Goal: Transaction & Acquisition: Purchase product/service

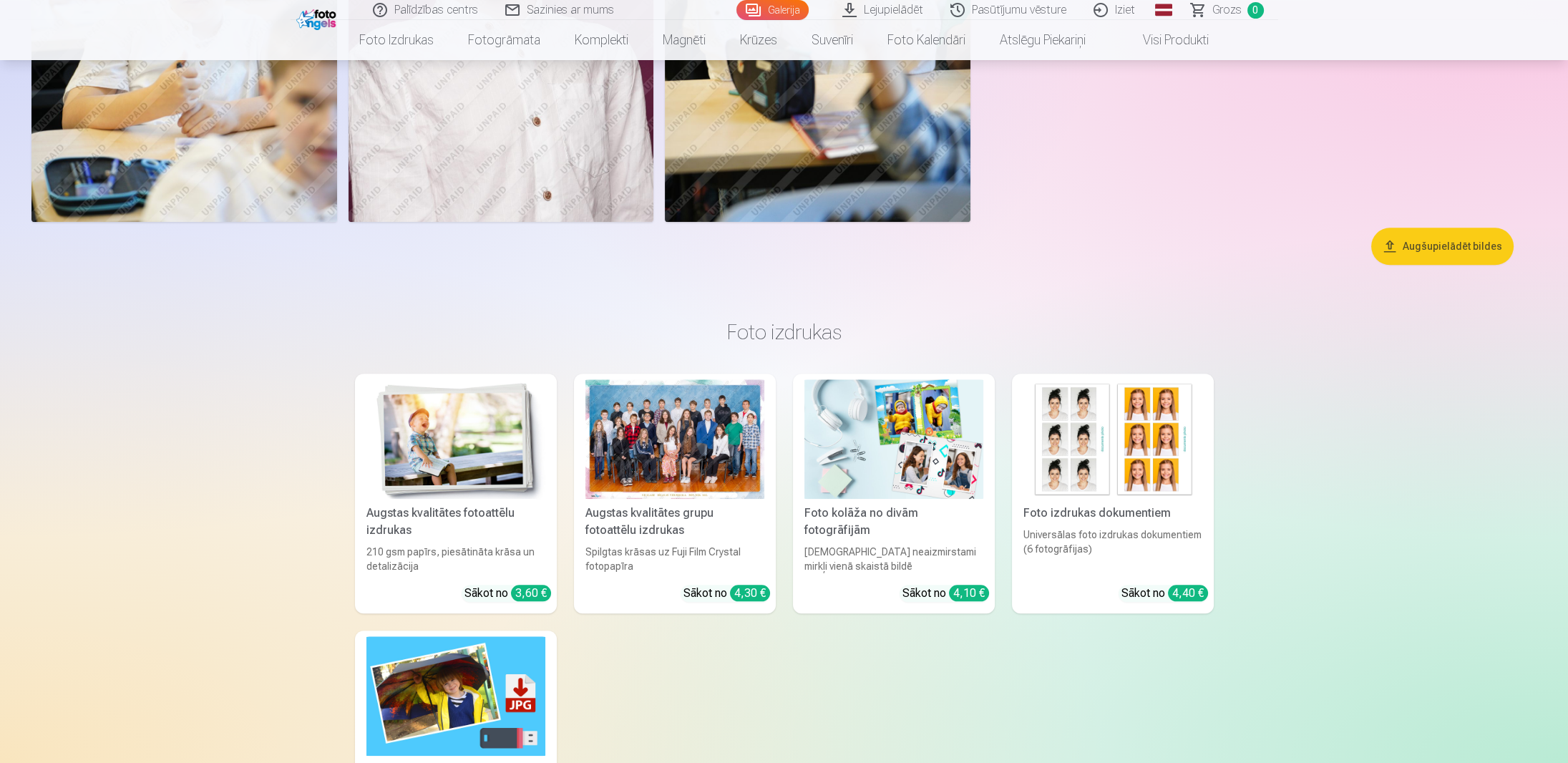
scroll to position [2291, 0]
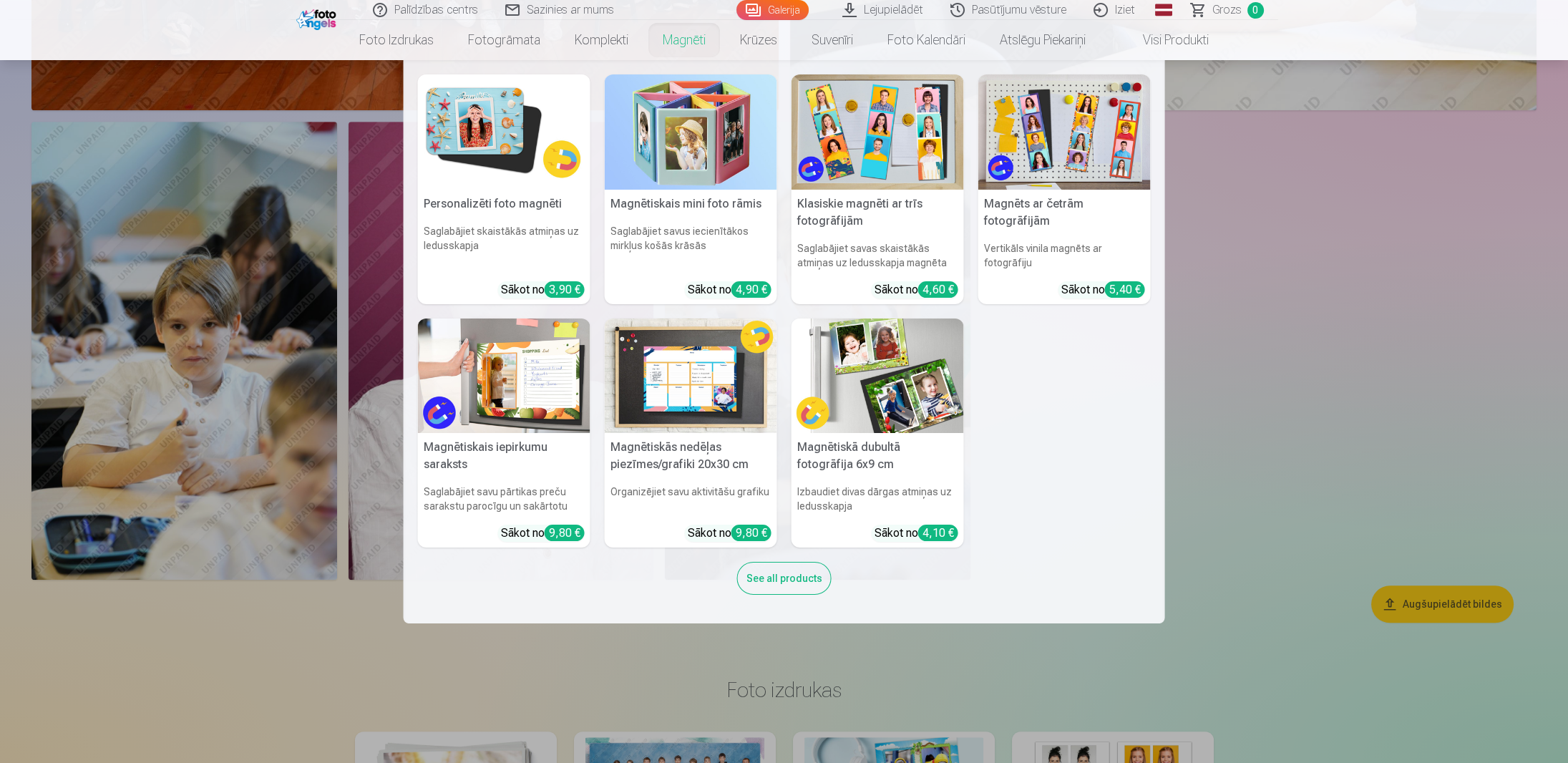
click at [681, 42] on link "Magnēti" at bounding box center [684, 40] width 77 height 40
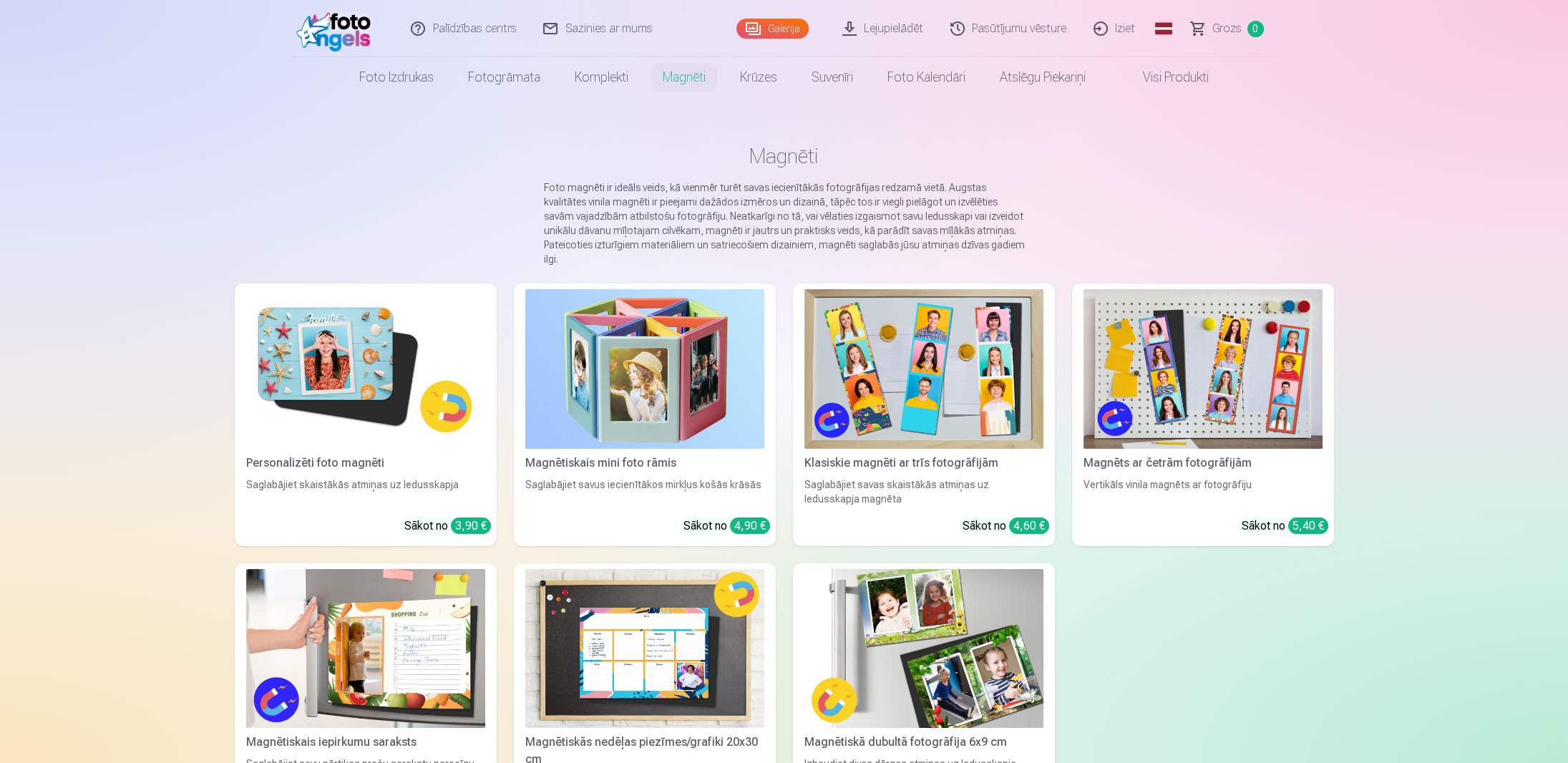
click at [333, 333] on img at bounding box center [366, 369] width 239 height 160
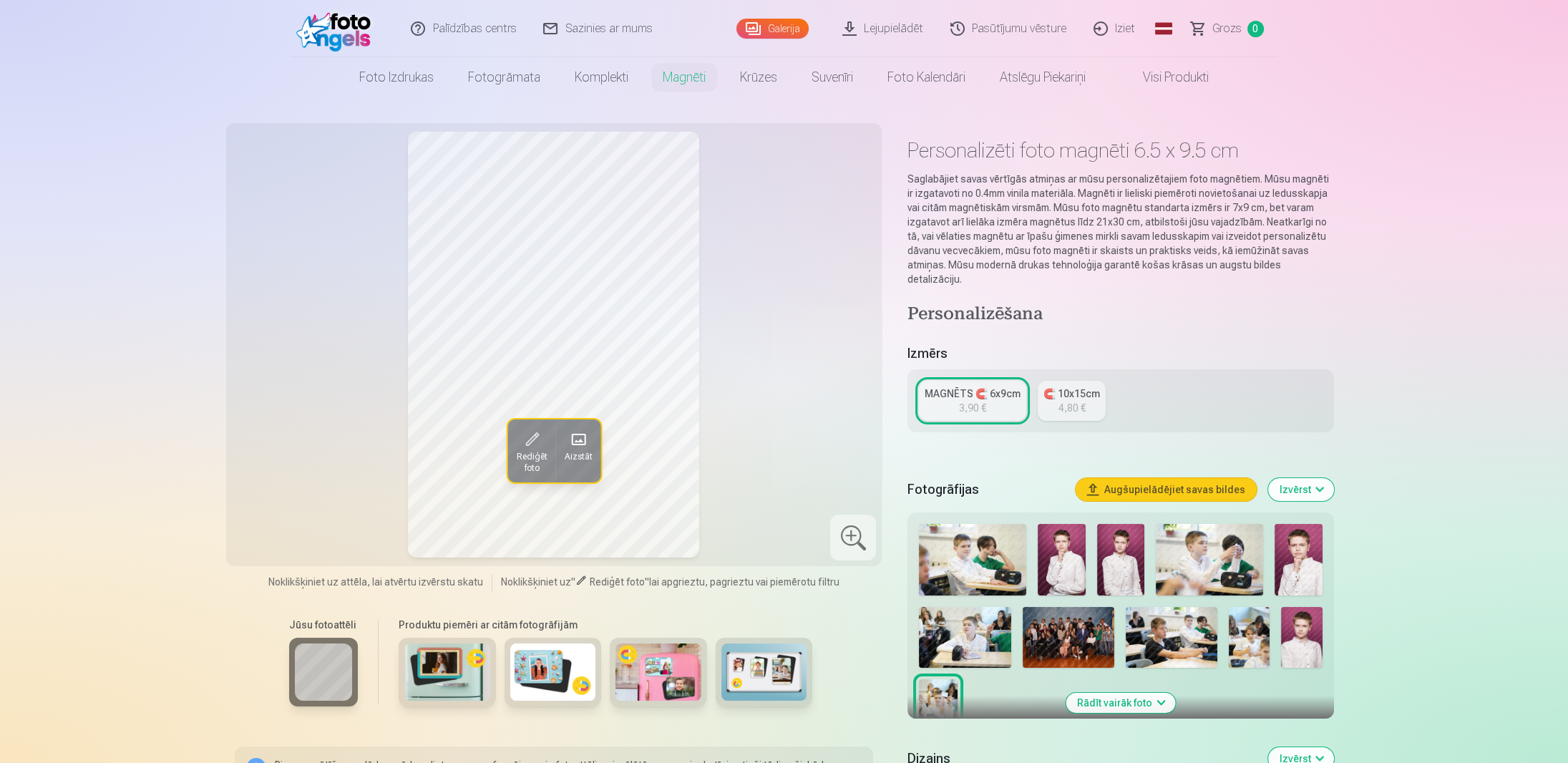
click at [534, 440] on span at bounding box center [531, 439] width 23 height 23
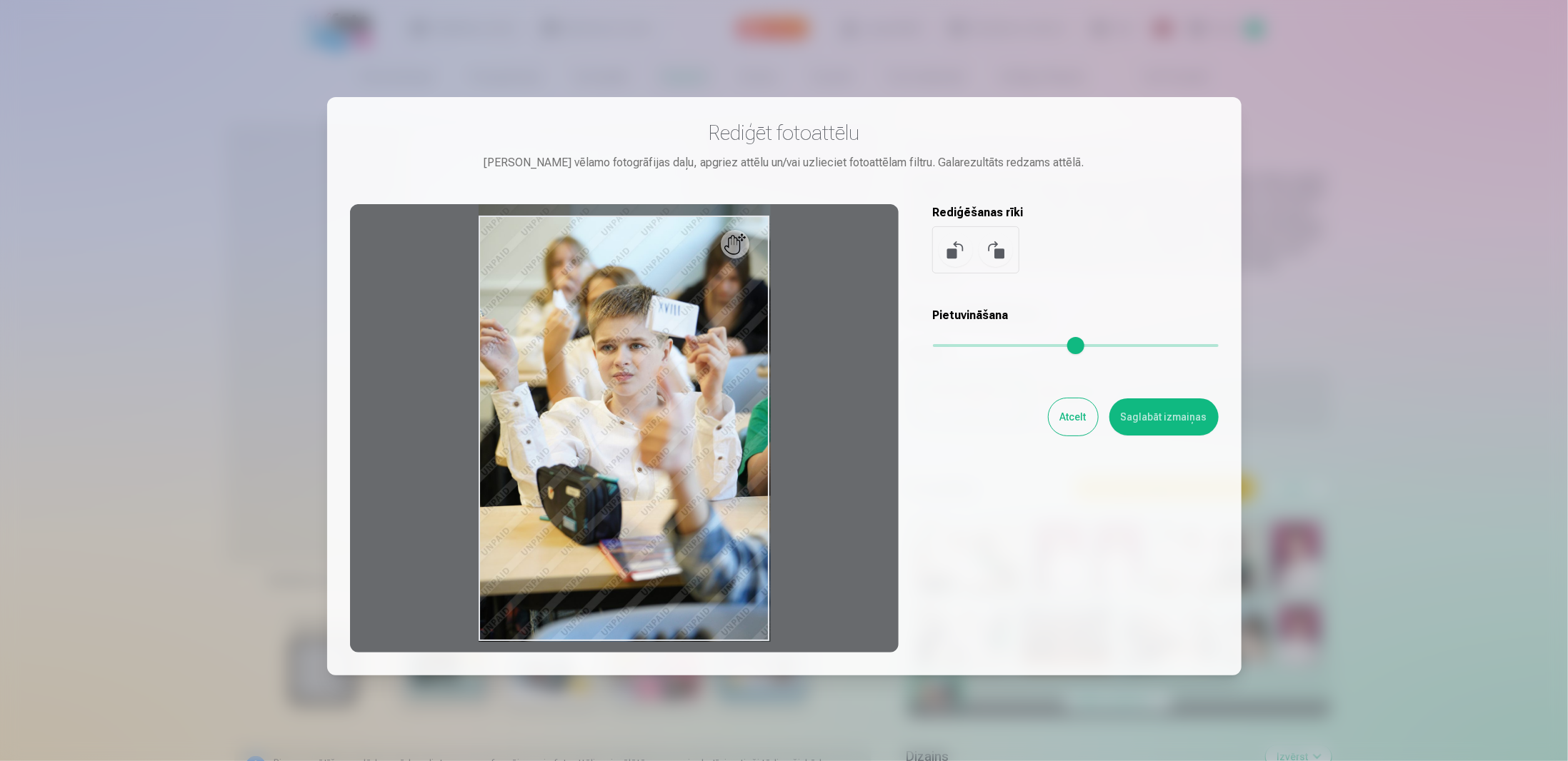
click at [1437, 371] on div at bounding box center [784, 380] width 1568 height 761
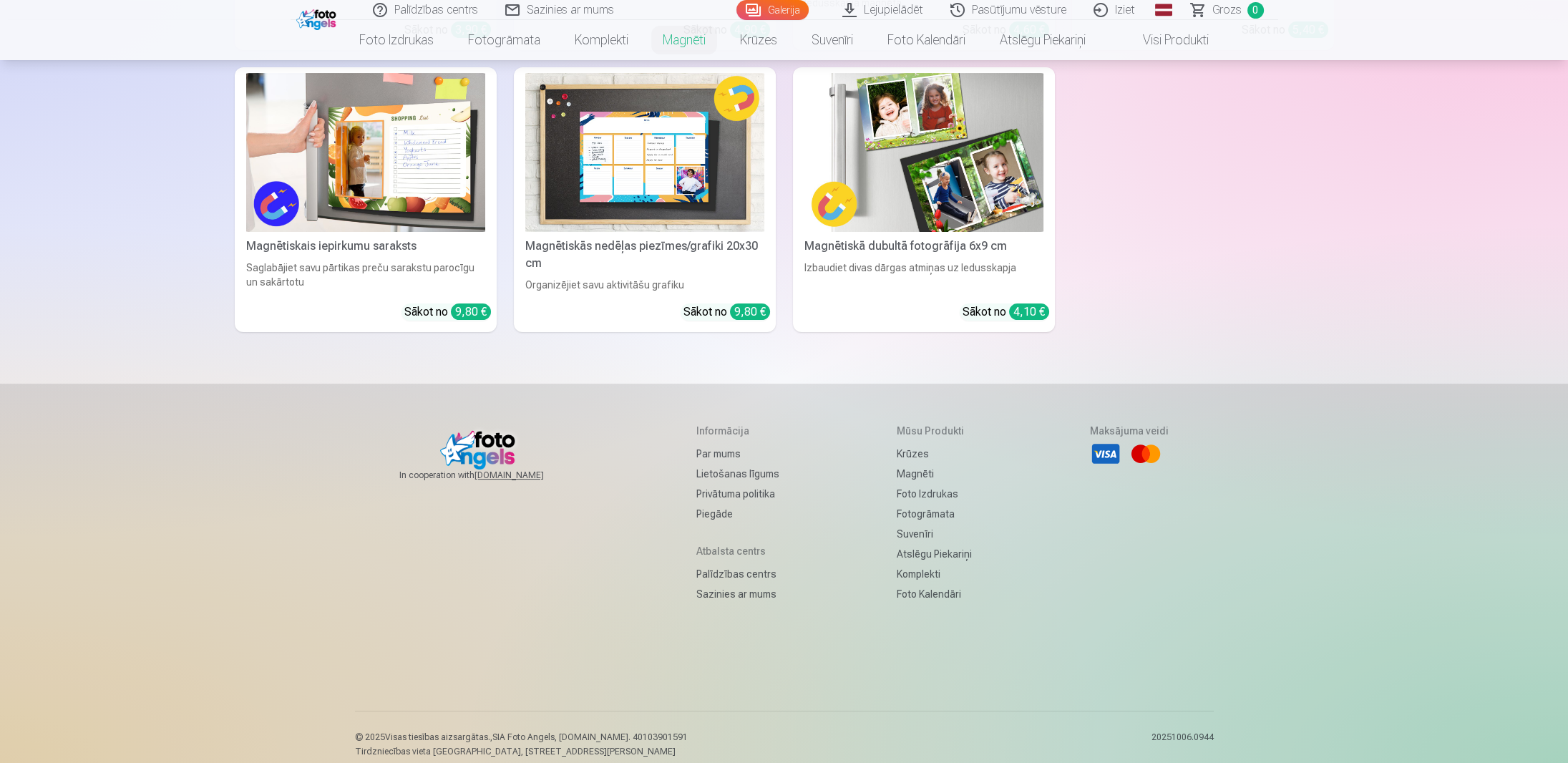
scroll to position [353, 0]
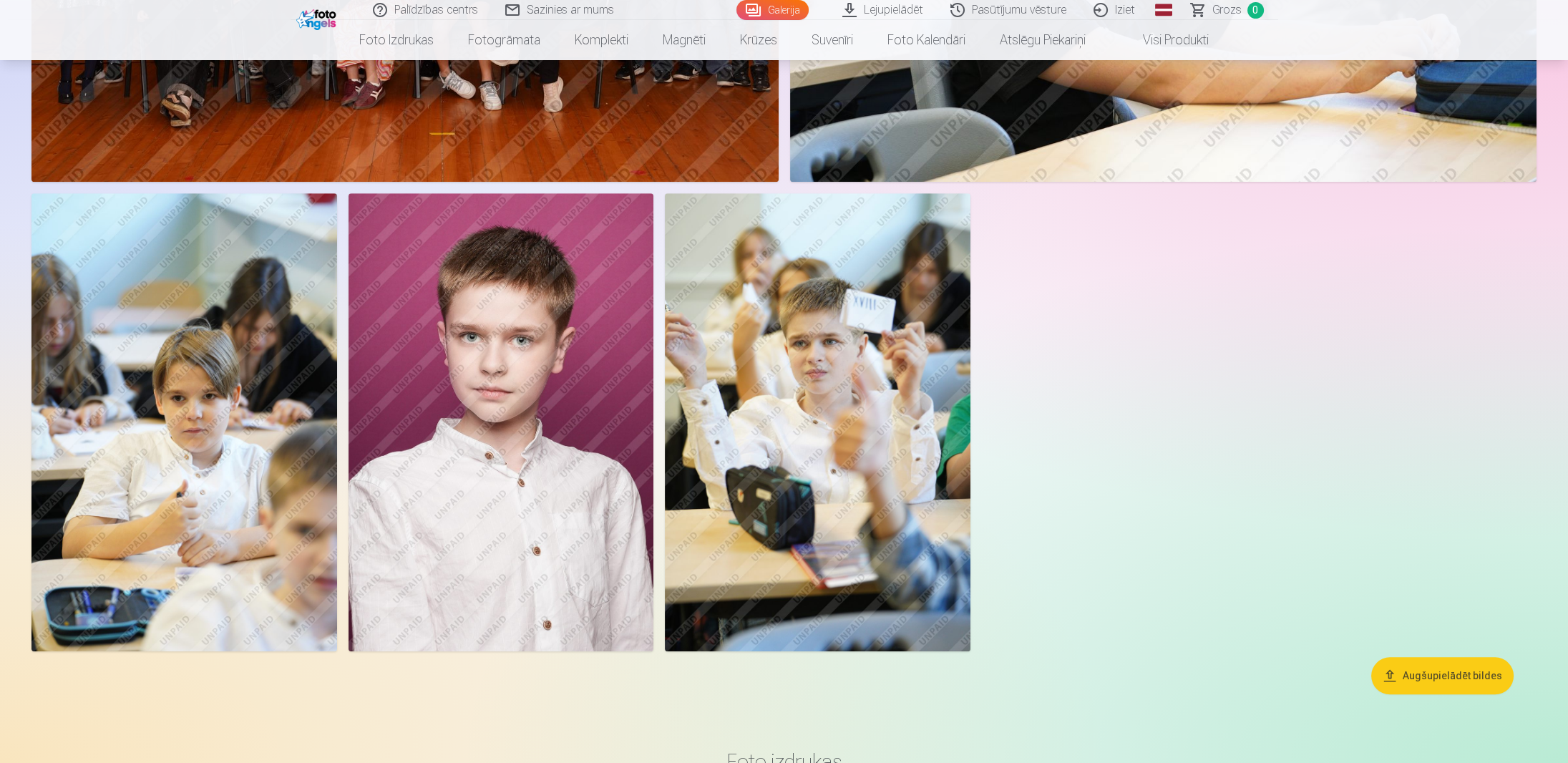
click at [513, 397] on img at bounding box center [502, 422] width 306 height 458
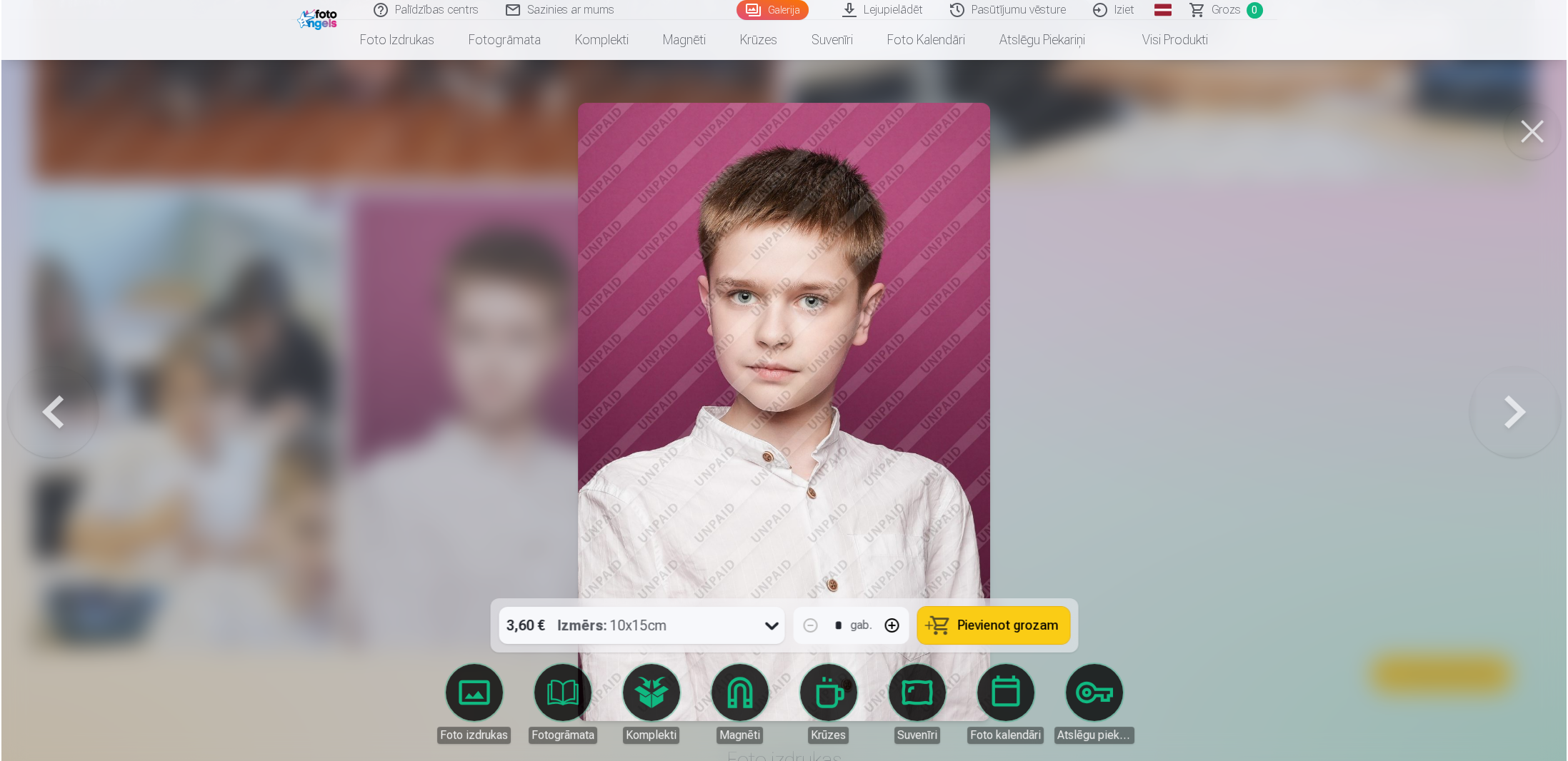
scroll to position [2217, 0]
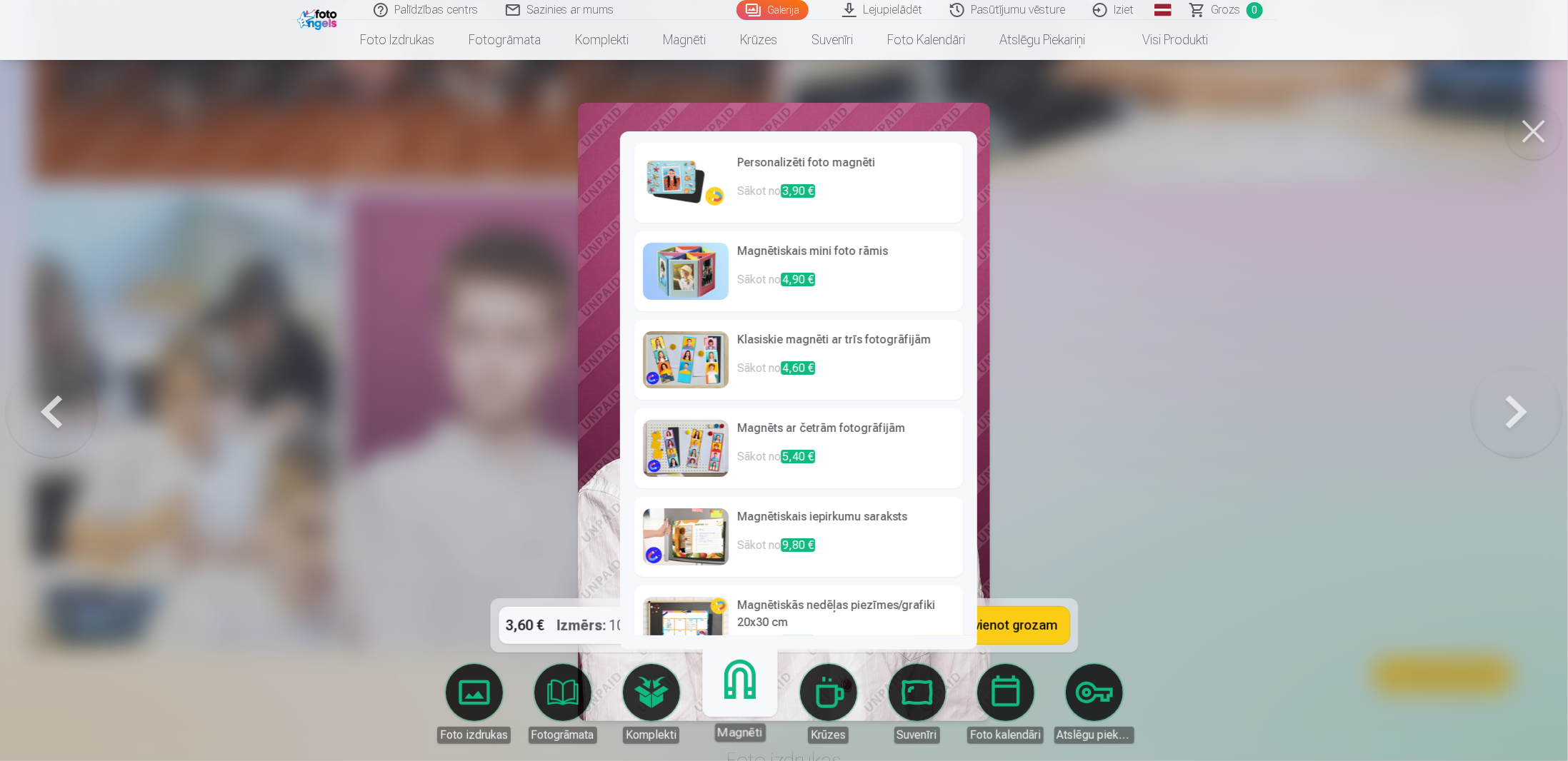
click at [677, 177] on img at bounding box center [686, 183] width 86 height 57
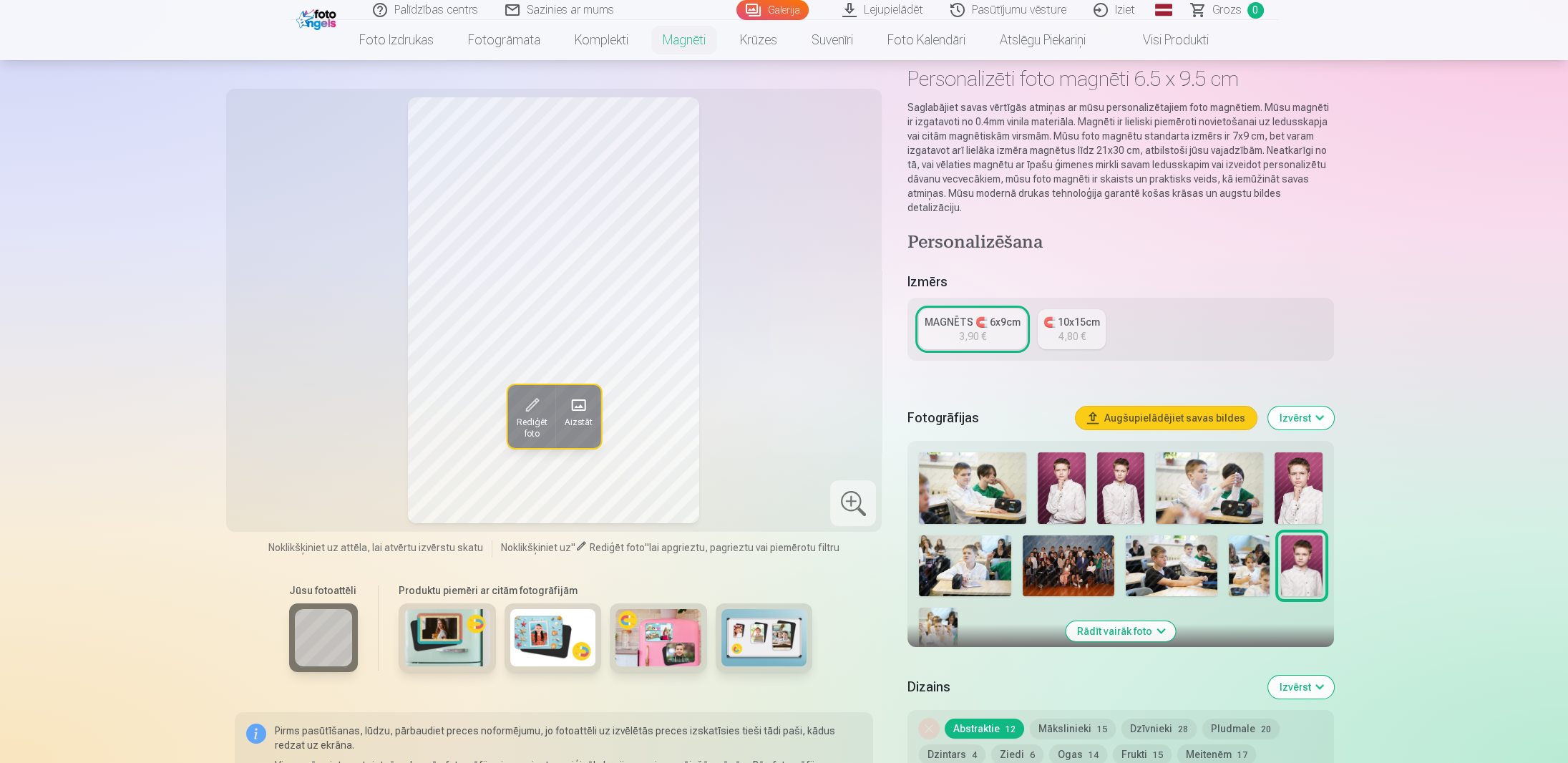
scroll to position [215, 0]
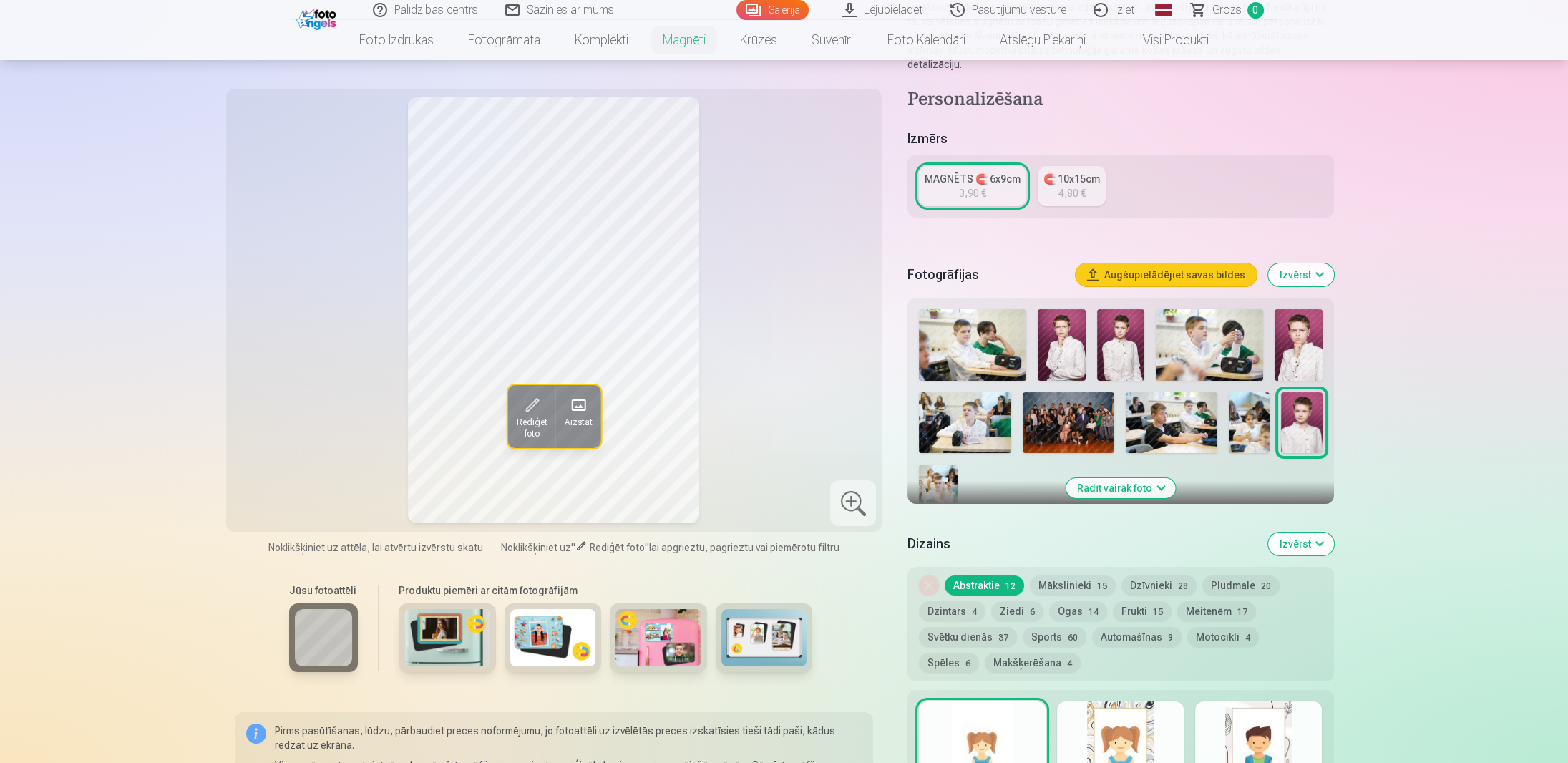
click at [985, 186] on div "3,90 €" at bounding box center [973, 193] width 27 height 15
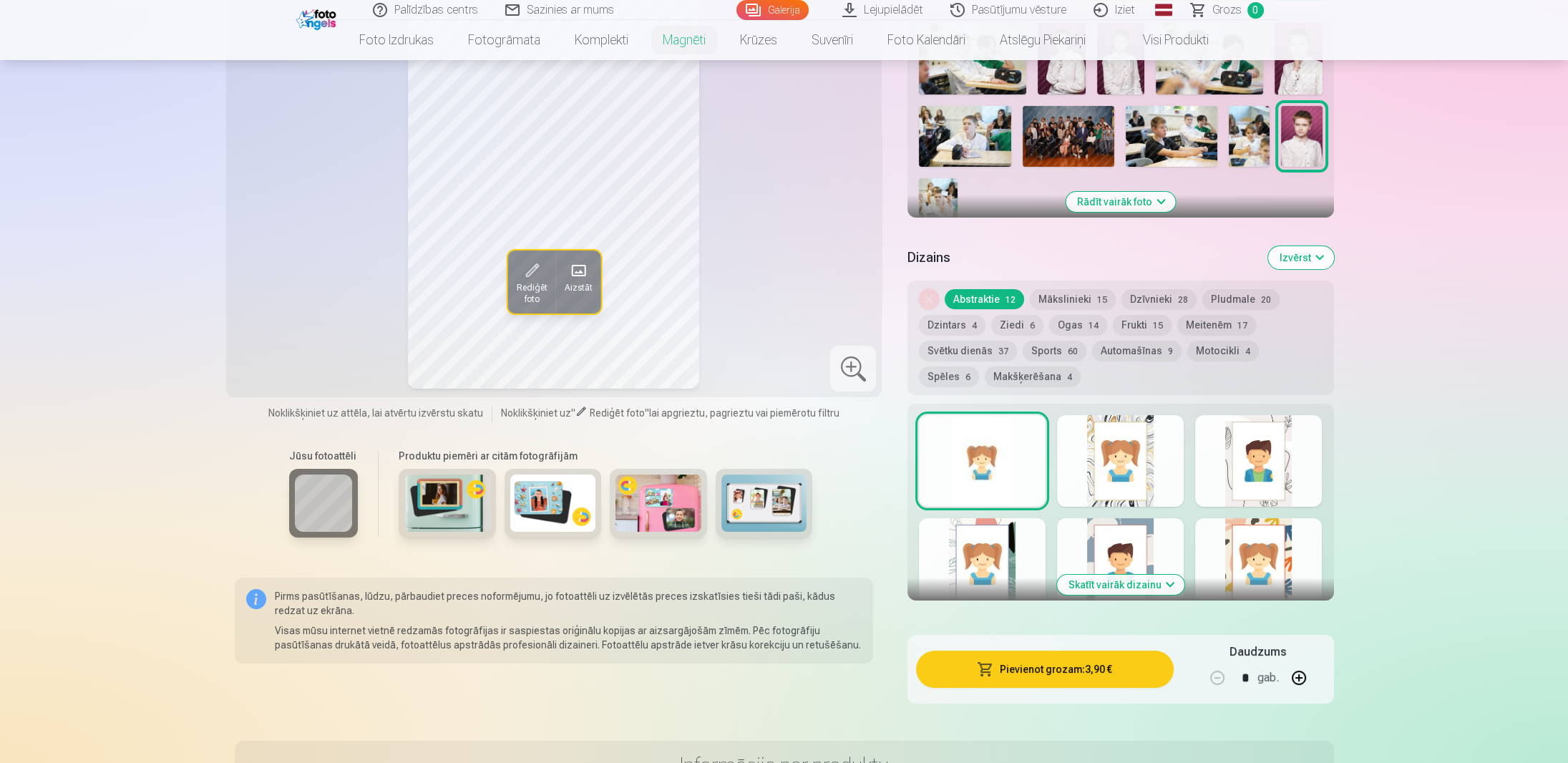
scroll to position [572, 0]
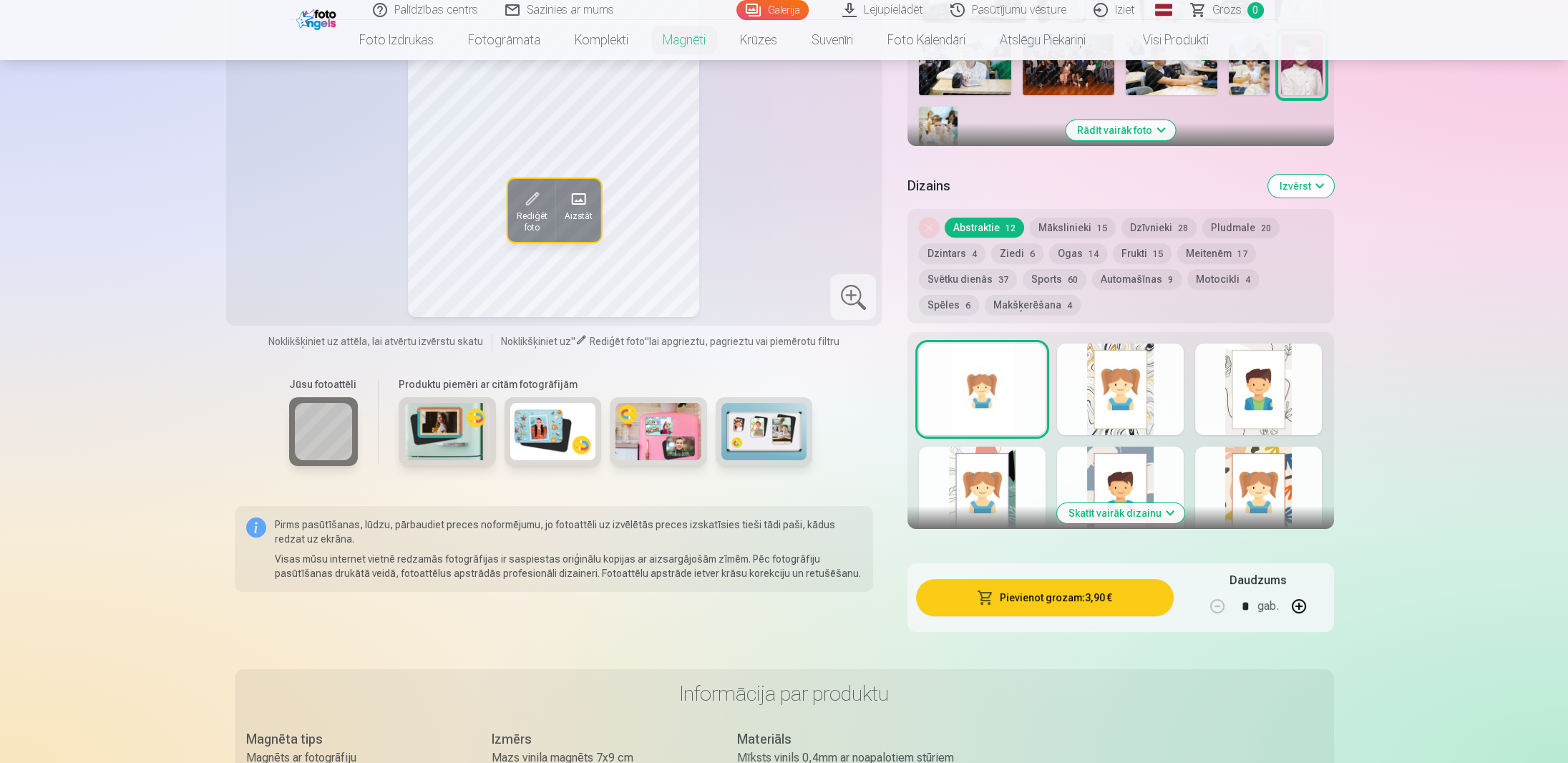
click at [1110, 504] on button "Skatīt vairāk dizainu" at bounding box center [1120, 513] width 127 height 20
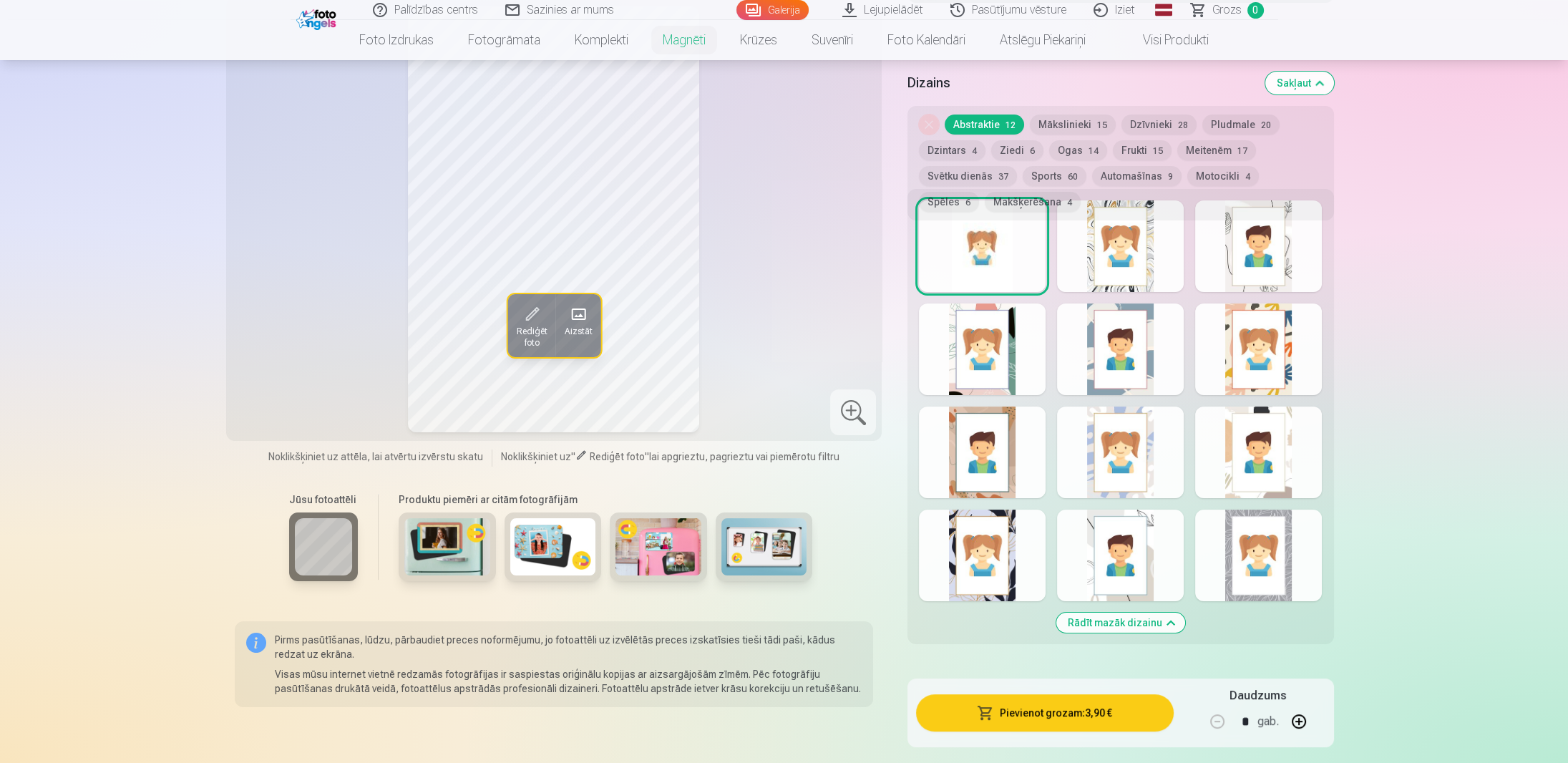
scroll to position [644, 0]
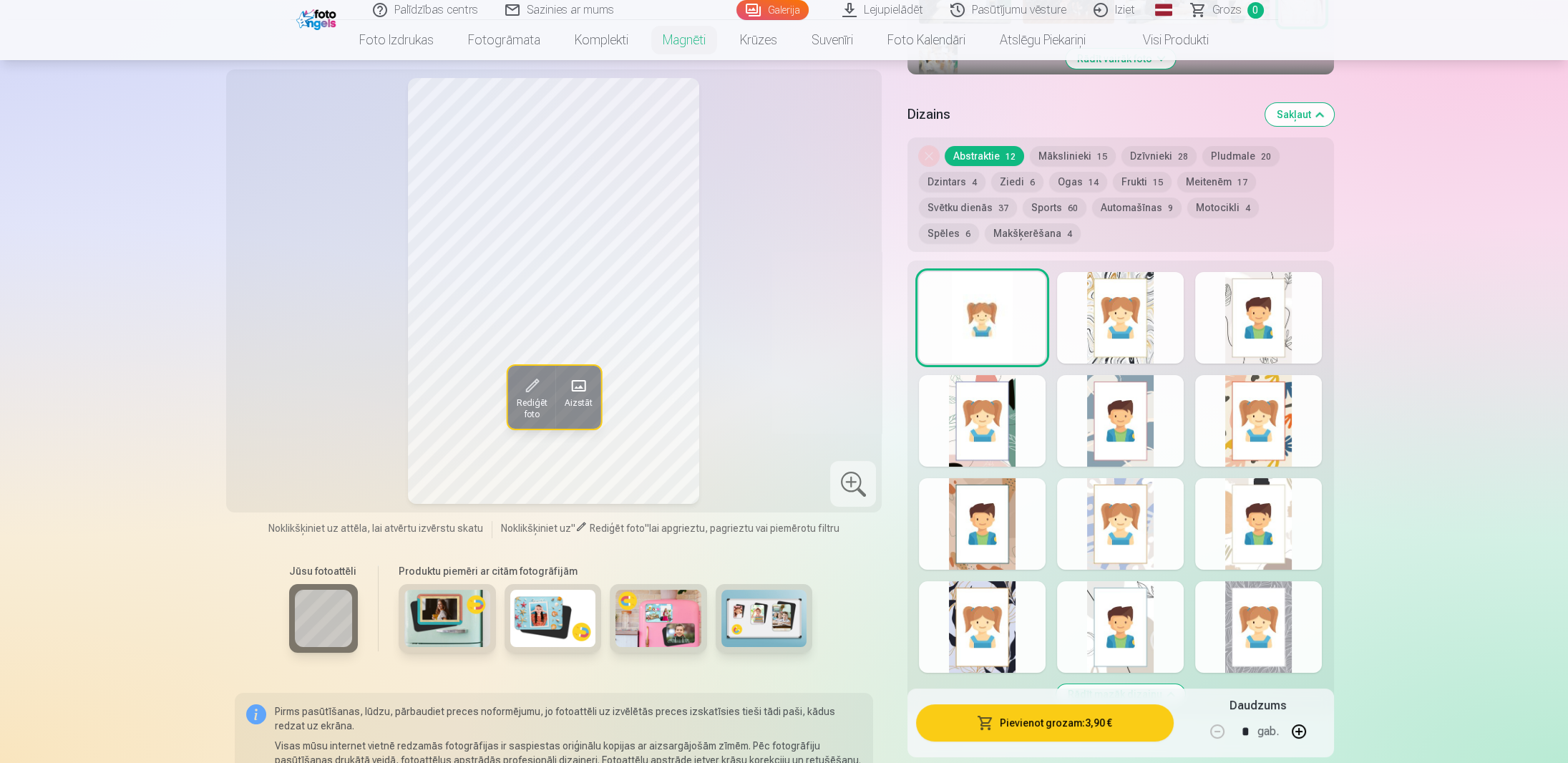
click at [1261, 301] on div at bounding box center [1258, 318] width 126 height 92
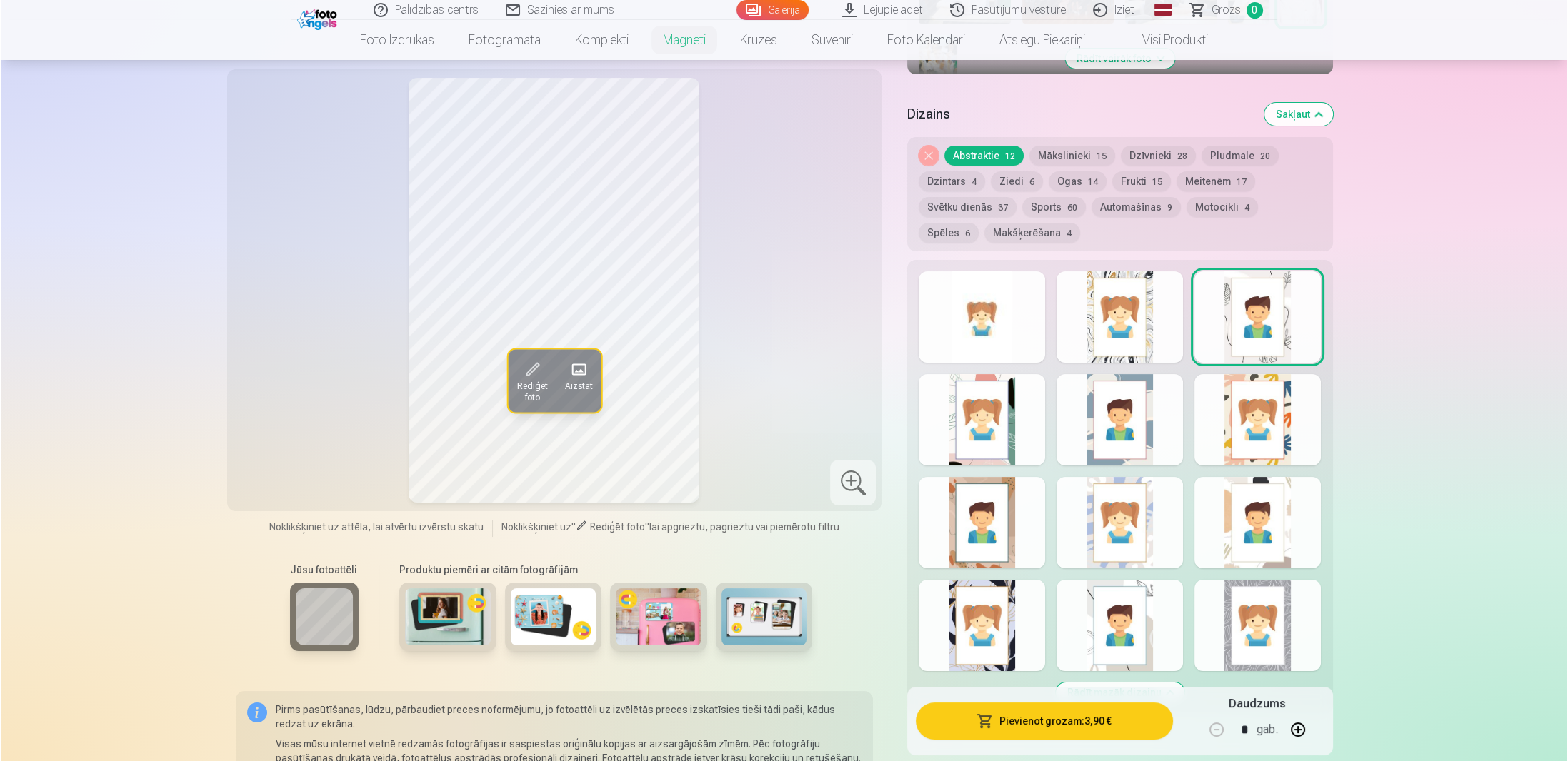
scroll to position [785, 0]
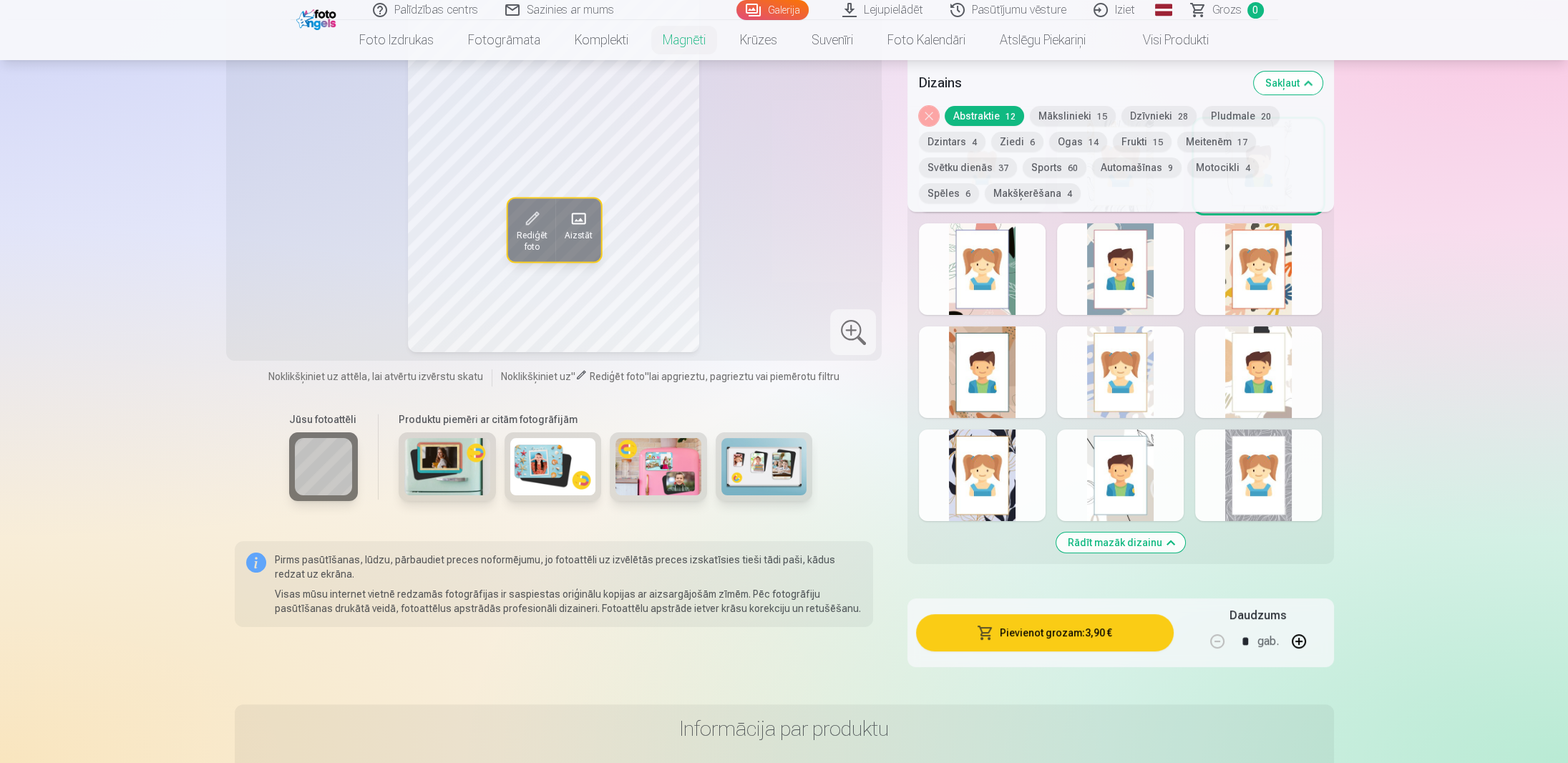
click at [1035, 618] on button "Pievienot grozam : 3,90 €" at bounding box center [1044, 632] width 257 height 37
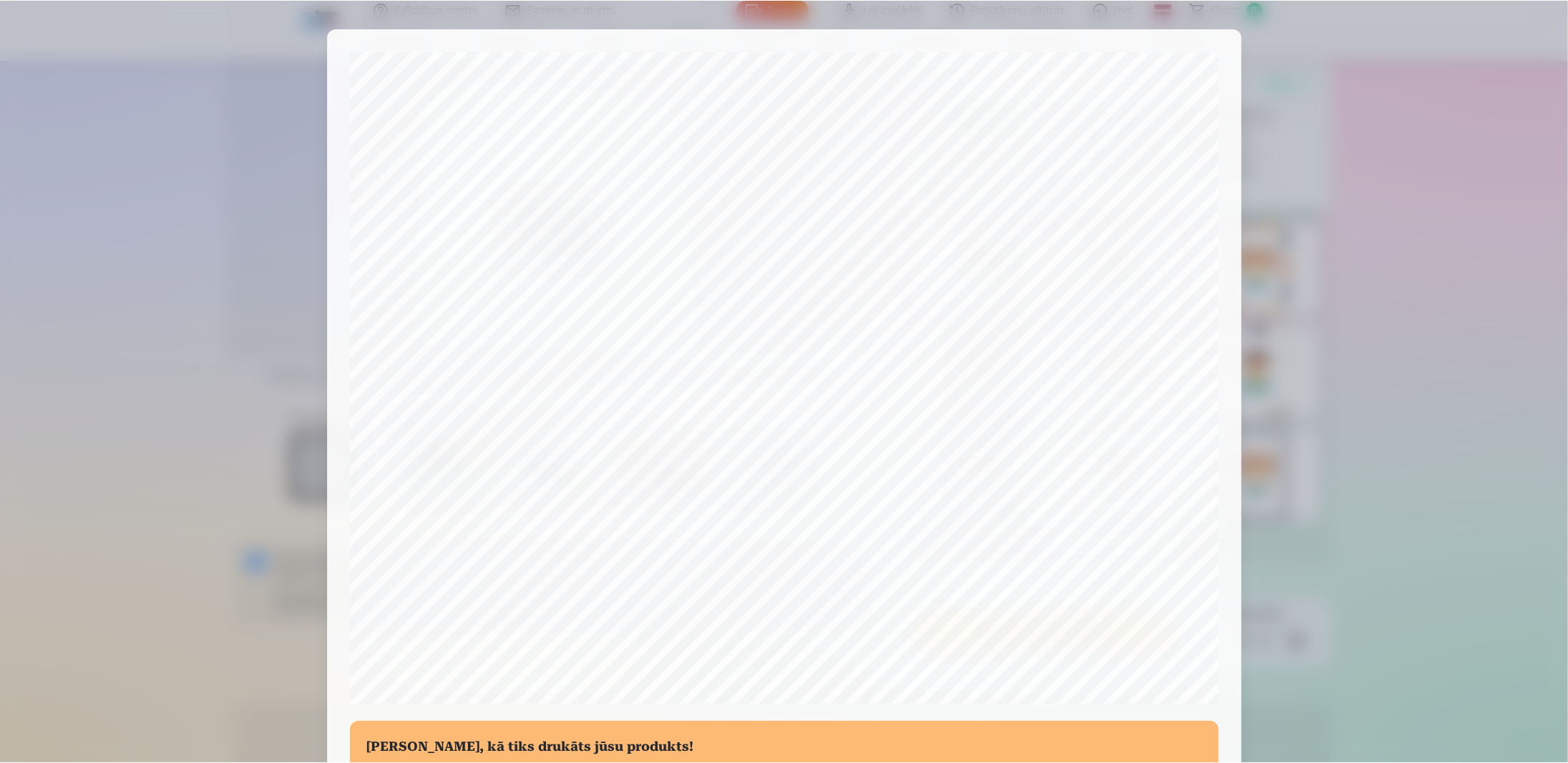
scroll to position [267, 0]
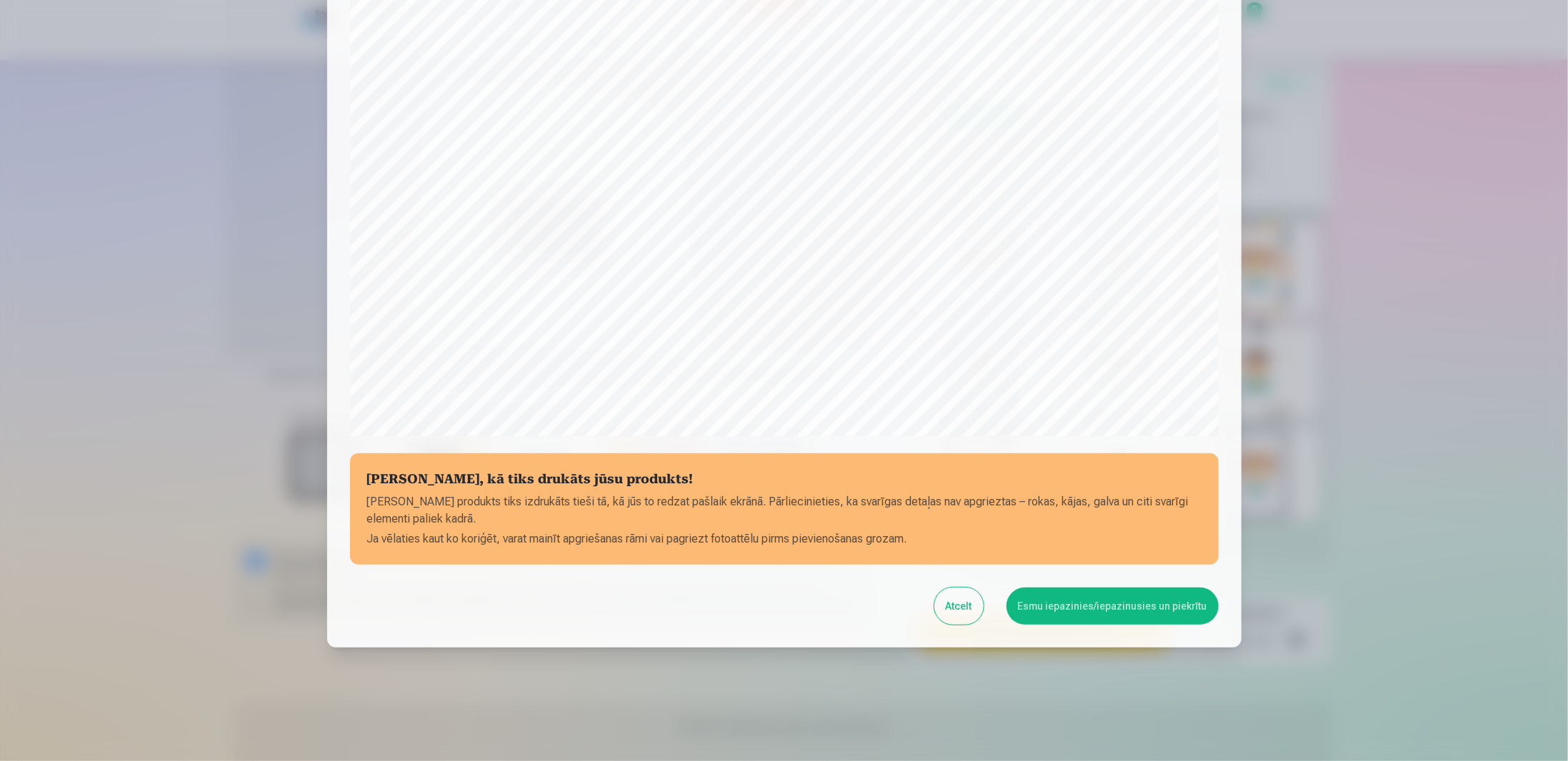
click at [1089, 605] on button "Esmu iepazinies/iepazinusies un piekrītu" at bounding box center [1112, 606] width 212 height 37
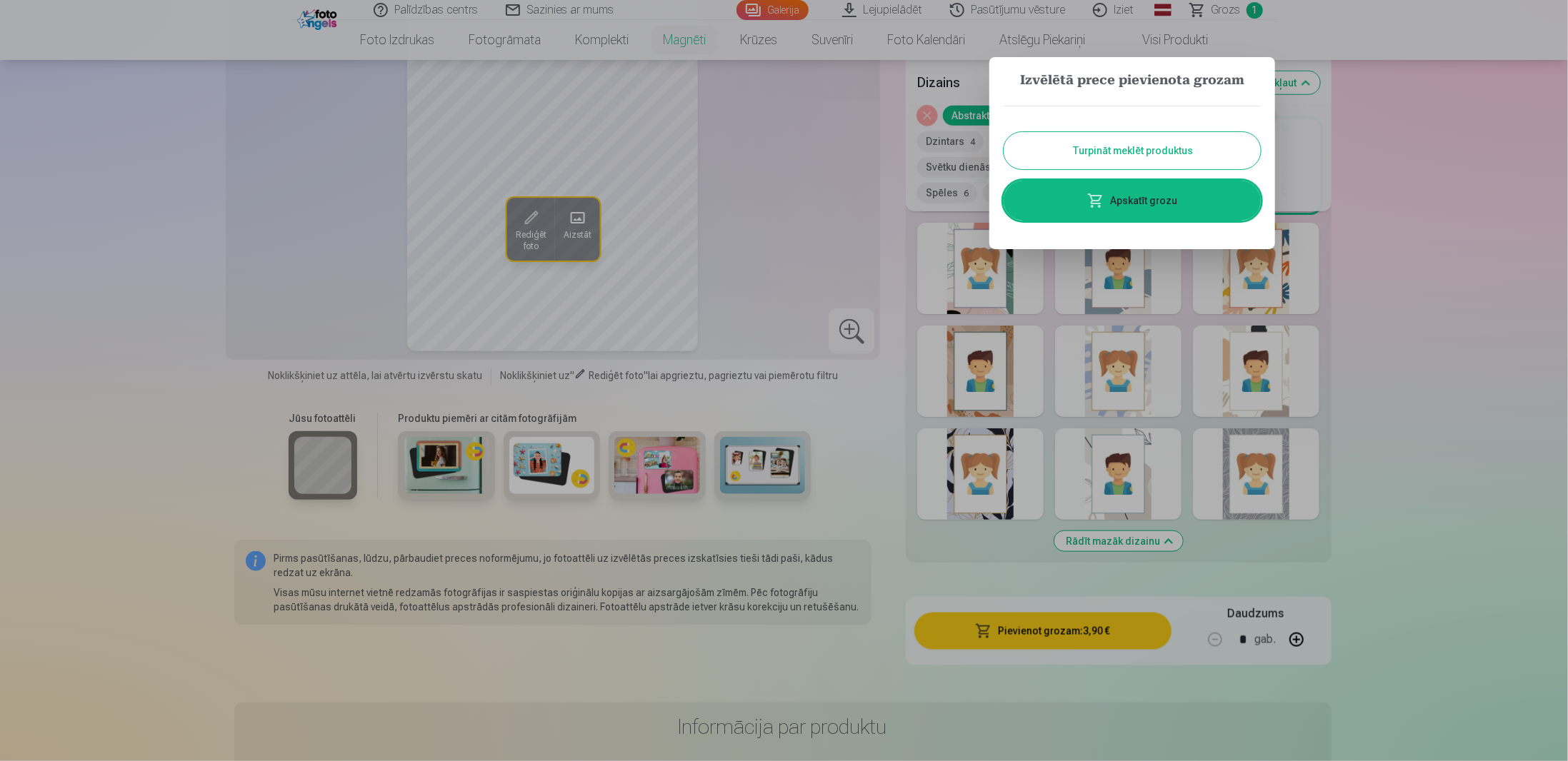
click at [1170, 146] on button "Turpināt meklēt produktus" at bounding box center [1132, 150] width 257 height 37
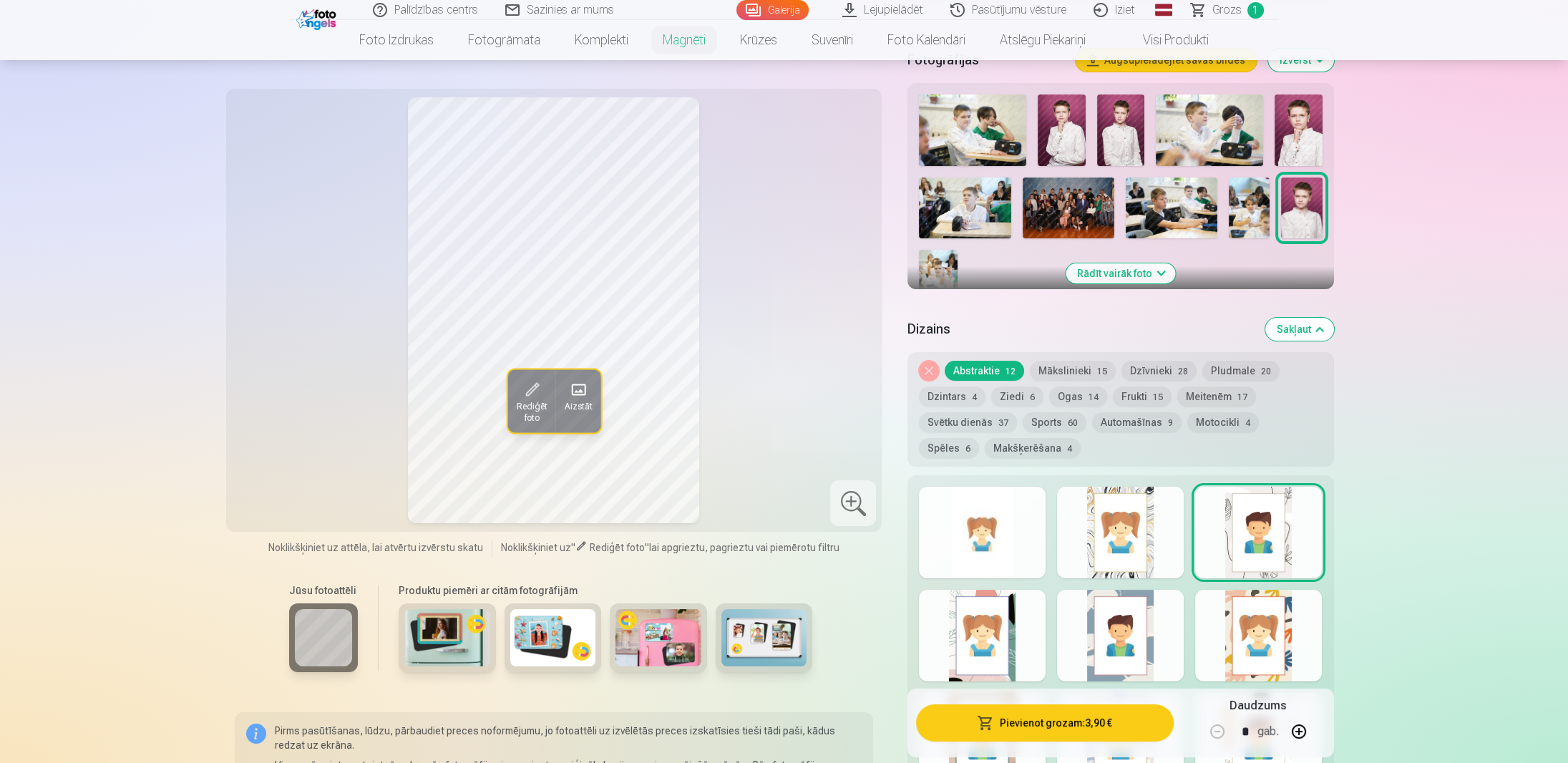
scroll to position [0, 0]
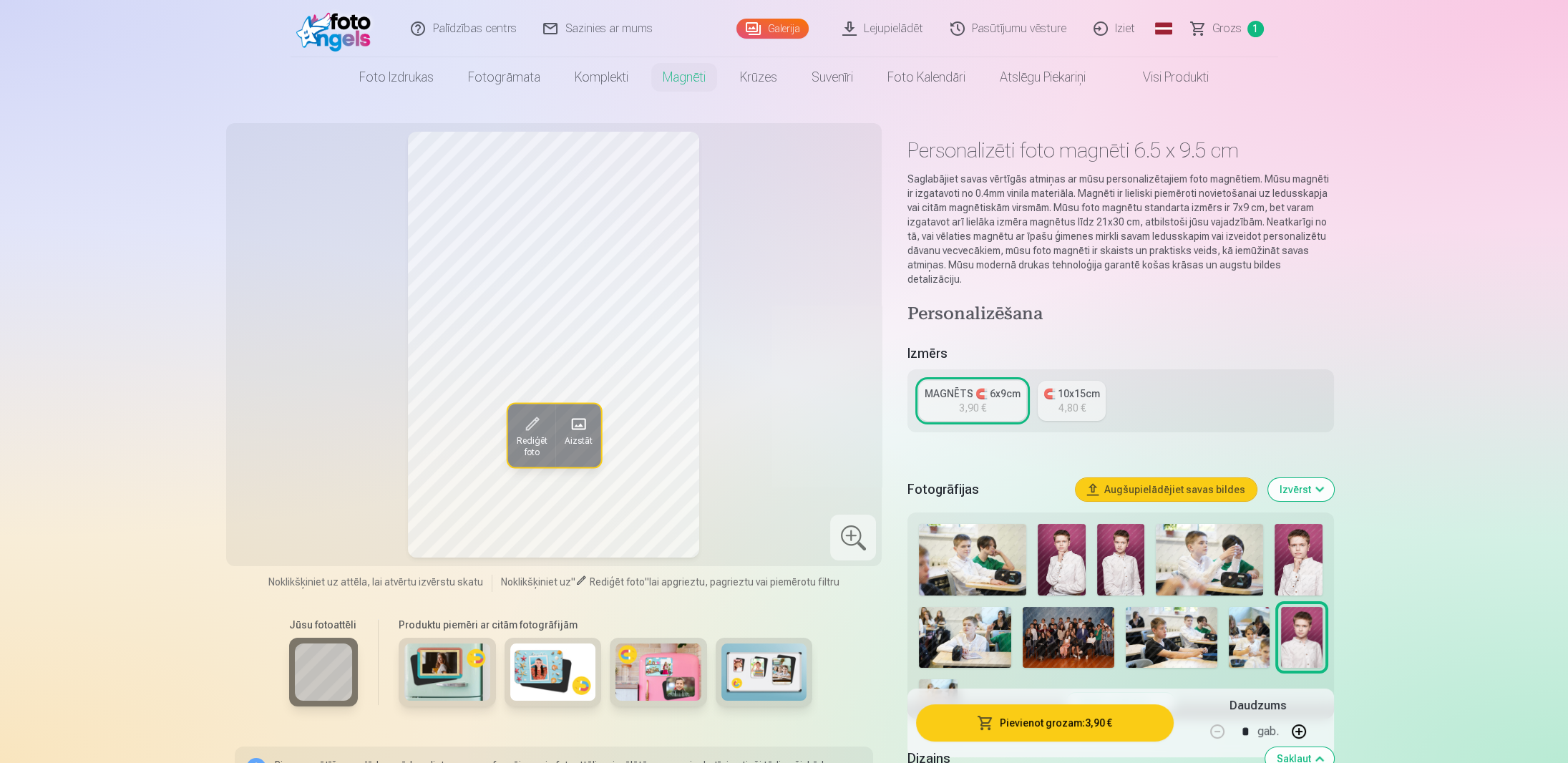
click at [779, 32] on link "Galerija" at bounding box center [772, 28] width 72 height 20
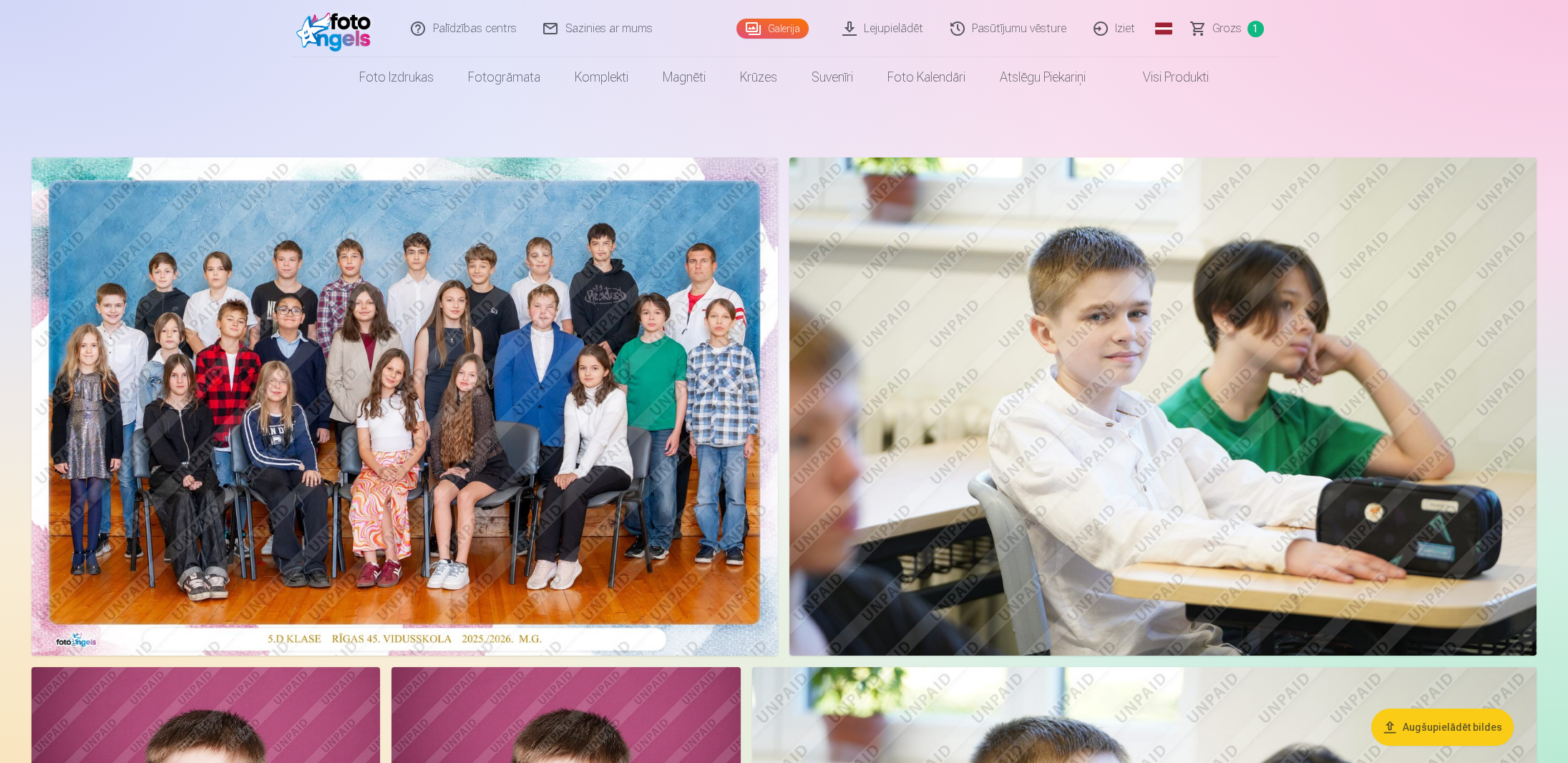
click at [427, 383] on img at bounding box center [405, 406] width 747 height 498
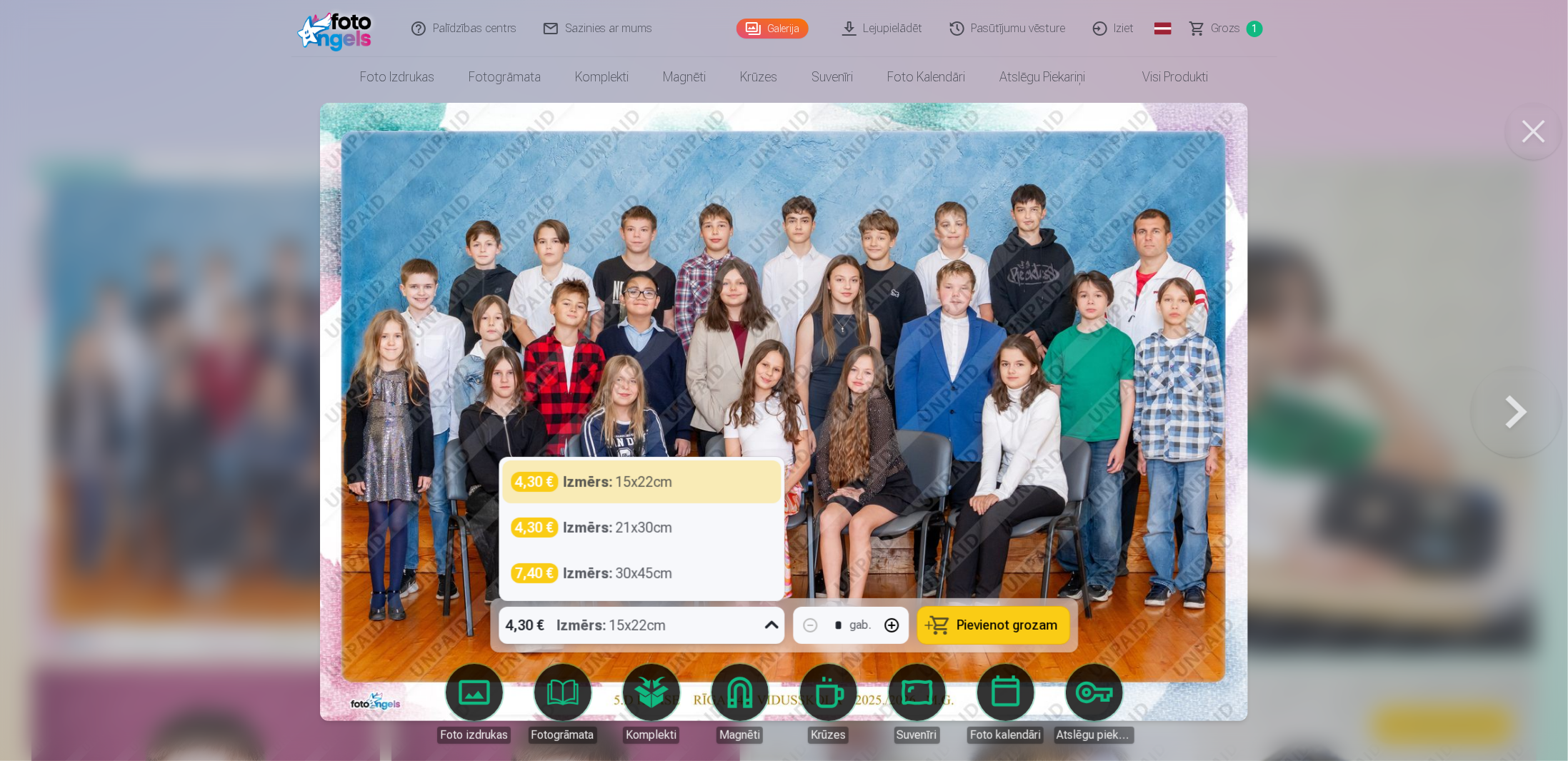
click at [654, 620] on div "Izmērs : 15x22cm" at bounding box center [611, 625] width 109 height 37
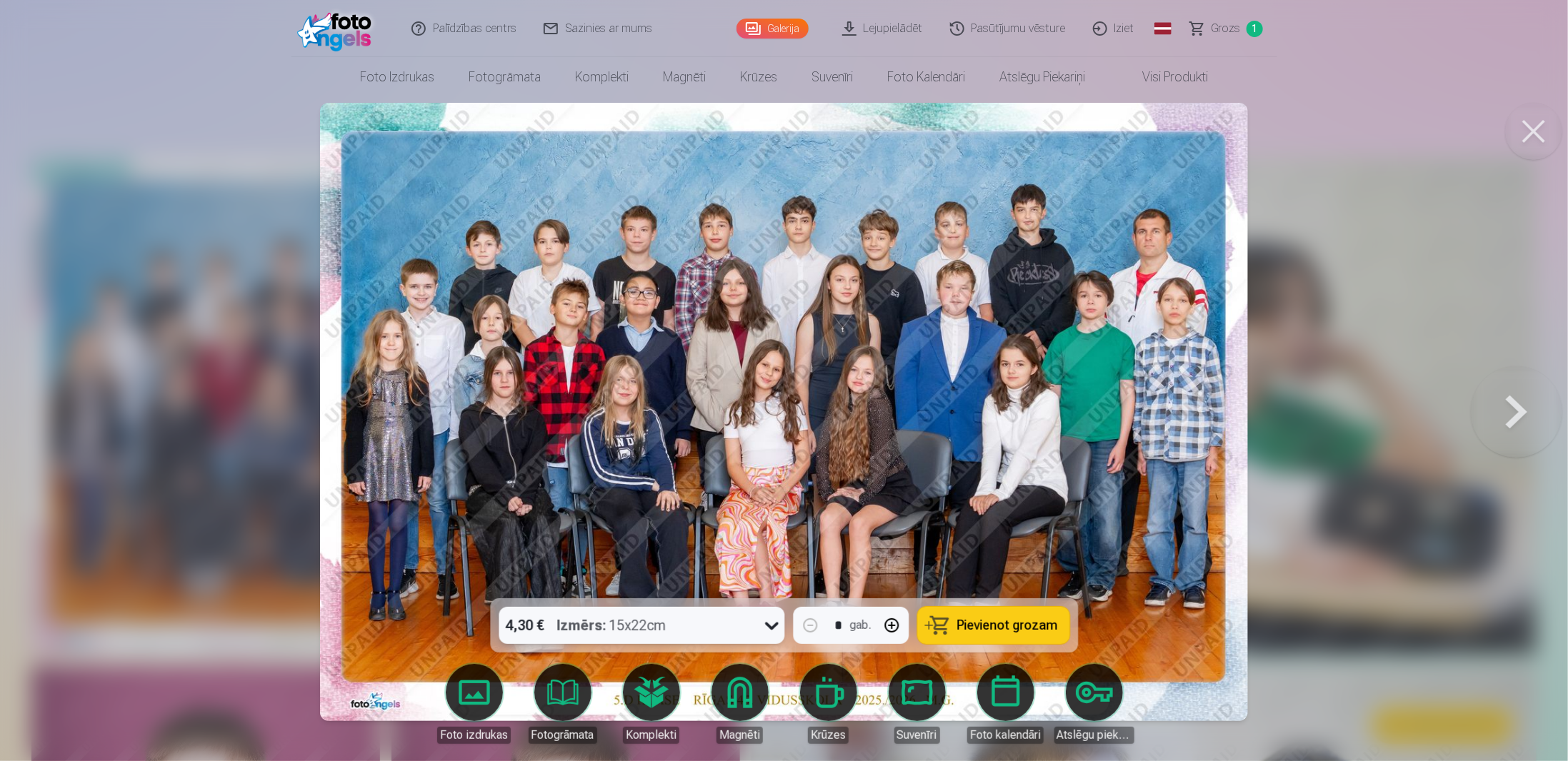
click at [654, 620] on div "Izmērs : 15x22cm" at bounding box center [611, 625] width 109 height 37
drag, startPoint x: 993, startPoint y: 622, endPoint x: 1013, endPoint y: 641, distance: 27.6
click at [993, 623] on span "Pievienot grozam" at bounding box center [1006, 625] width 100 height 13
click at [1504, 411] on button at bounding box center [1516, 412] width 92 height 345
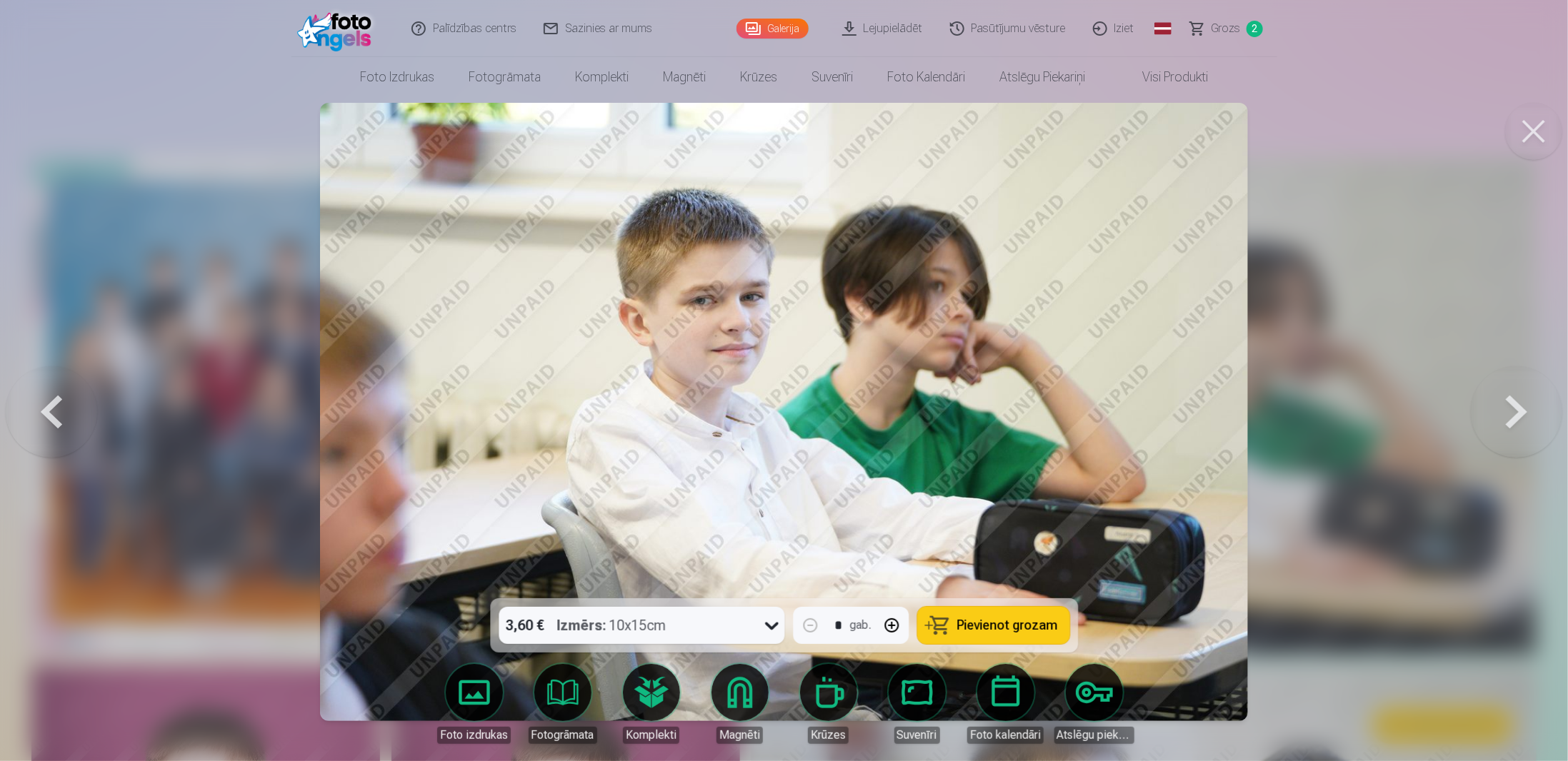
click at [1480, 406] on button at bounding box center [1516, 412] width 92 height 345
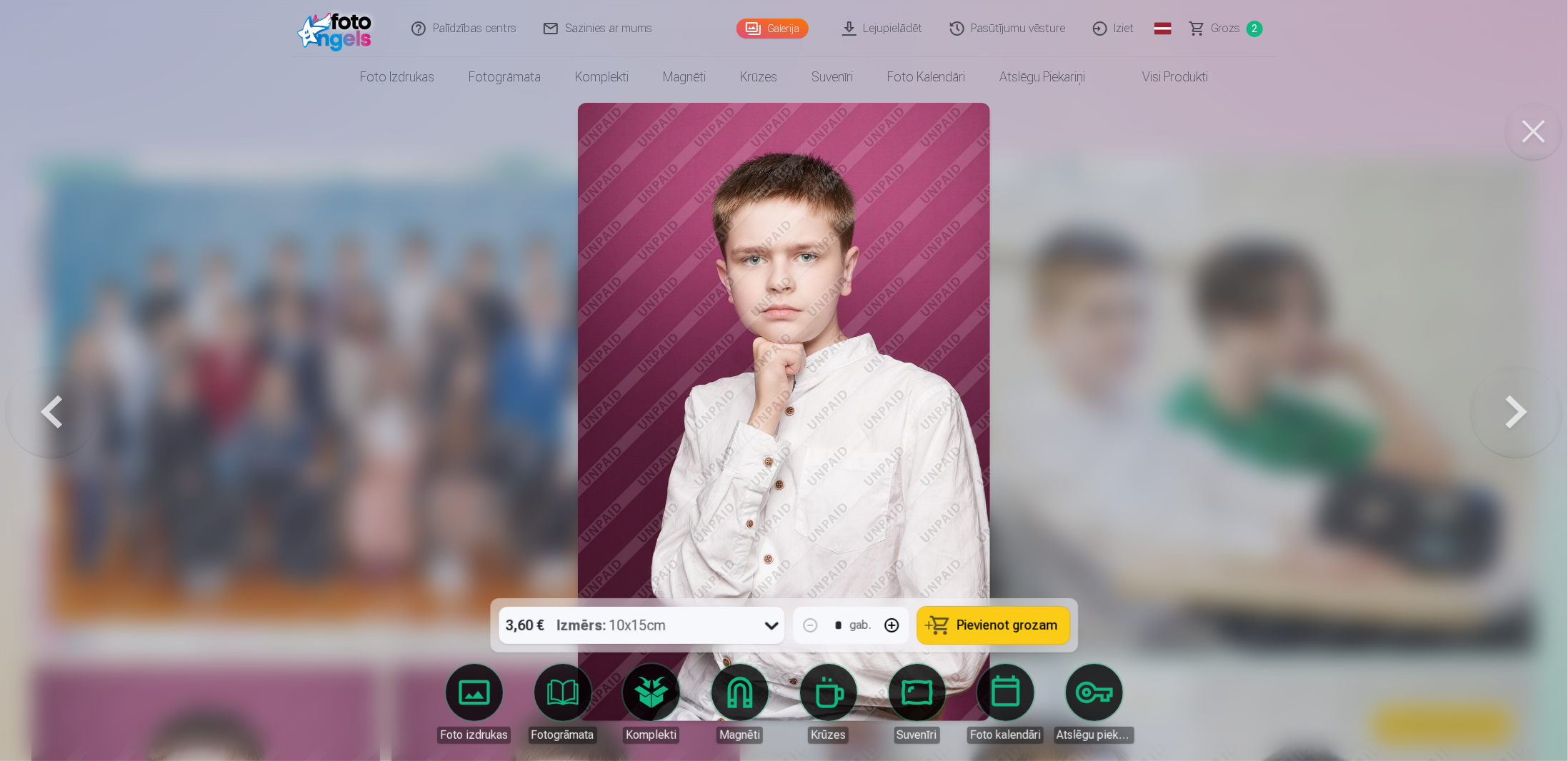
click at [1480, 406] on button at bounding box center [1516, 412] width 92 height 345
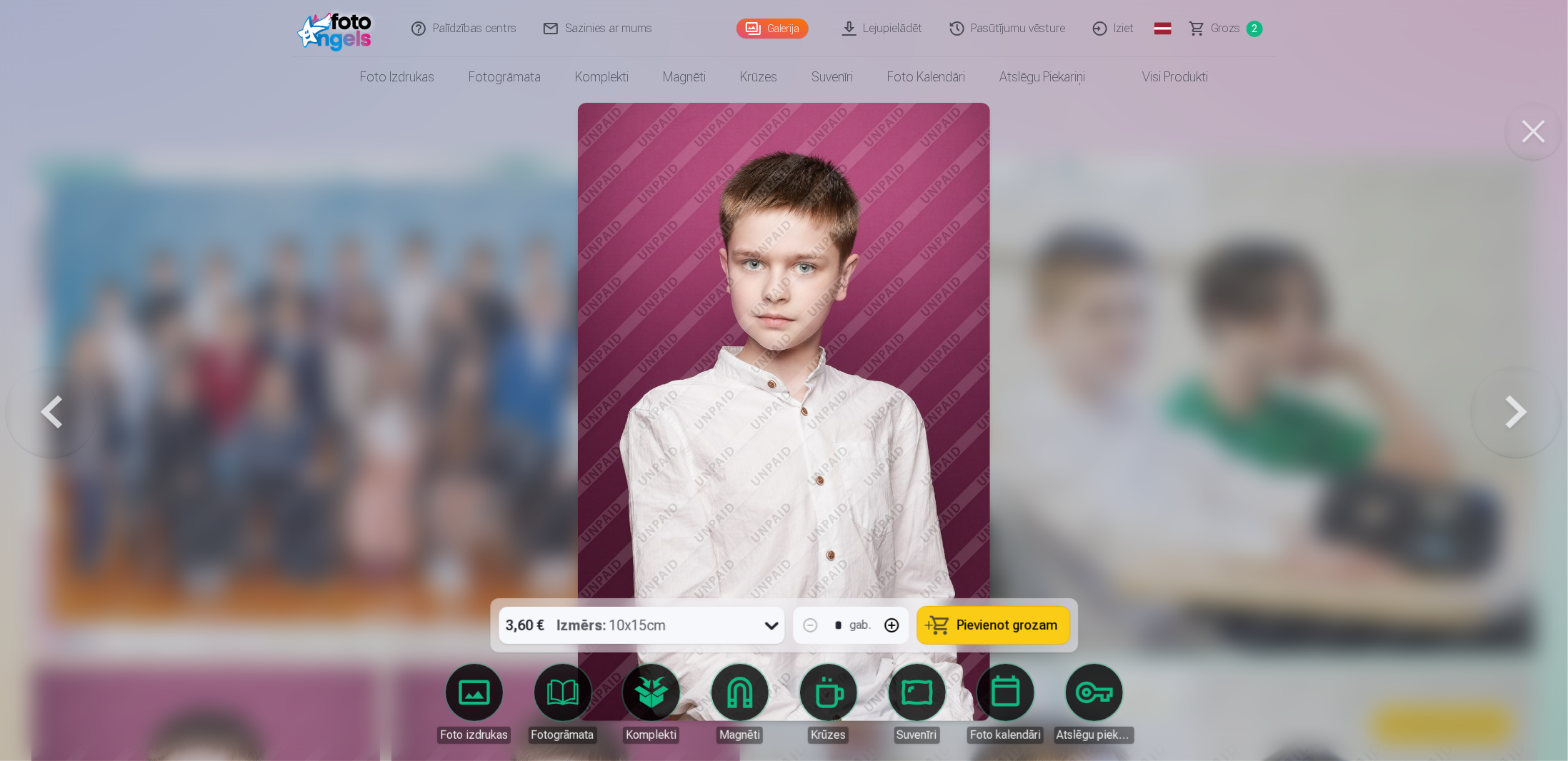
click at [1480, 406] on button at bounding box center [1516, 412] width 92 height 345
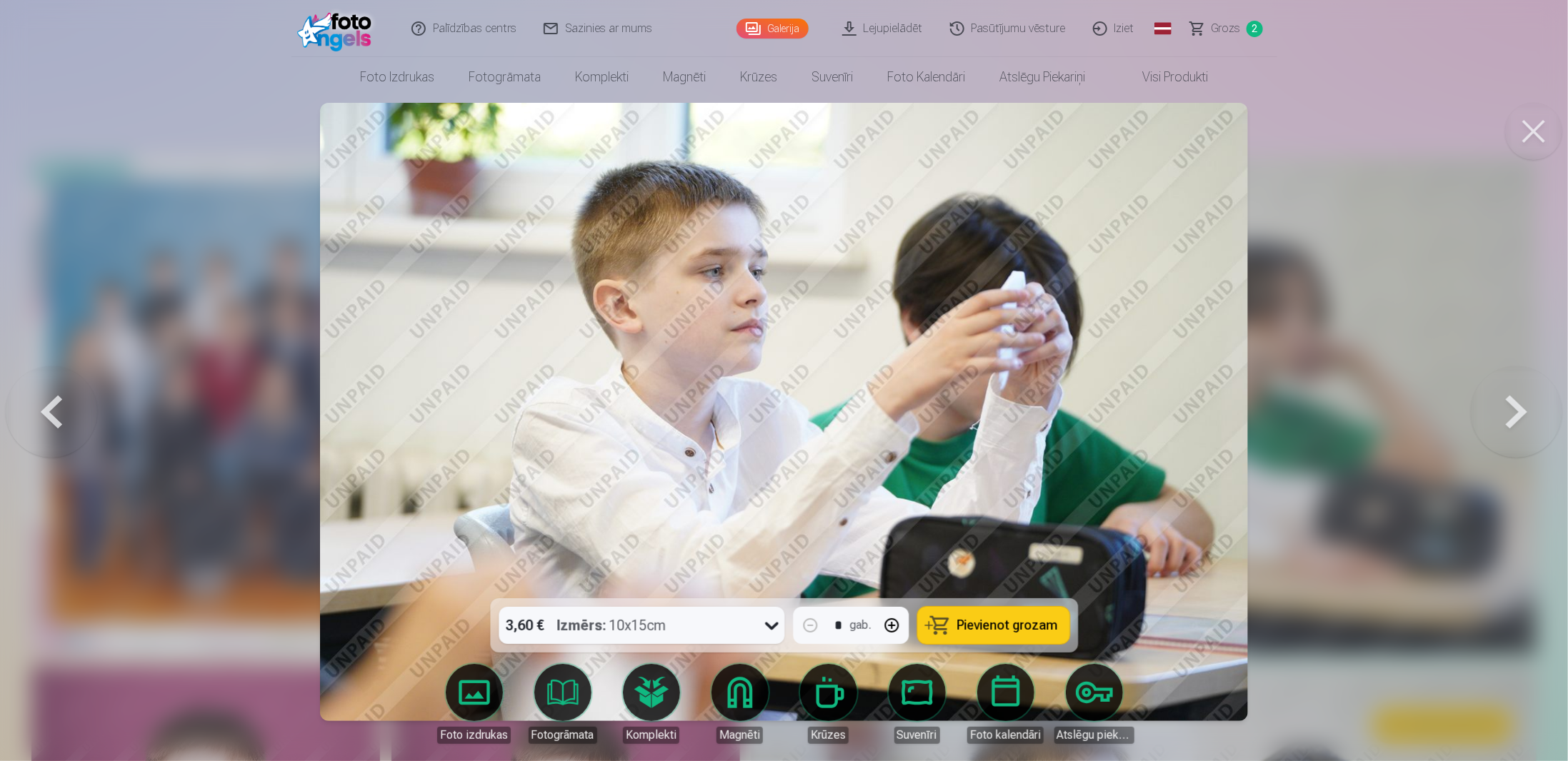
click at [1480, 406] on button at bounding box center [1516, 412] width 92 height 345
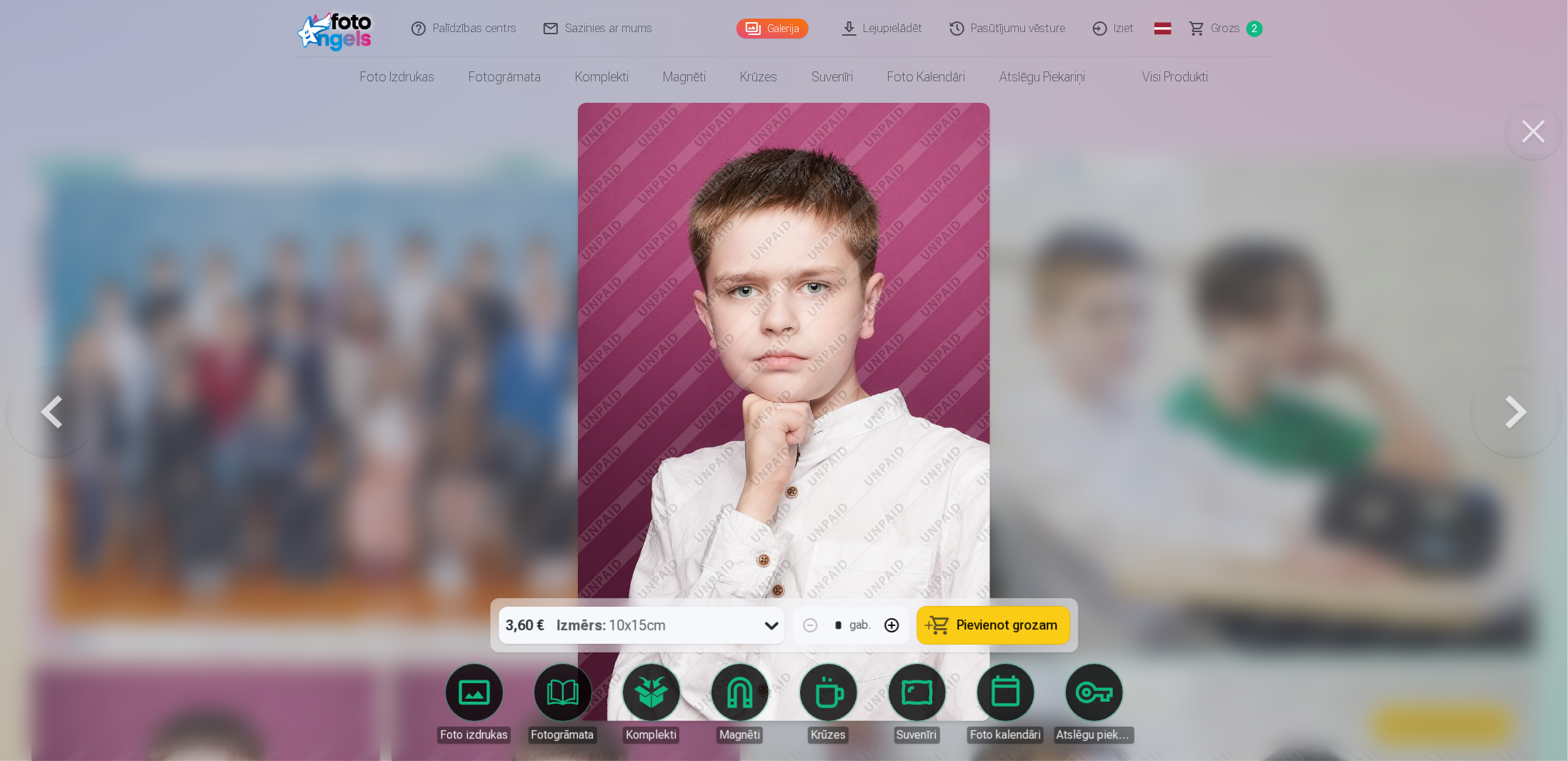
click at [1480, 406] on button at bounding box center [1516, 412] width 92 height 345
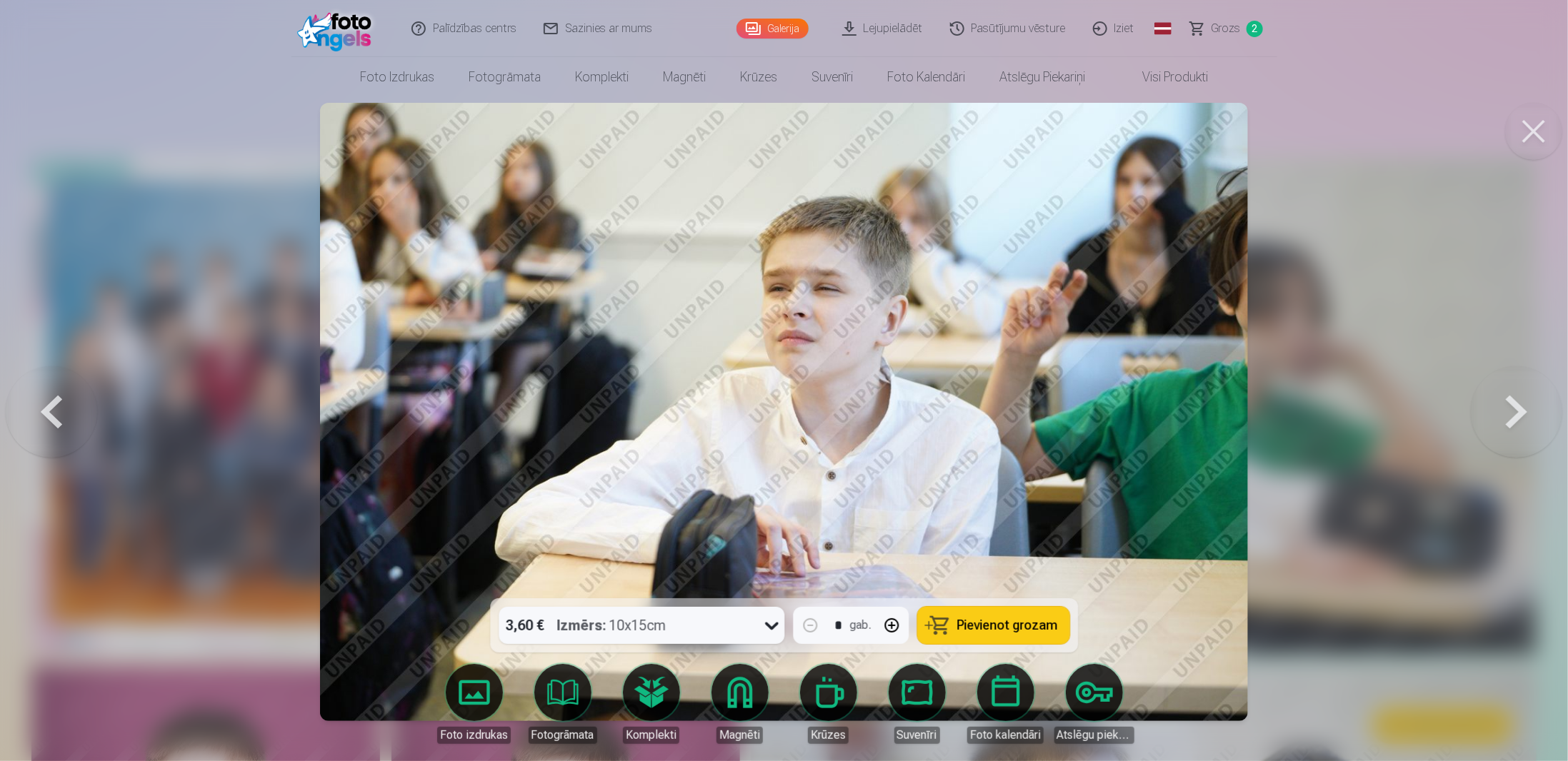
click at [1480, 406] on button at bounding box center [1516, 412] width 92 height 345
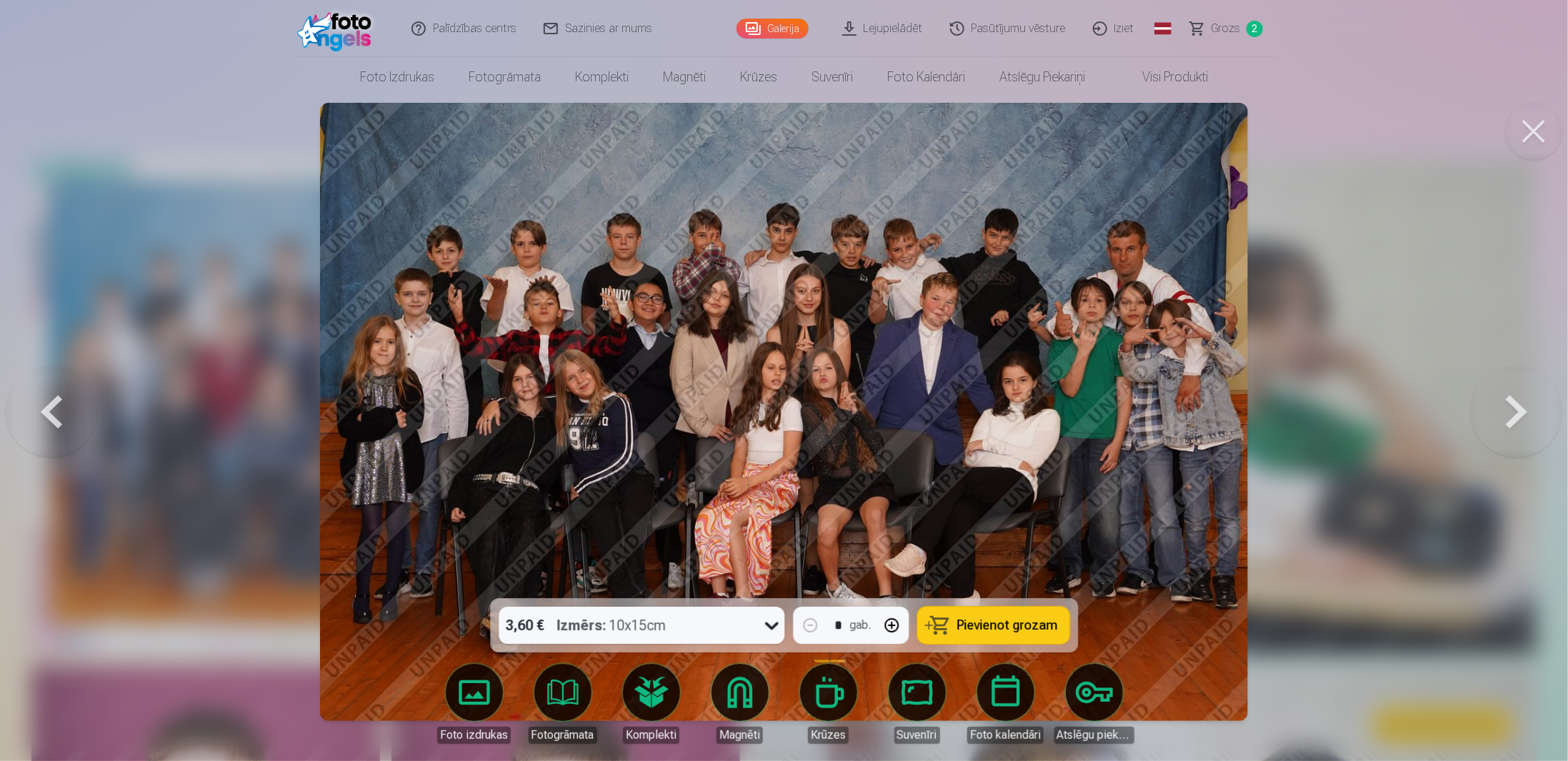
click at [1009, 622] on span "Pievienot grozam" at bounding box center [1006, 625] width 100 height 13
click at [1490, 413] on button at bounding box center [1516, 412] width 92 height 345
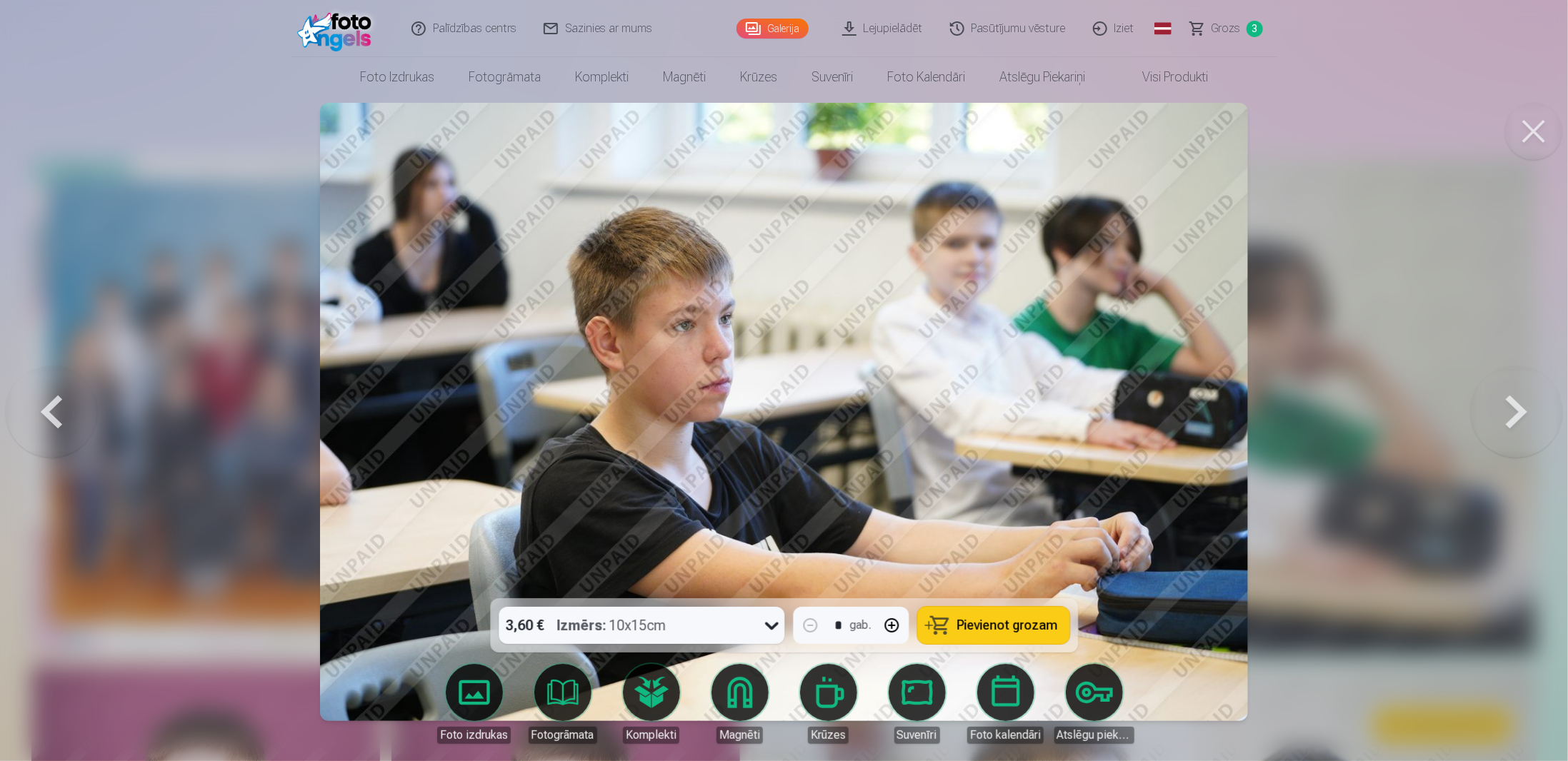
click at [1491, 413] on button at bounding box center [1516, 412] width 92 height 345
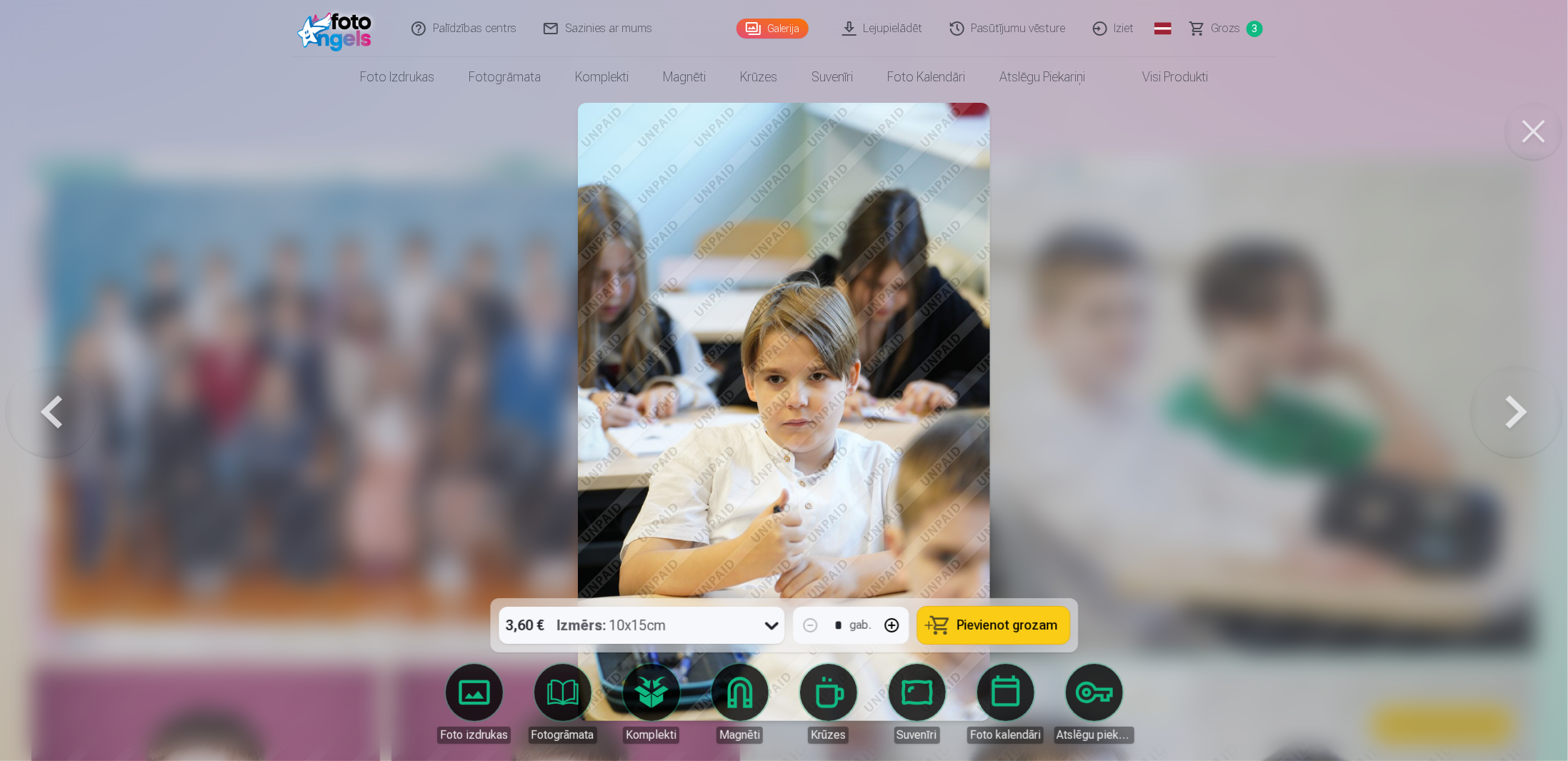
click at [1491, 413] on button at bounding box center [1516, 412] width 92 height 345
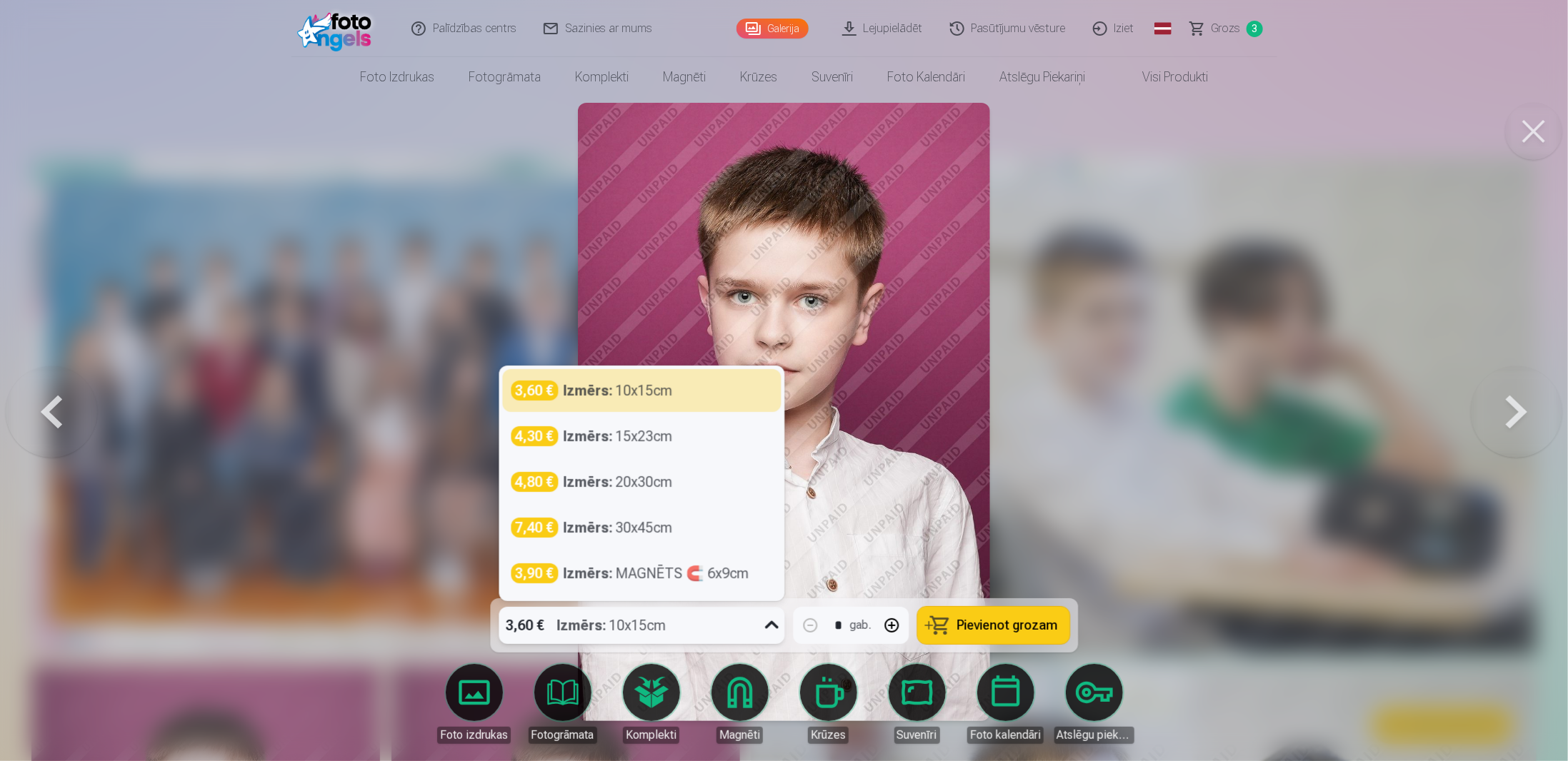
click at [654, 620] on div "Izmērs : 10x15cm" at bounding box center [611, 625] width 109 height 37
click at [337, 582] on div at bounding box center [784, 380] width 1568 height 761
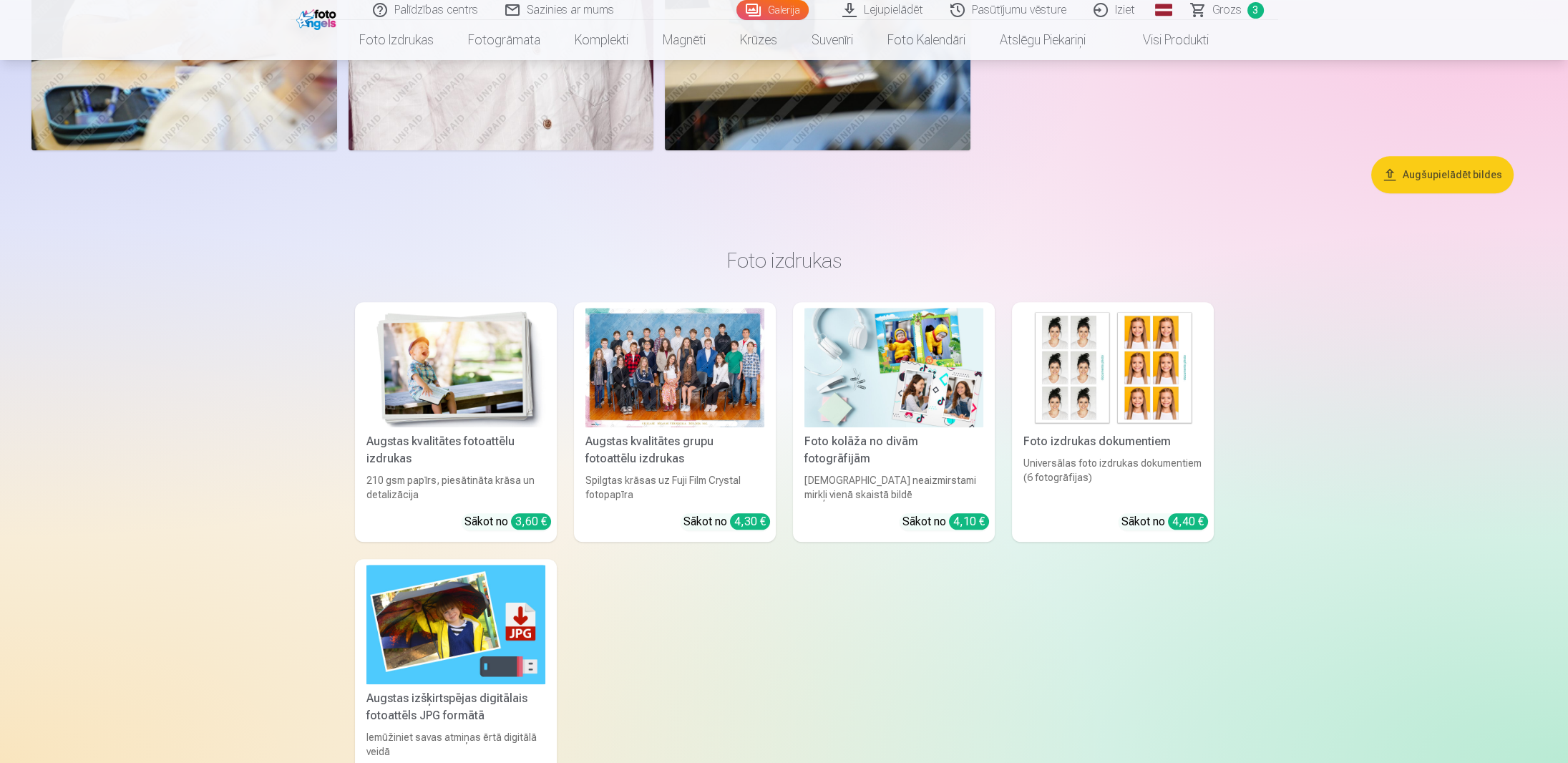
scroll to position [2219, 0]
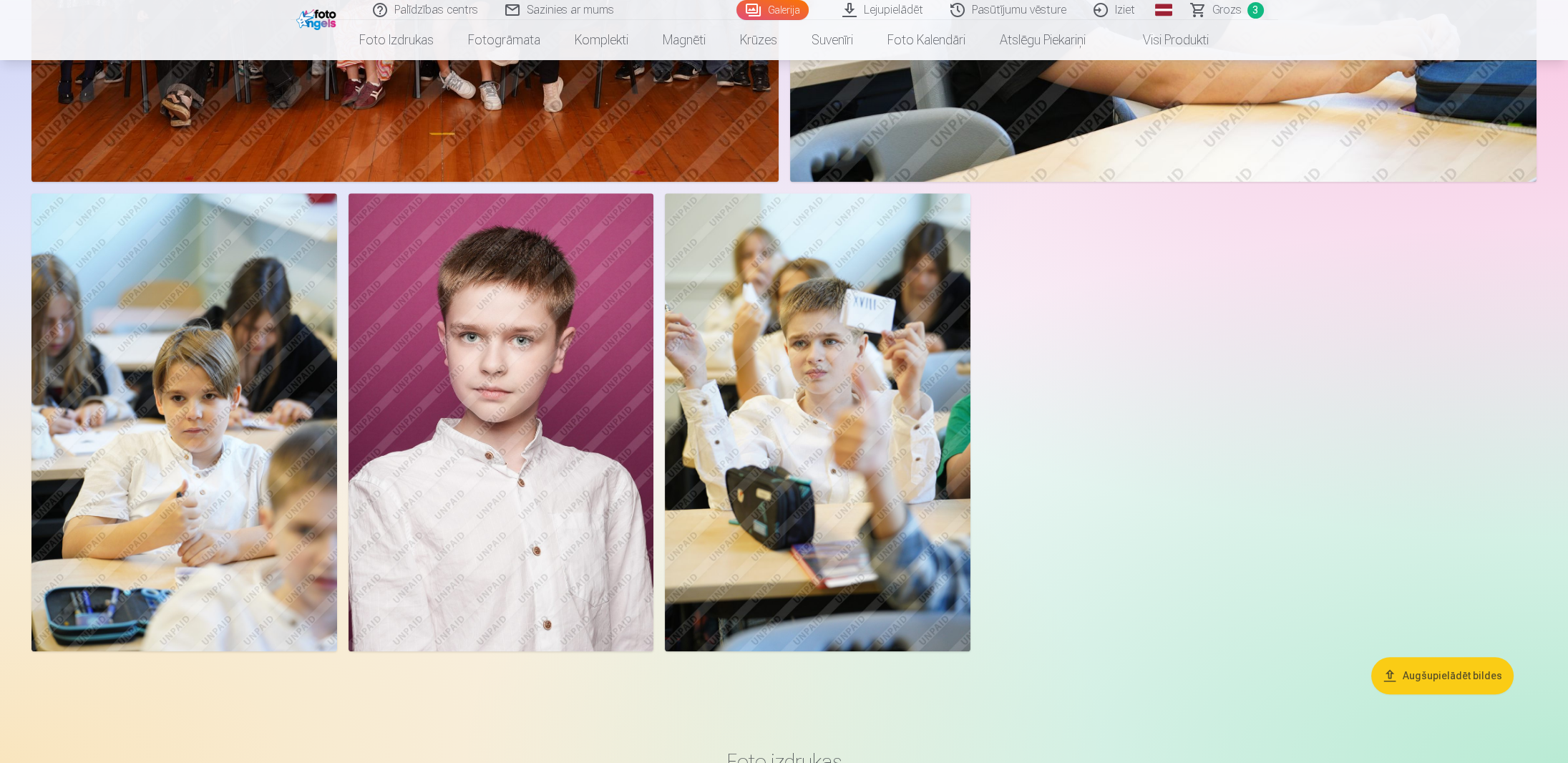
click at [499, 412] on img at bounding box center [502, 422] width 306 height 458
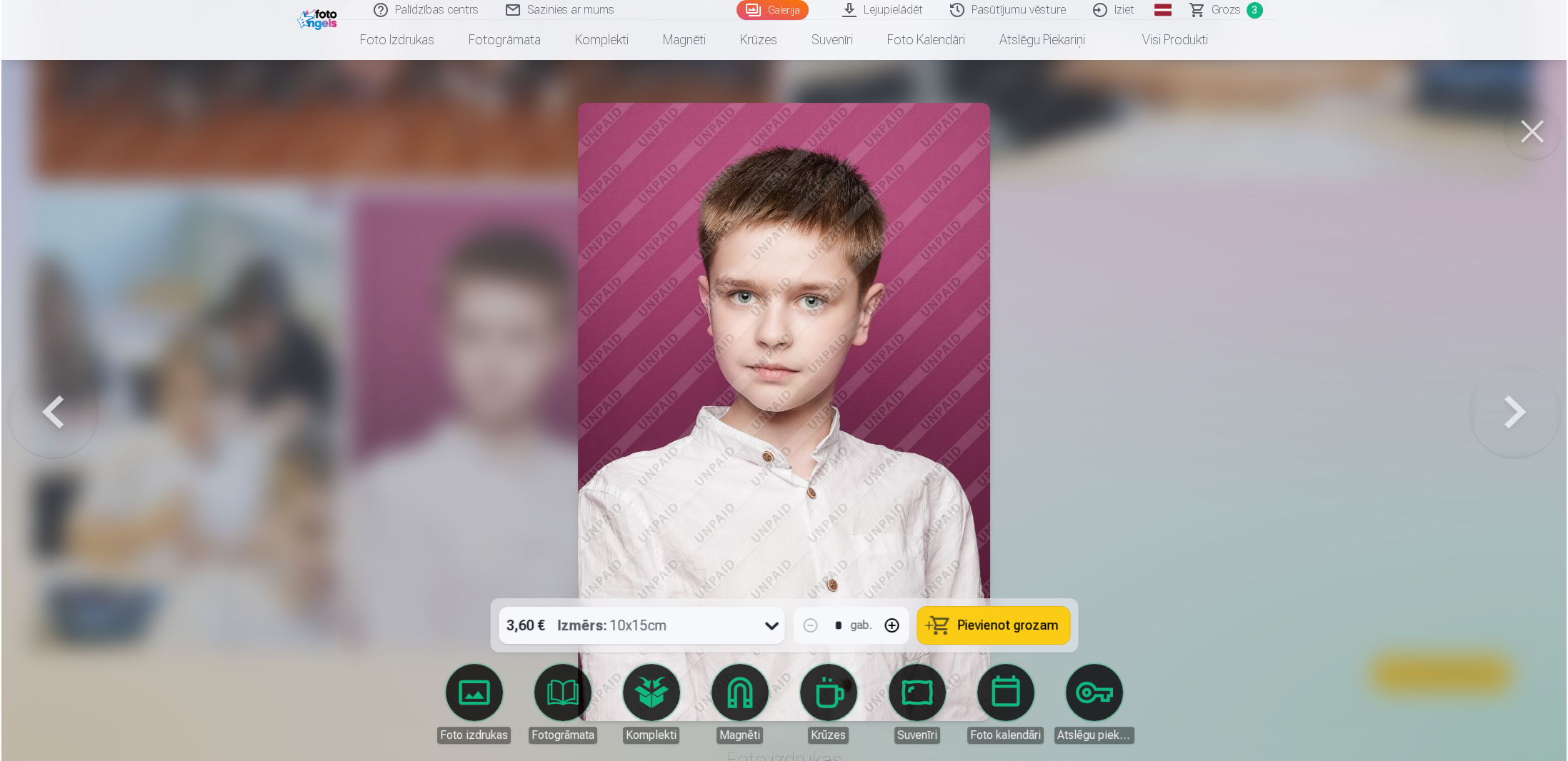
scroll to position [2217, 0]
drag, startPoint x: 888, startPoint y: 626, endPoint x: 904, endPoint y: 647, distance: 26.4
click at [888, 626] on button "button" at bounding box center [892, 626] width 34 height 34
click at [892, 623] on button "button" at bounding box center [892, 626] width 34 height 34
click at [1009, 631] on span "Pievienot grozam" at bounding box center [1006, 625] width 100 height 13
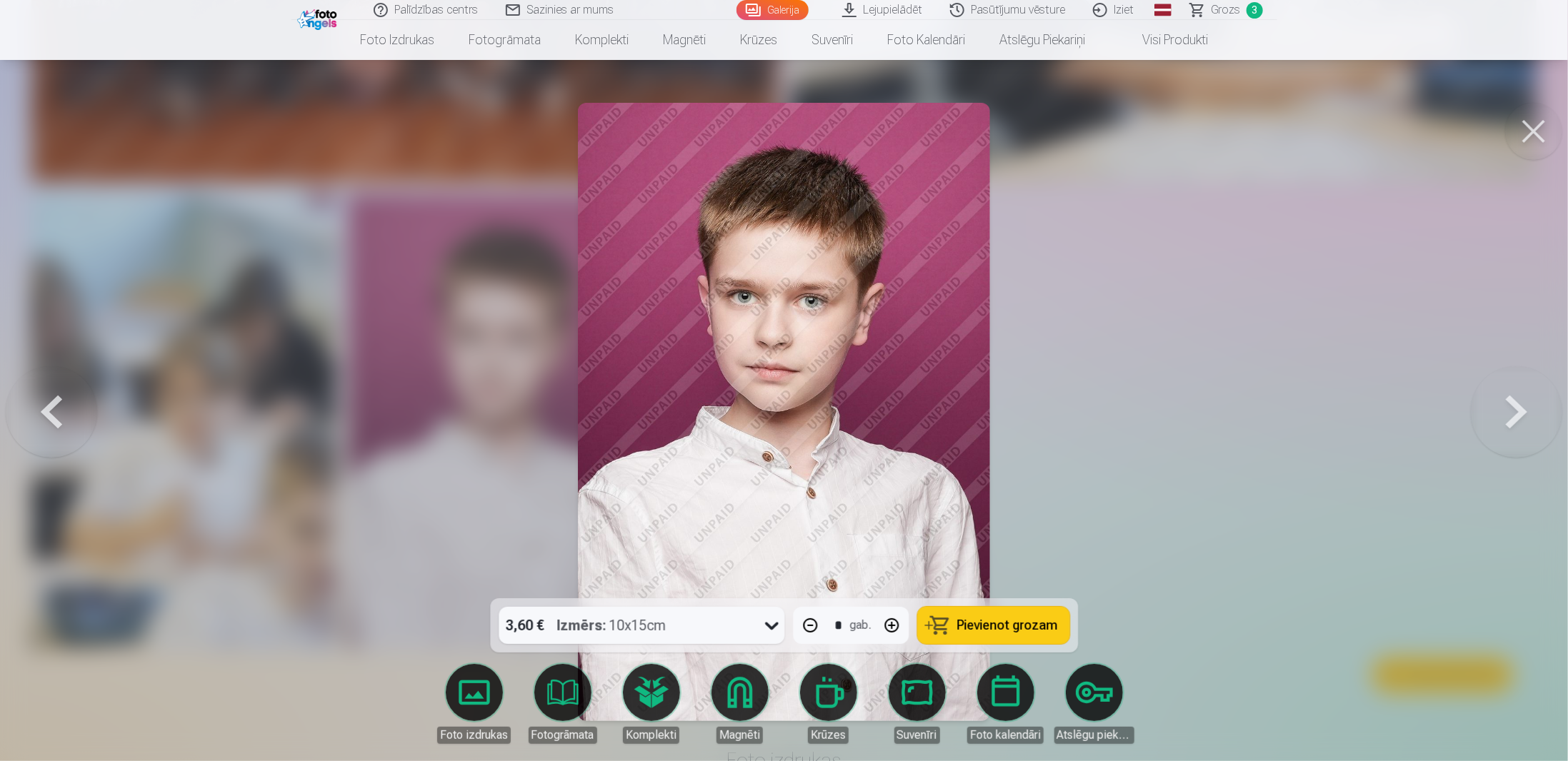
type input "*"
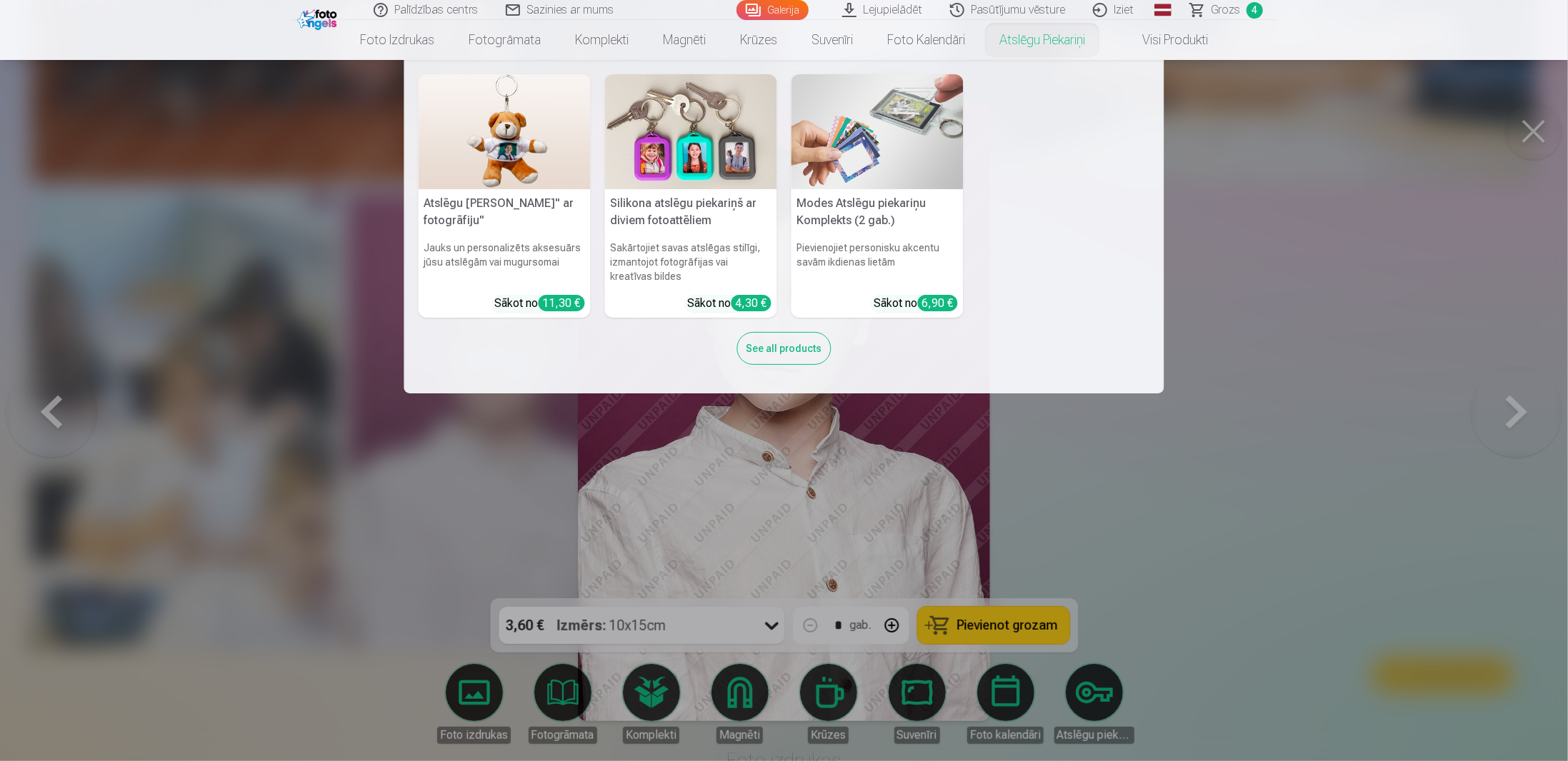
drag, startPoint x: 1054, startPoint y: 36, endPoint x: 1055, endPoint y: 51, distance: 15.0
click at [1054, 36] on link "Atslēgu piekariņi" at bounding box center [1042, 39] width 120 height 40
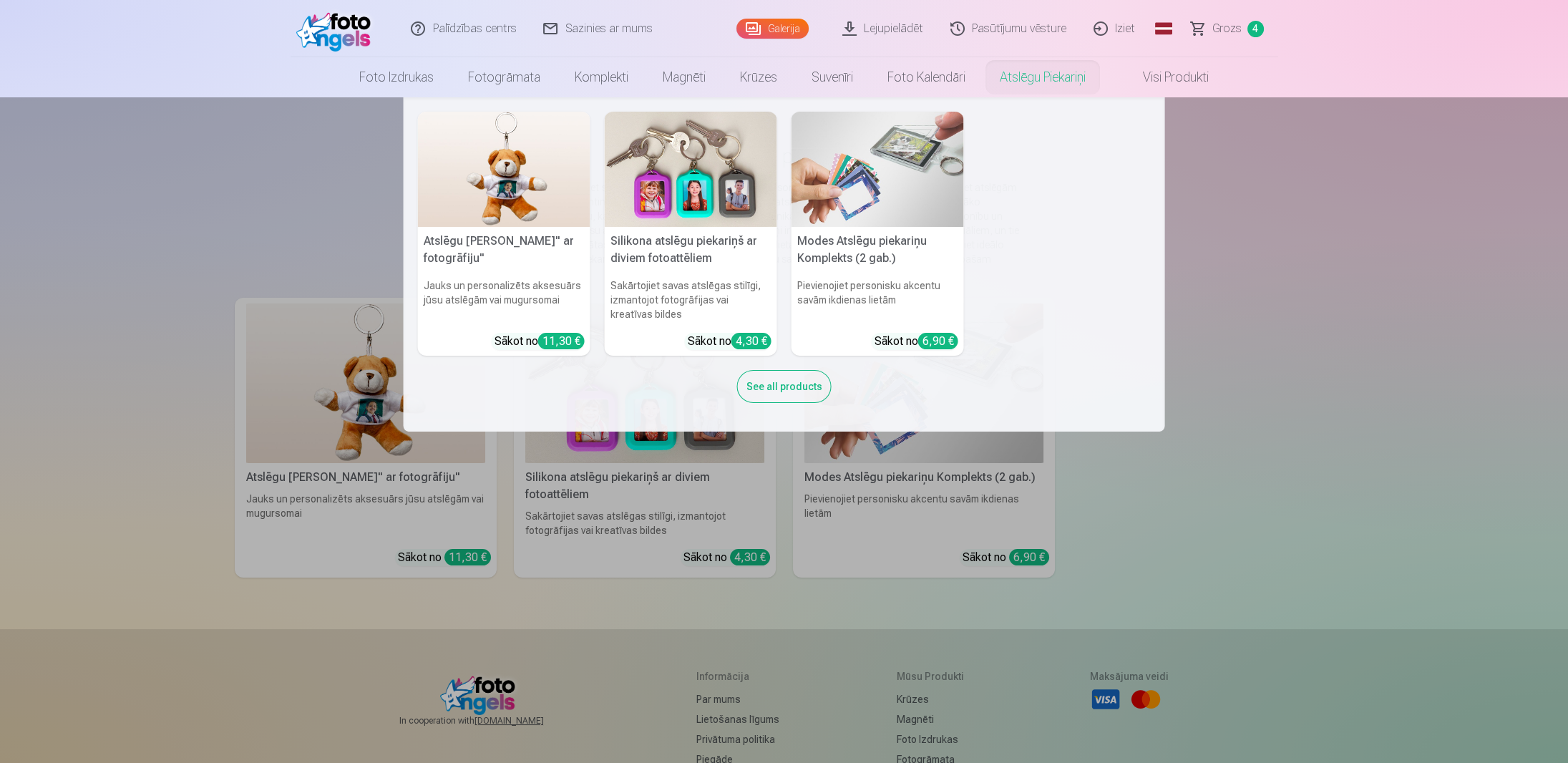
click at [1251, 318] on nav "Atslēgu piekariņš Lācītis" ar fotogrāfiju" Jauks un personalizēts aksesuārs jūs…" at bounding box center [784, 264] width 1568 height 334
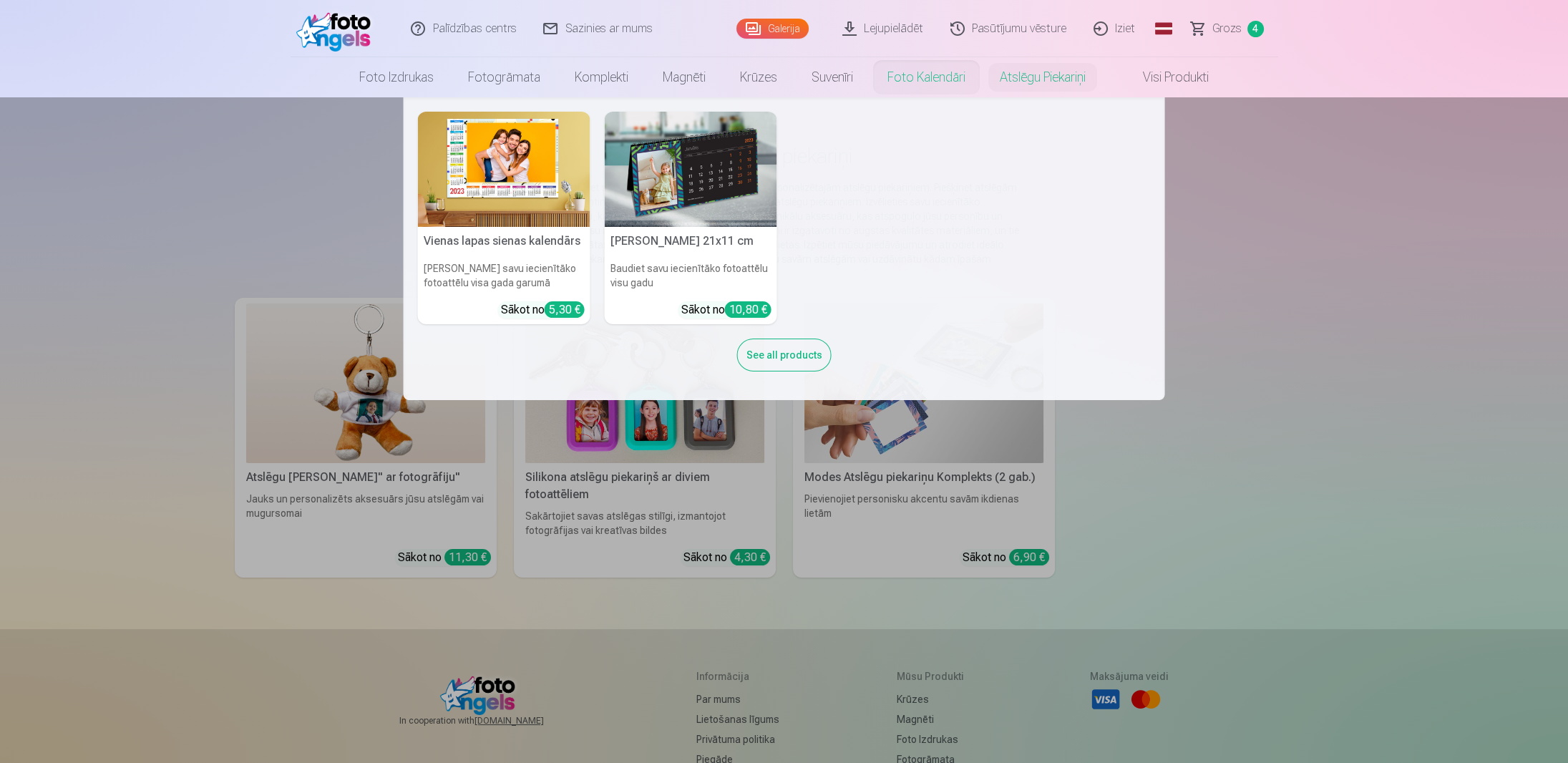
click at [906, 79] on link "Foto kalendāri" at bounding box center [926, 77] width 113 height 40
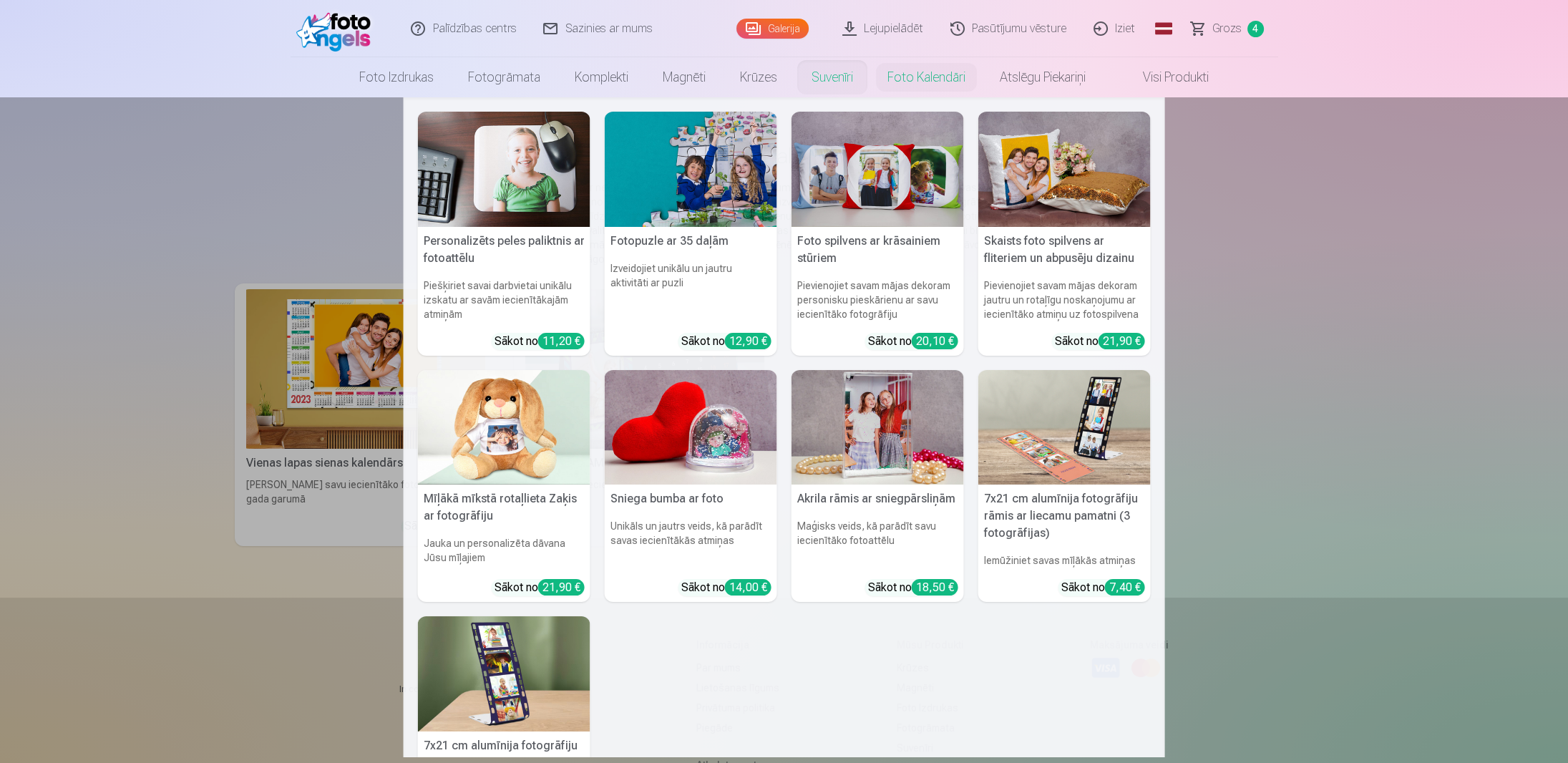
click at [822, 75] on link "Suvenīri" at bounding box center [833, 77] width 76 height 40
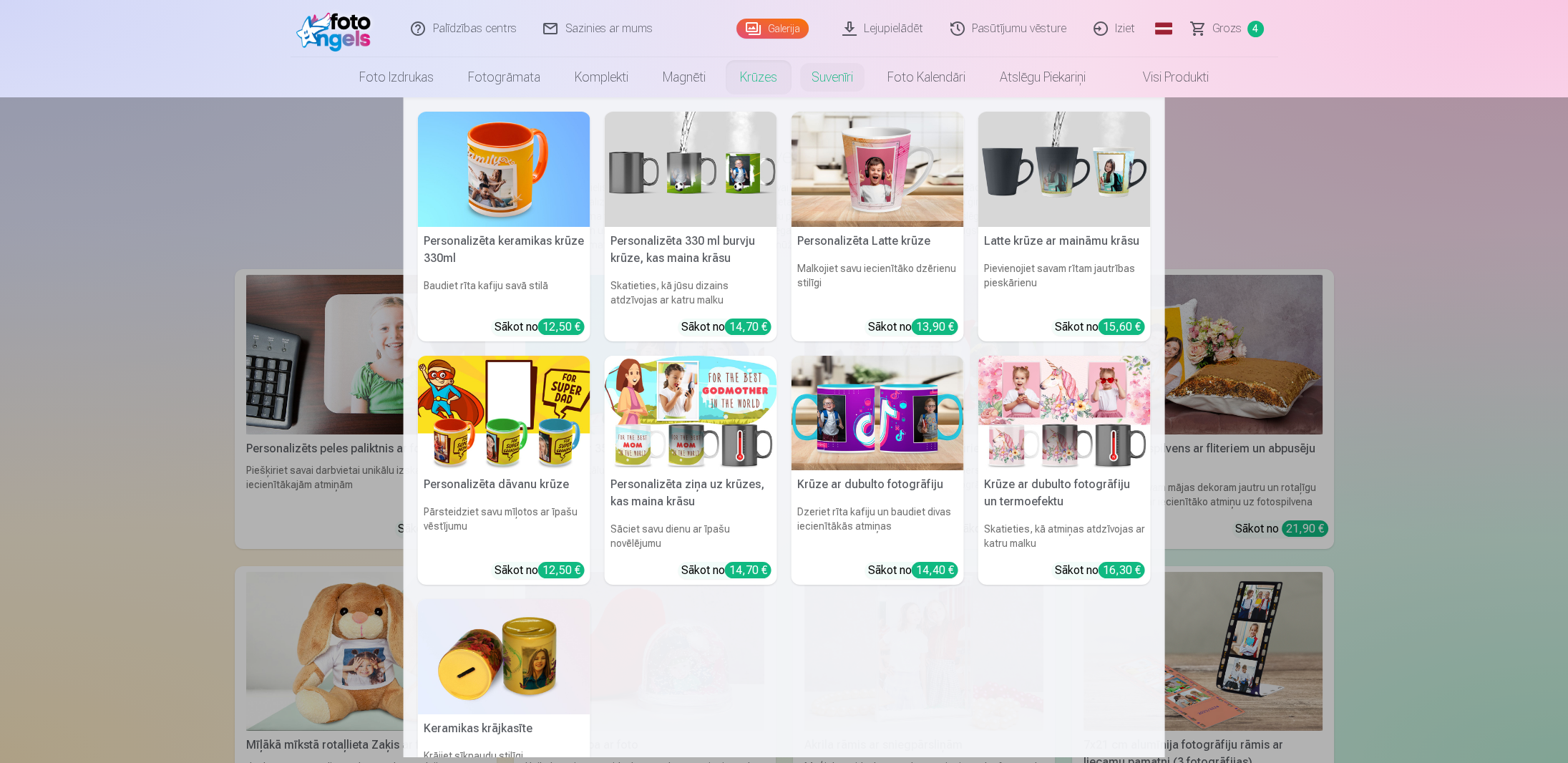
drag, startPoint x: 753, startPoint y: 75, endPoint x: 741, endPoint y: 83, distance: 14.4
click at [753, 75] on link "Krūzes" at bounding box center [758, 77] width 71 height 40
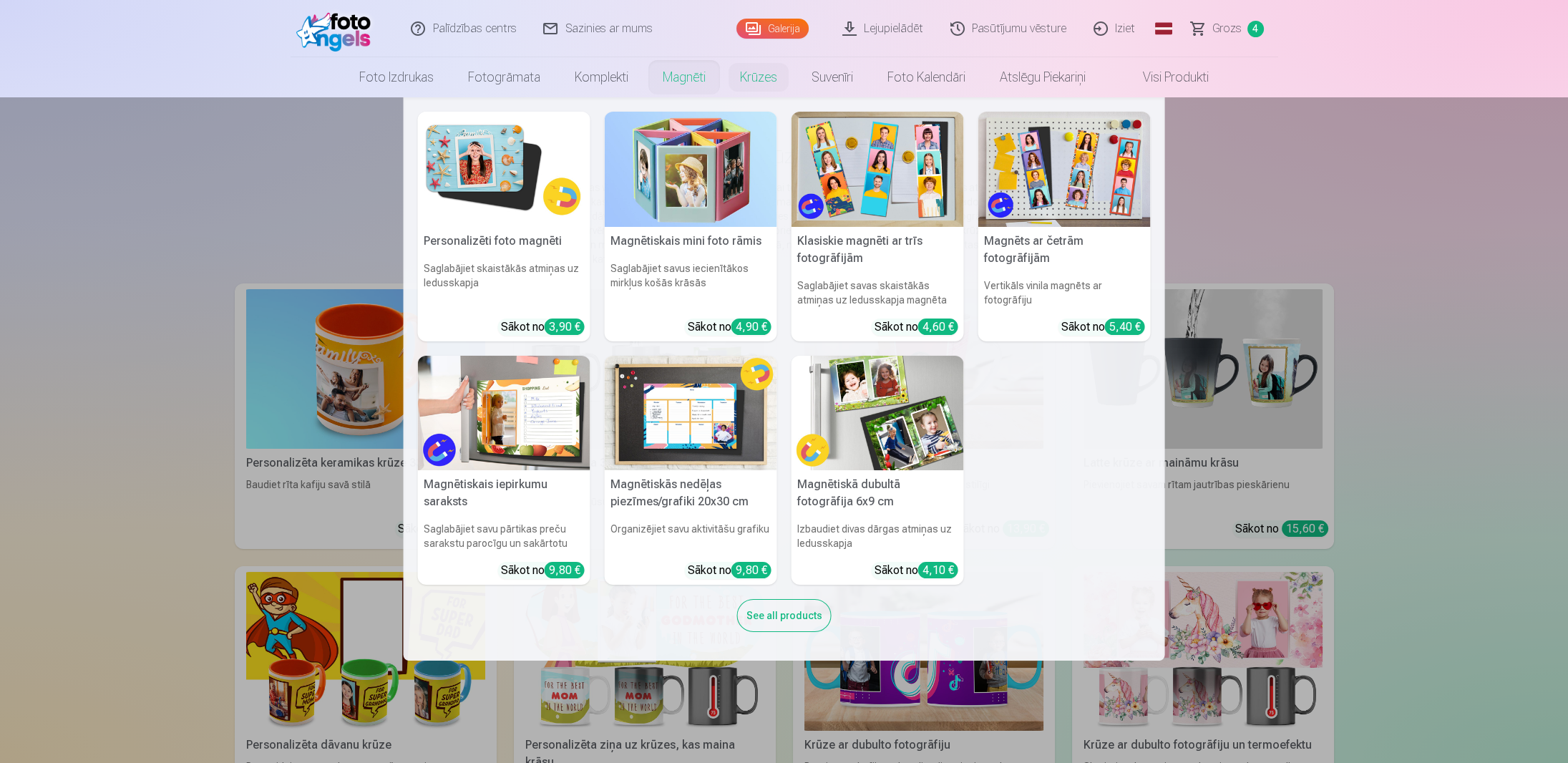
click at [678, 70] on link "Magnēti" at bounding box center [684, 77] width 77 height 40
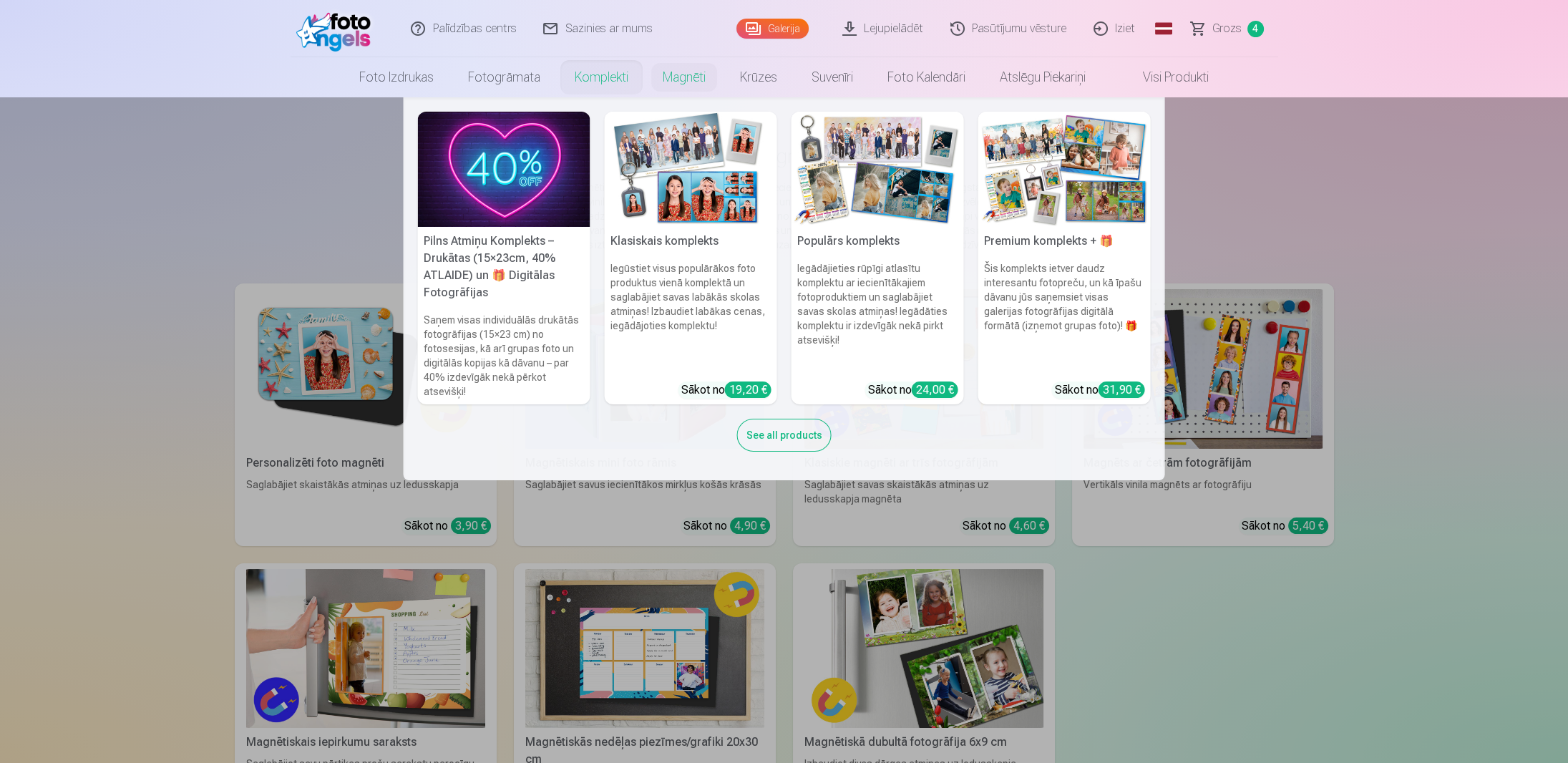
click at [584, 73] on link "Komplekti" at bounding box center [601, 77] width 88 height 40
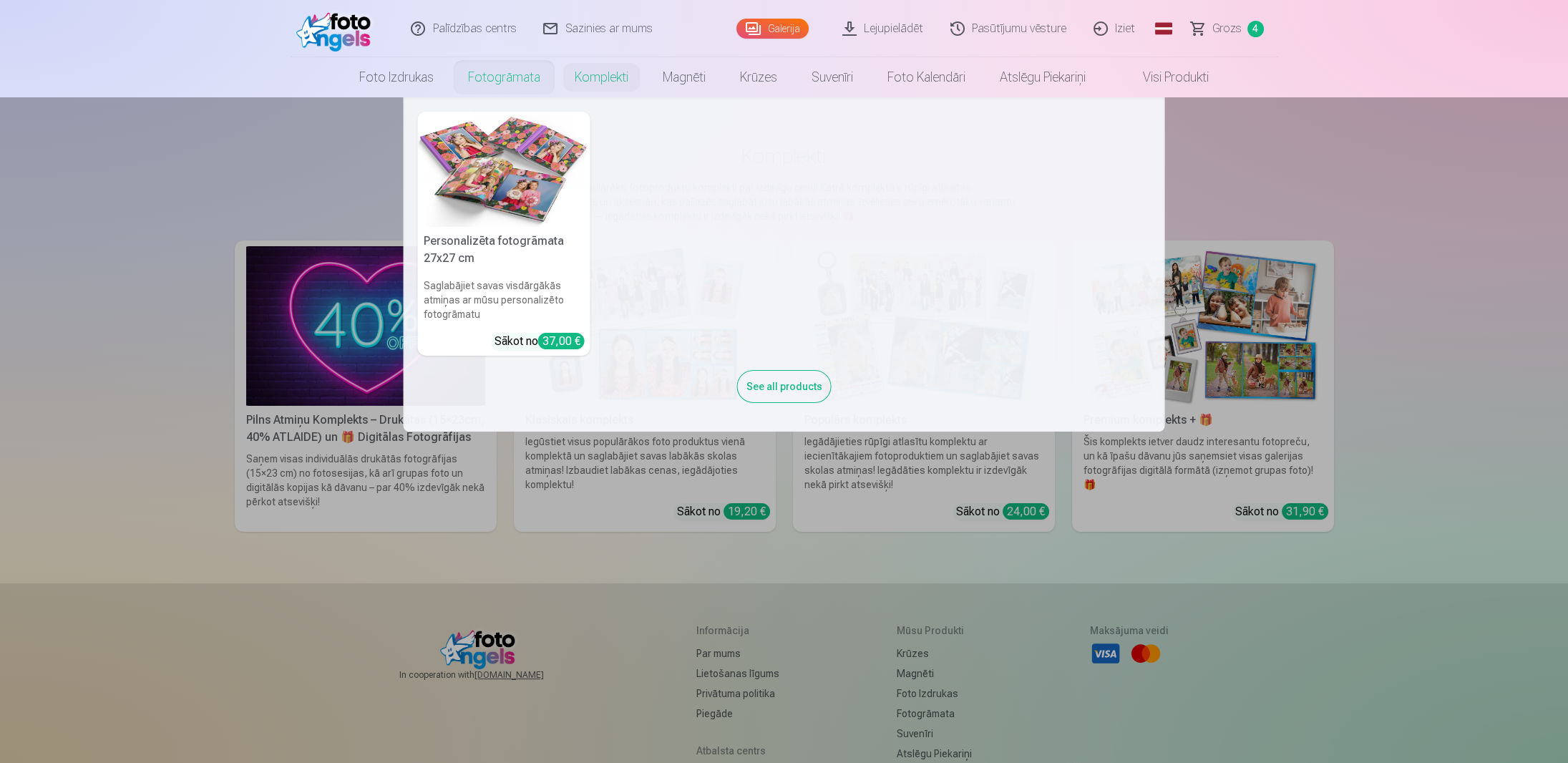
click at [494, 75] on link "Fotogrāmata" at bounding box center [504, 77] width 107 height 40
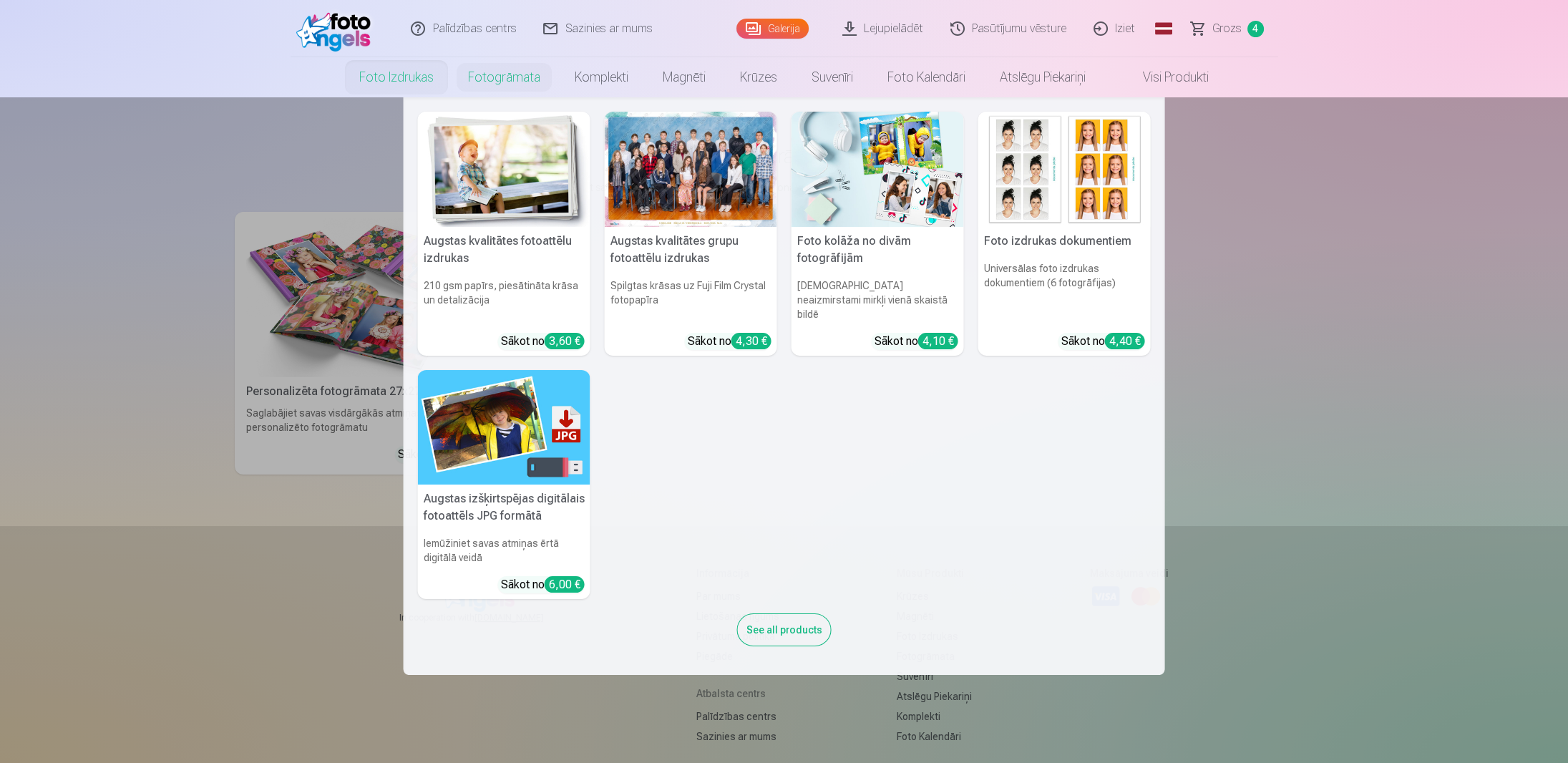
click at [412, 75] on link "Foto izdrukas" at bounding box center [396, 77] width 109 height 40
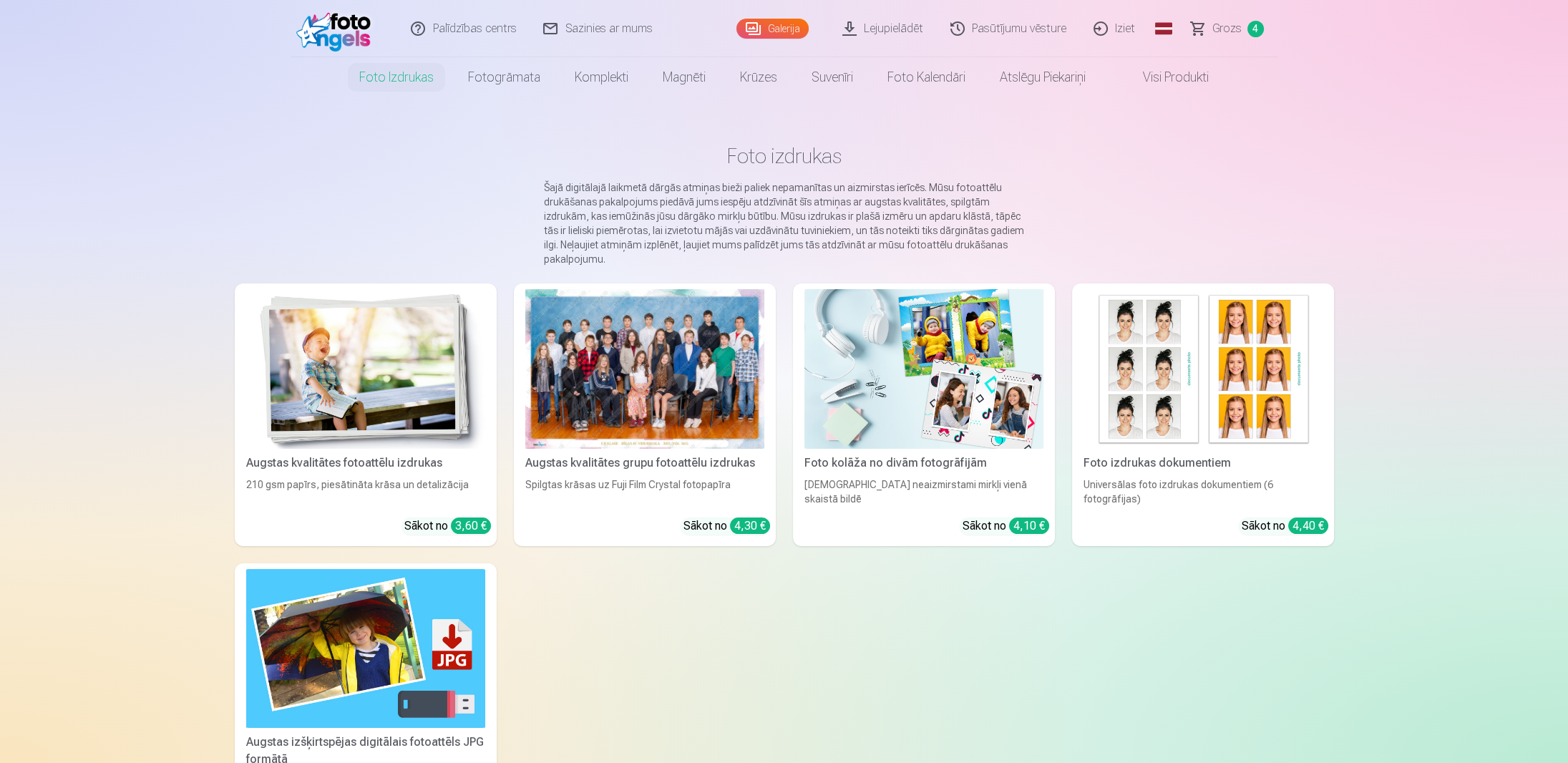
click at [1216, 29] on span "Grozs" at bounding box center [1227, 28] width 29 height 17
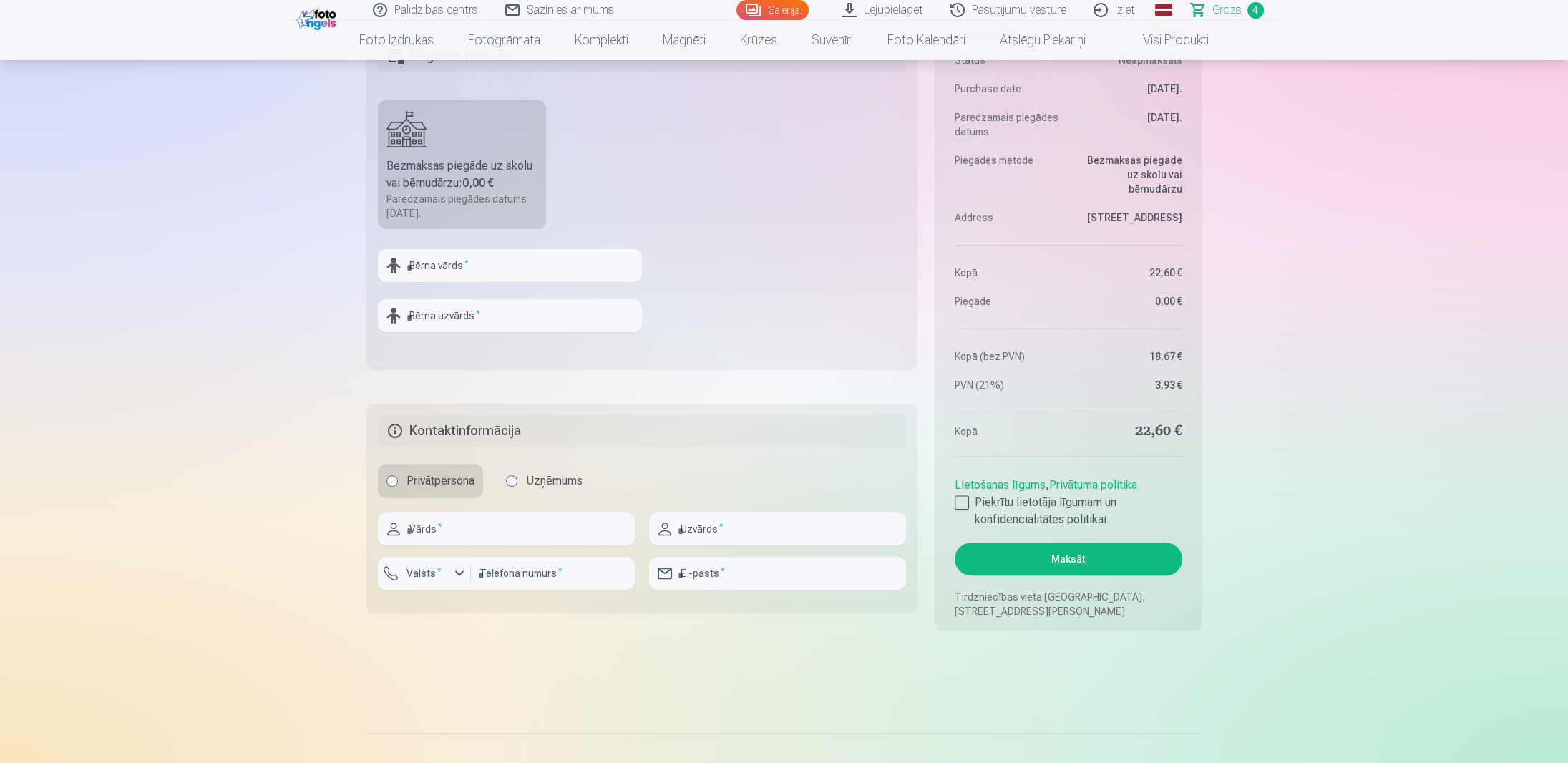
scroll to position [859, 0]
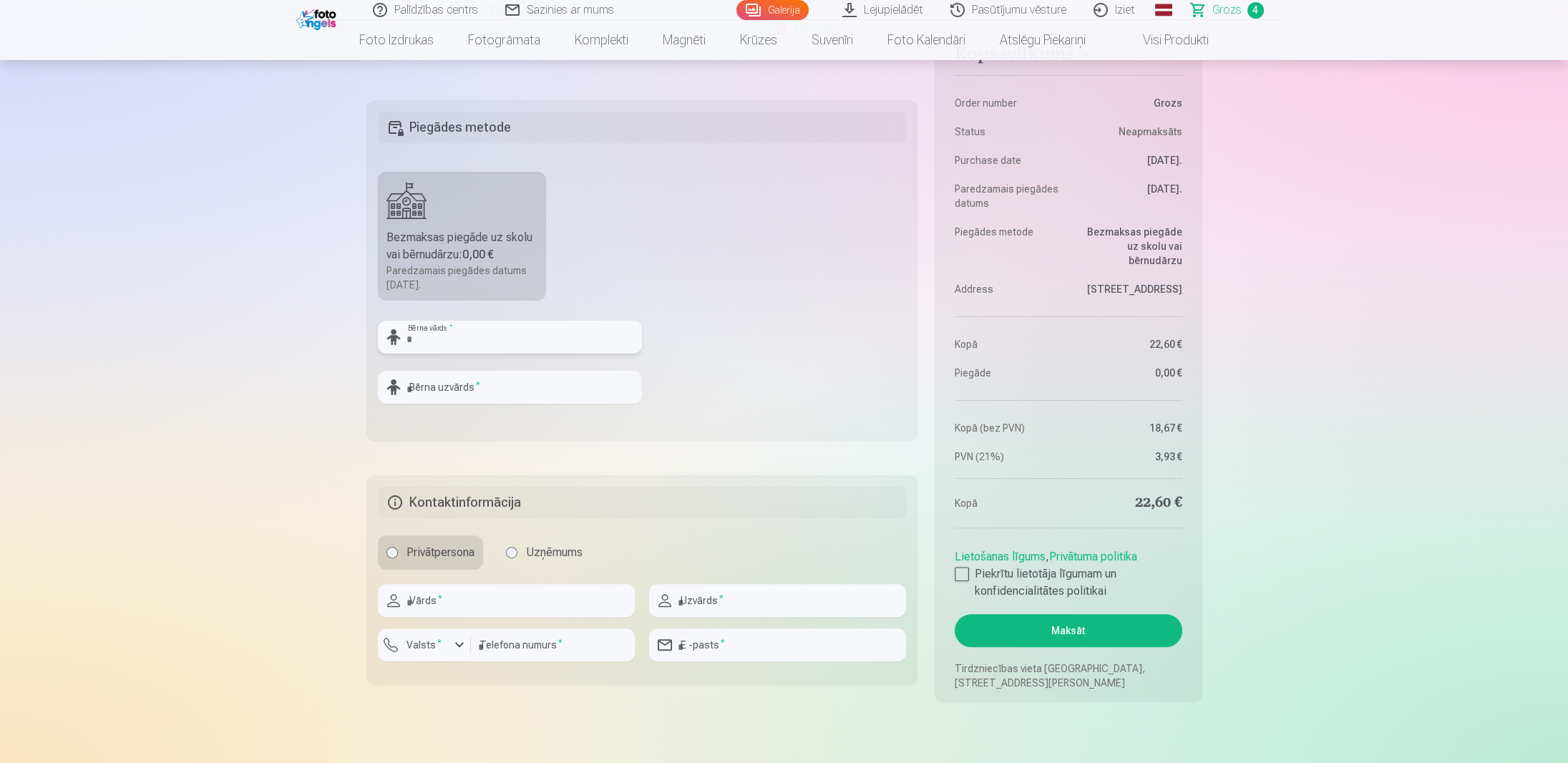
click at [492, 338] on input "text" at bounding box center [509, 337] width 264 height 33
type input "******"
click at [493, 381] on input "text" at bounding box center [509, 388] width 264 height 33
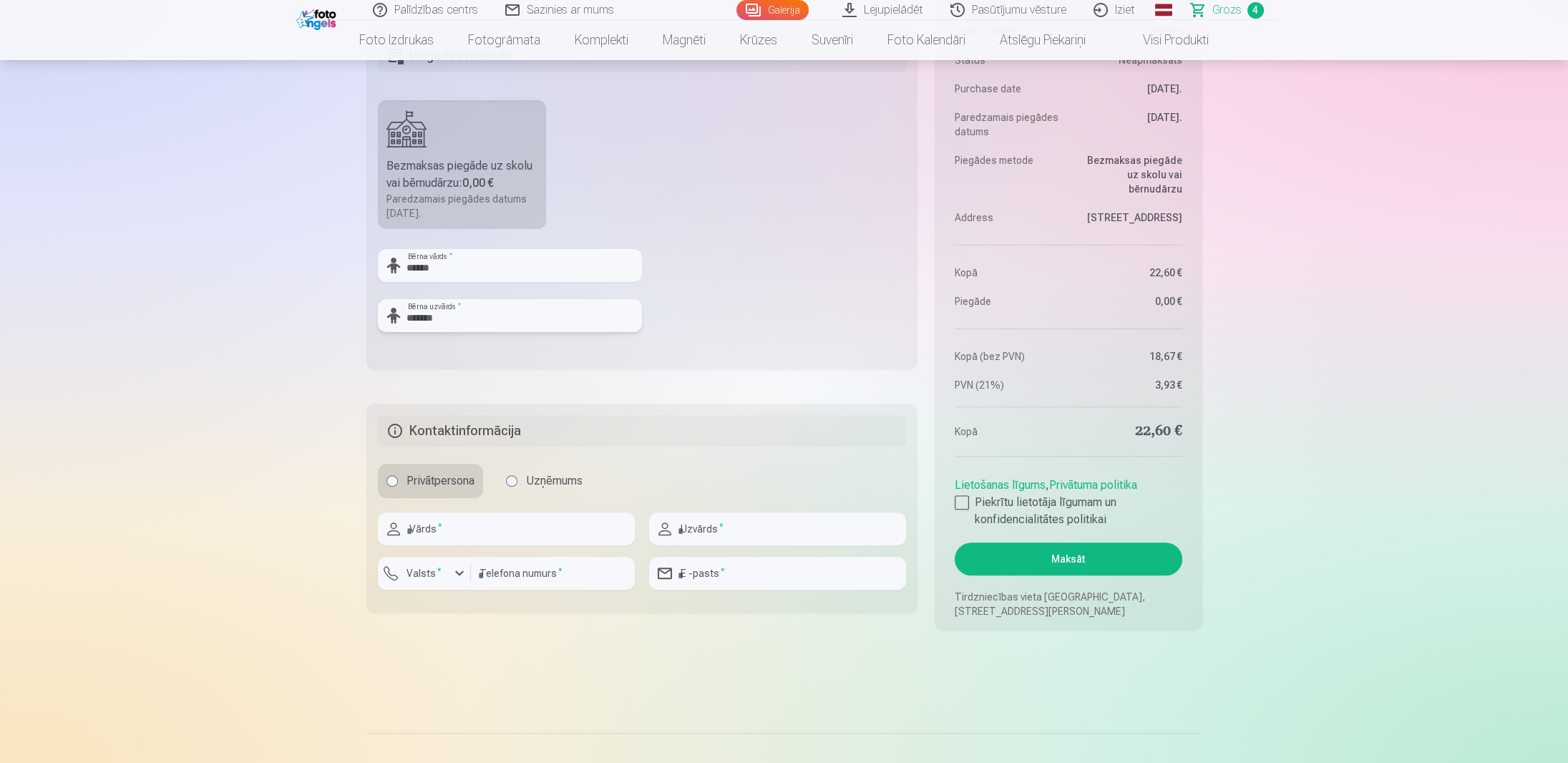
type input "*******"
click at [465, 534] on input "text" at bounding box center [506, 528] width 257 height 33
type input "******"
click at [776, 532] on input "text" at bounding box center [778, 528] width 257 height 33
type input "**********"
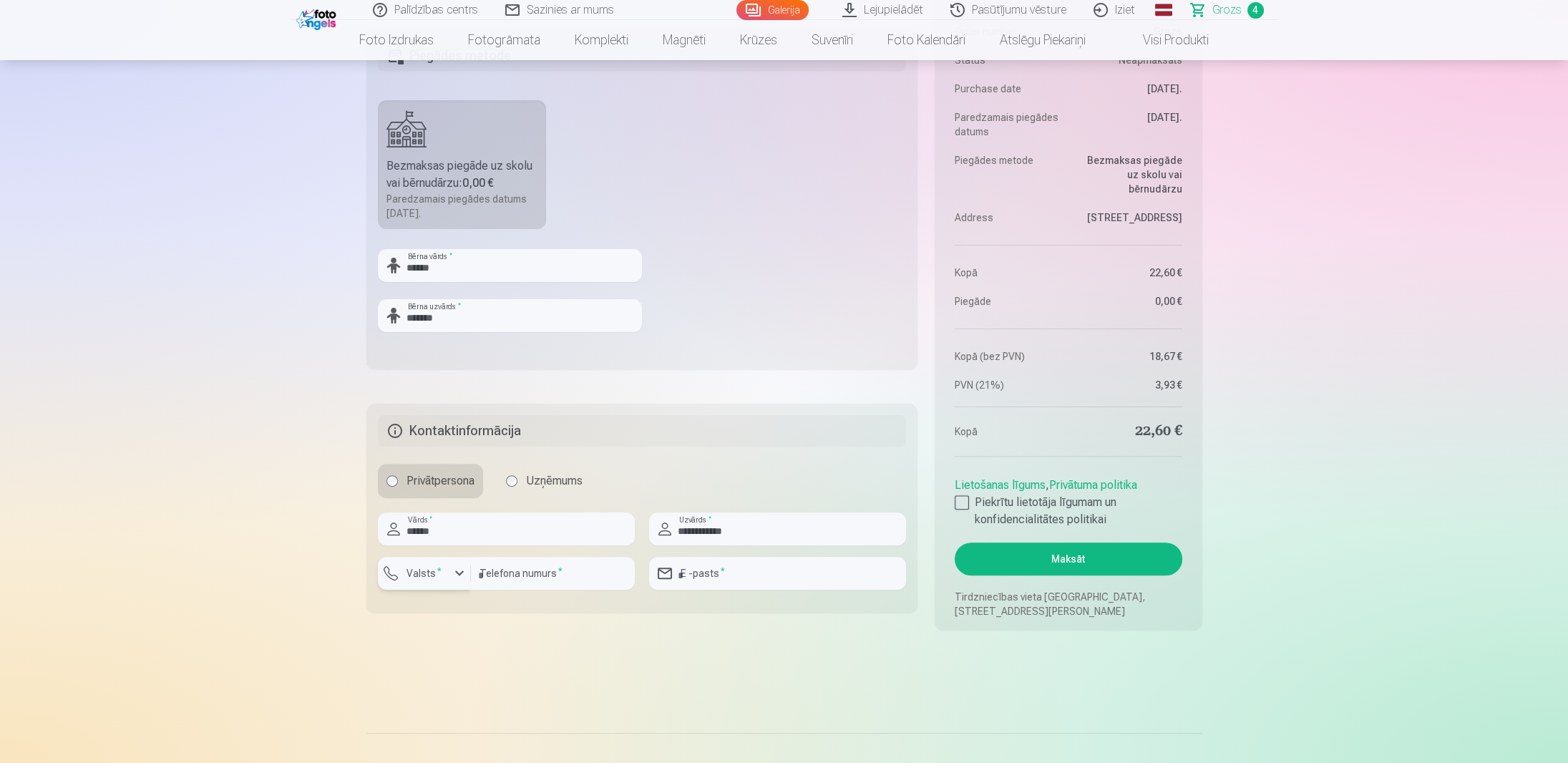
click at [441, 572] on label "Valsts *" at bounding box center [424, 573] width 46 height 15
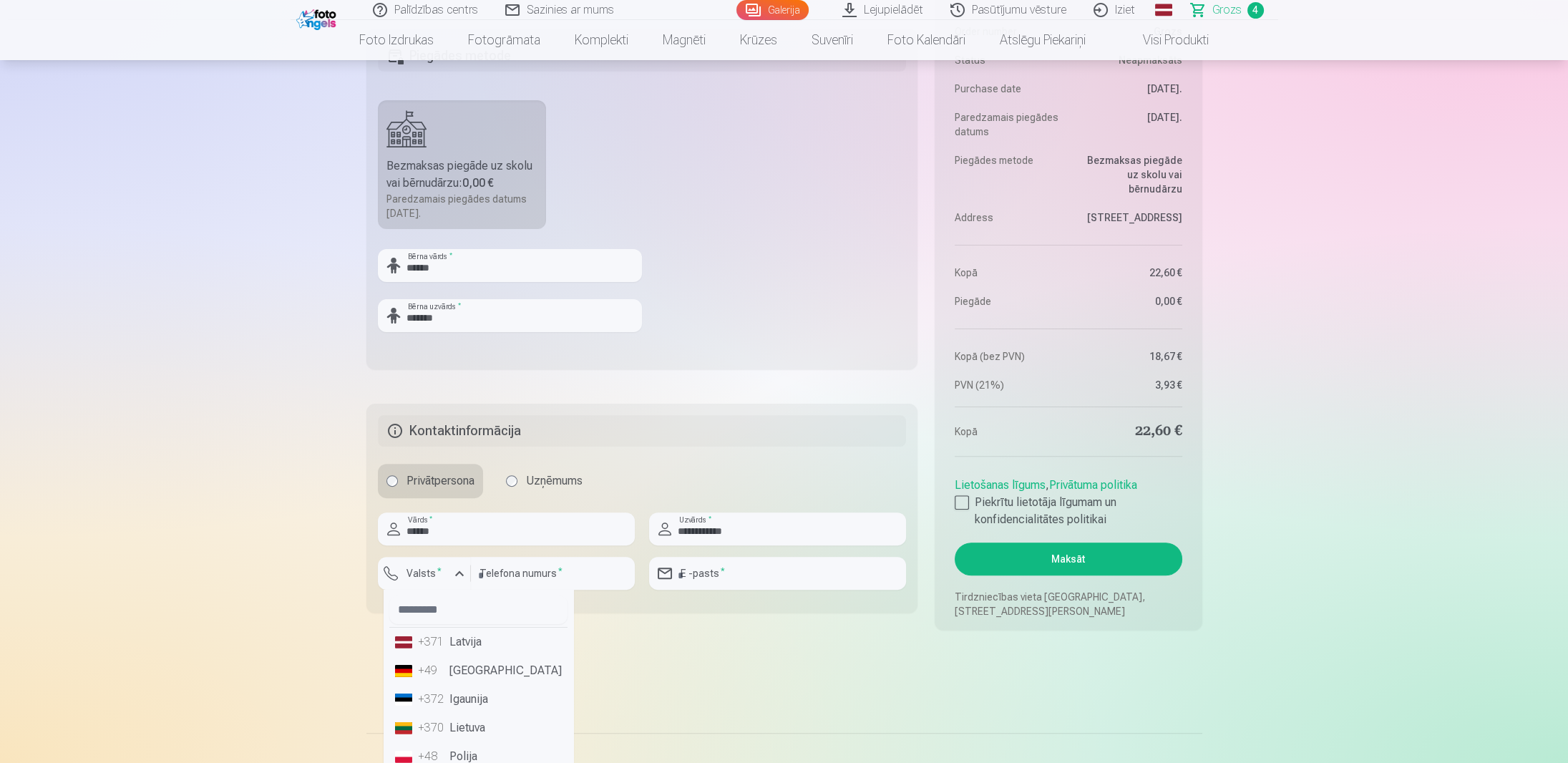
click at [465, 641] on li "+371 Latvija" at bounding box center [478, 642] width 178 height 28
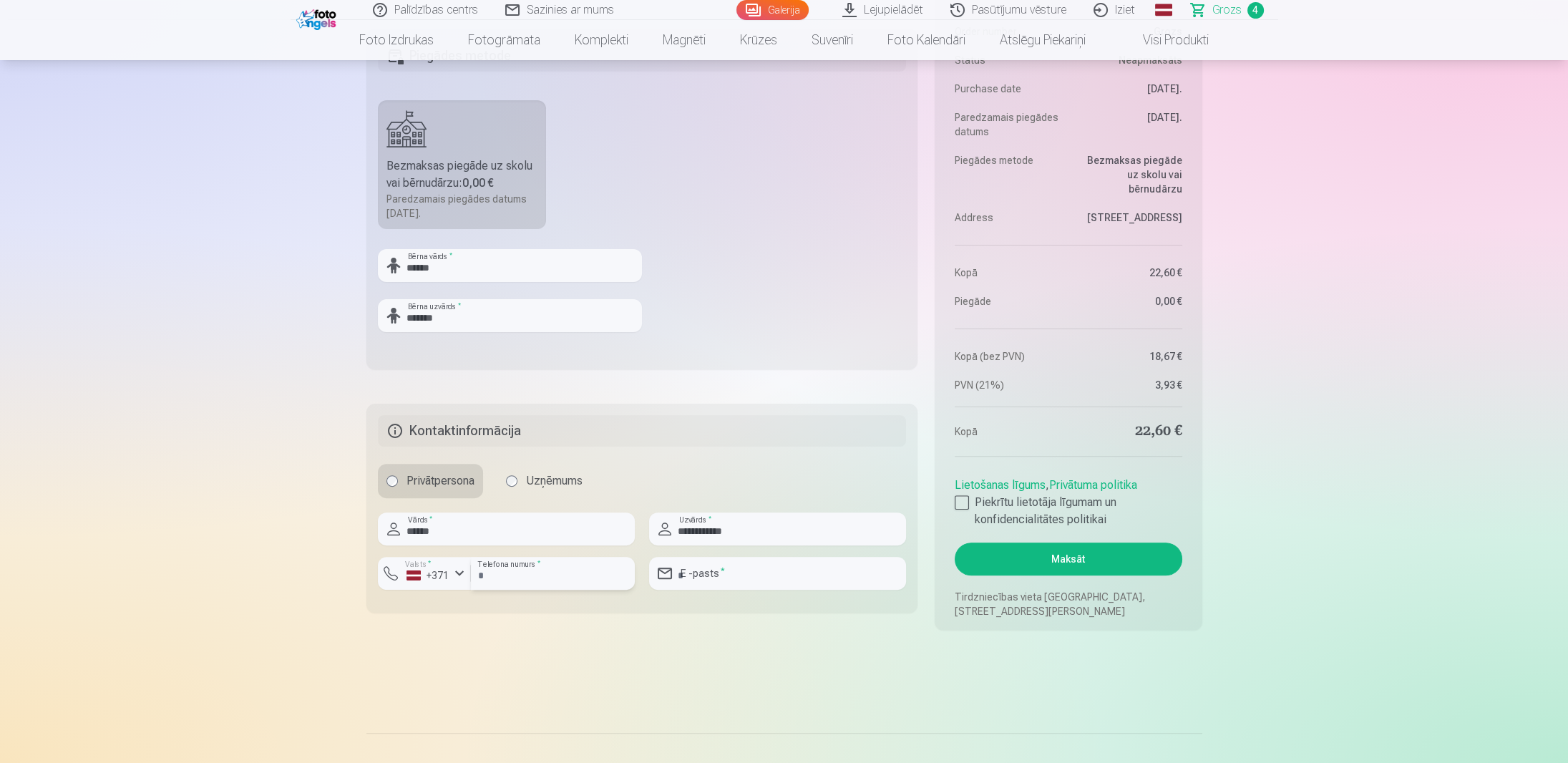
click at [503, 568] on input "number" at bounding box center [552, 573] width 164 height 33
type input "********"
click at [753, 571] on input "email" at bounding box center [778, 573] width 257 height 33
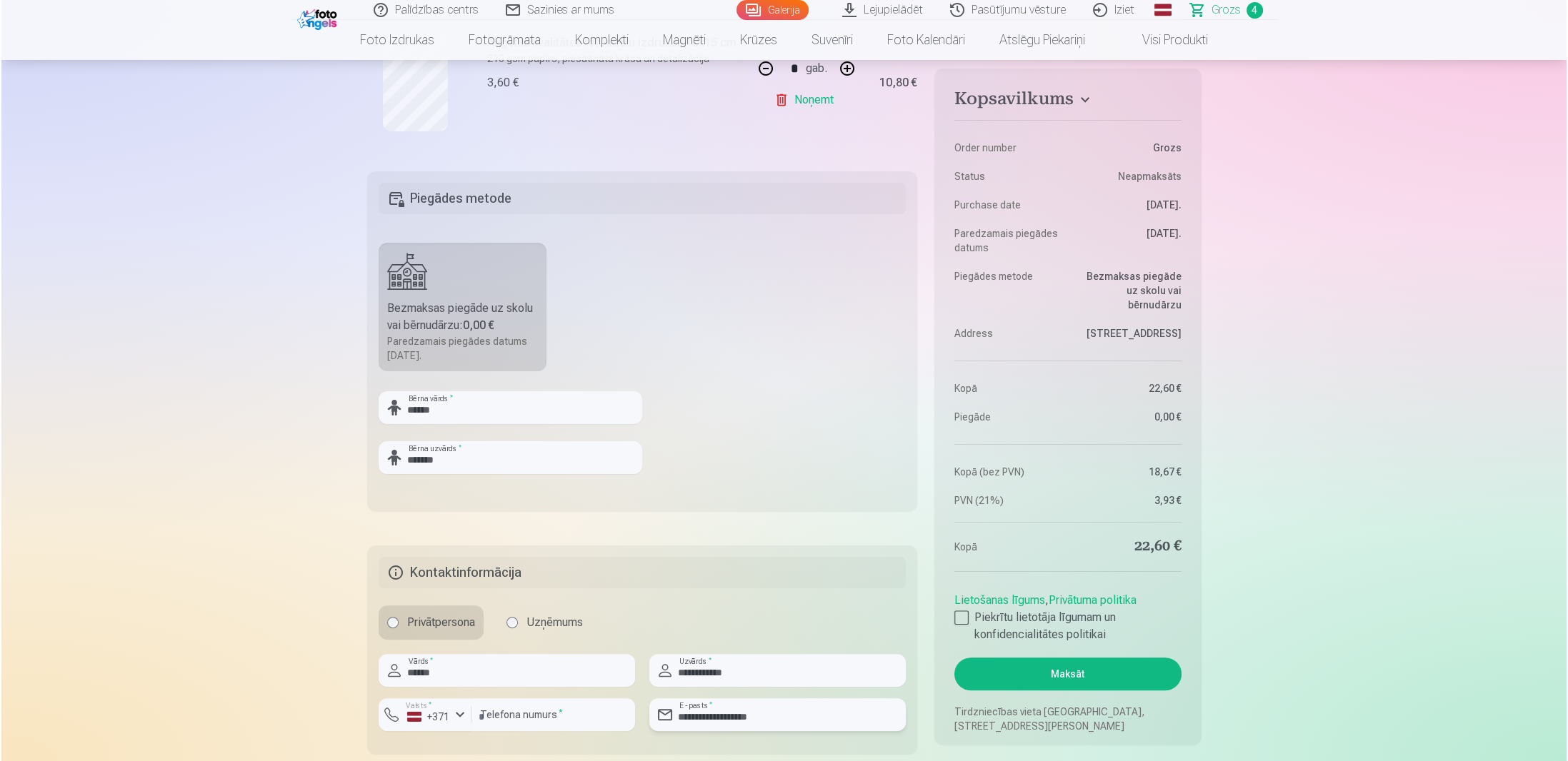
scroll to position [857, 0]
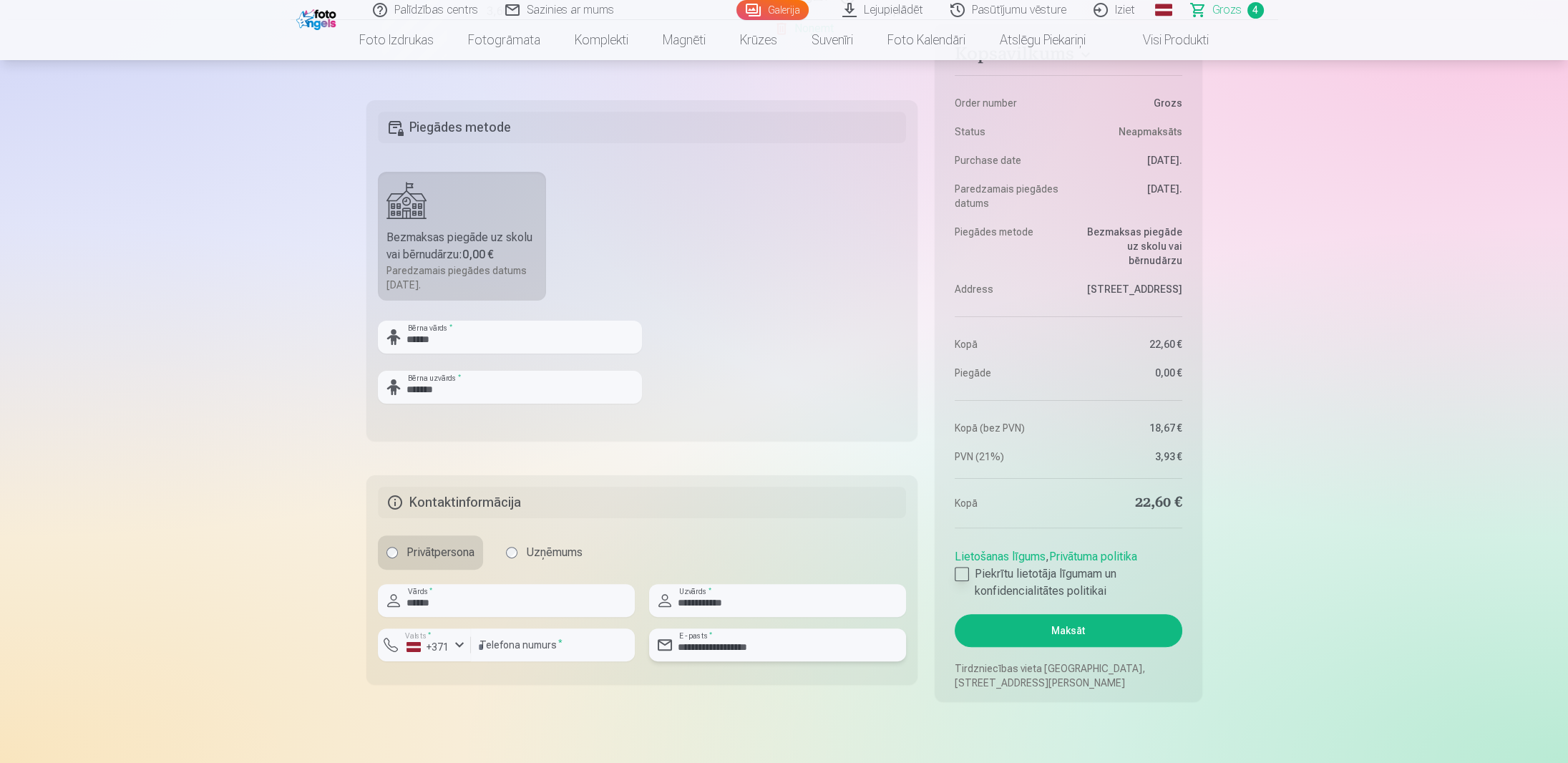
type input "**********"
click at [962, 573] on div at bounding box center [961, 574] width 15 height 15
click at [996, 631] on button "Maksāt" at bounding box center [1068, 631] width 227 height 33
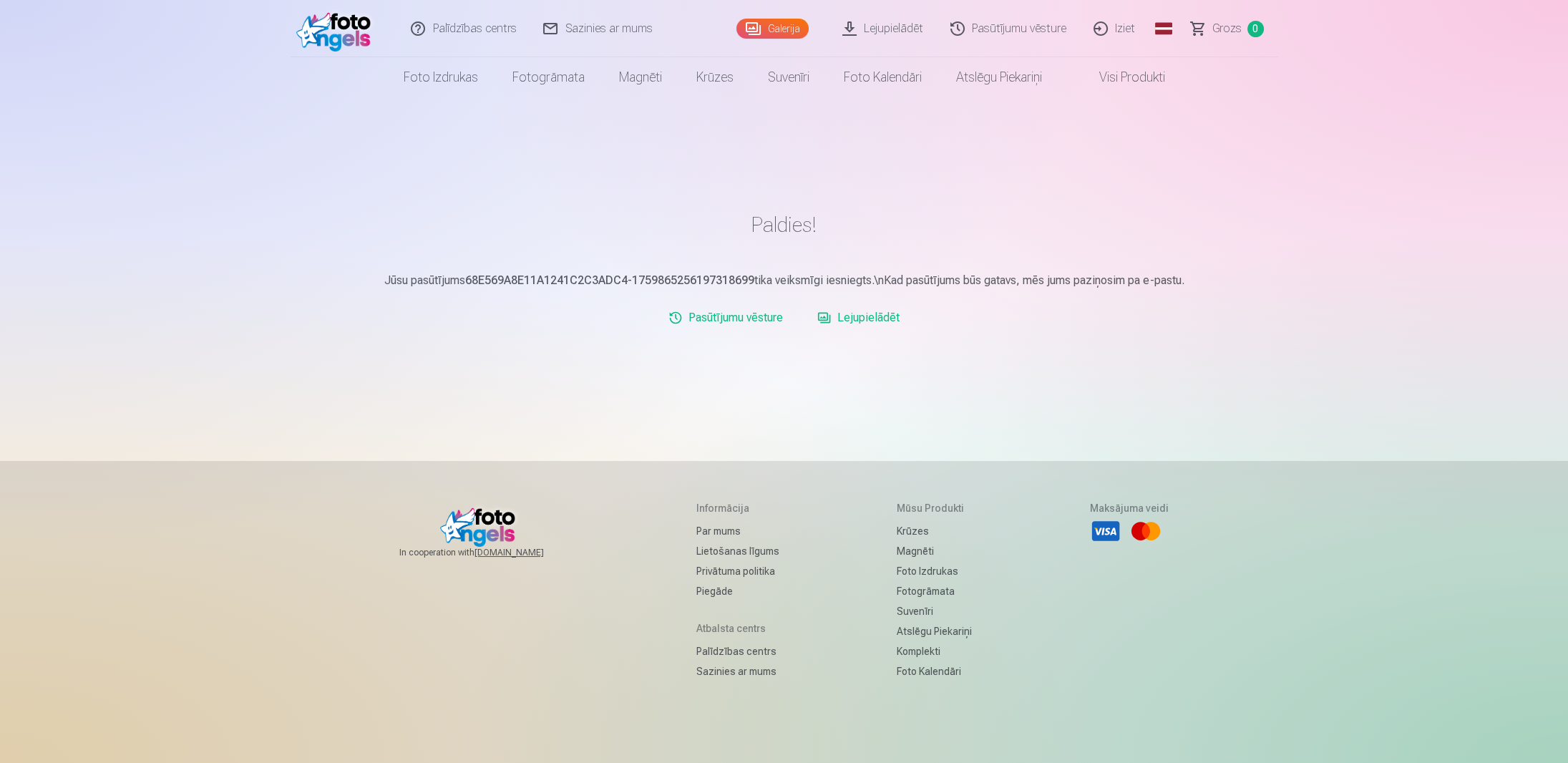
click at [733, 319] on link "Pasūtījumu vēsture" at bounding box center [725, 317] width 126 height 28
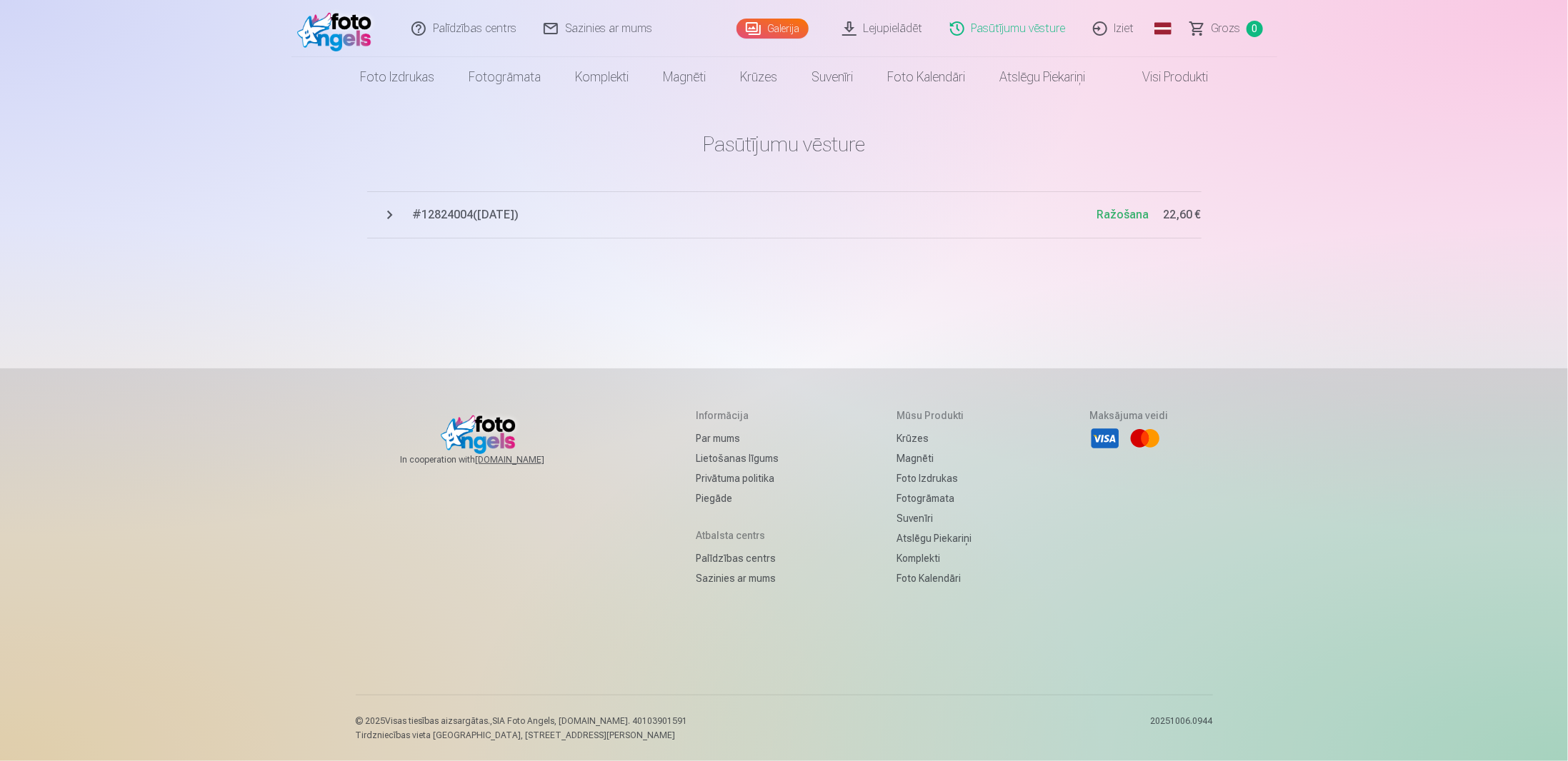
click at [388, 217] on button "# 12824004 ( 7.10.2025 ) Ražošana 22,60 €" at bounding box center [784, 214] width 834 height 47
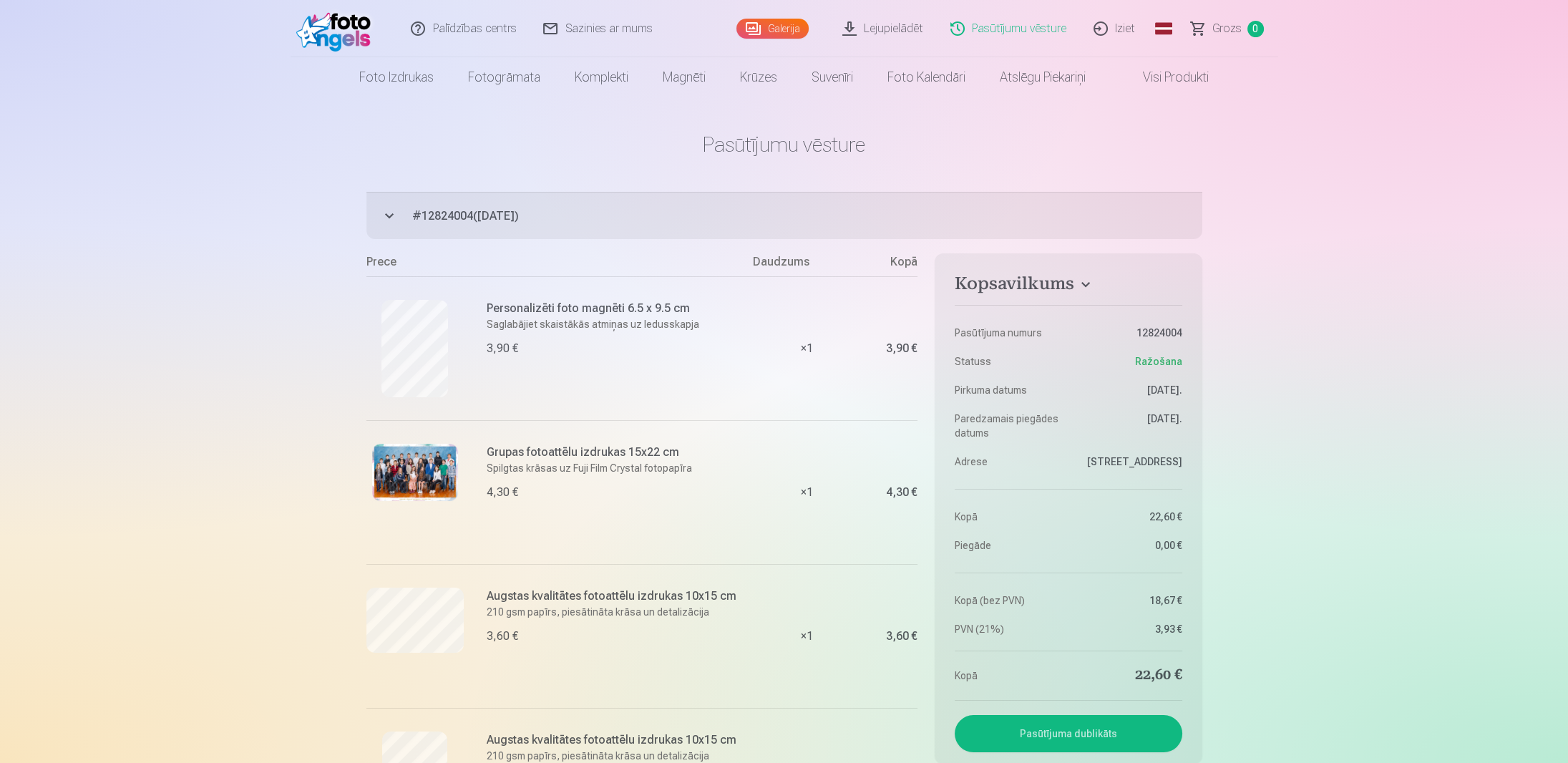
click at [907, 24] on link "Lejupielādēt" at bounding box center [884, 28] width 108 height 58
